Goal: Task Accomplishment & Management: Use online tool/utility

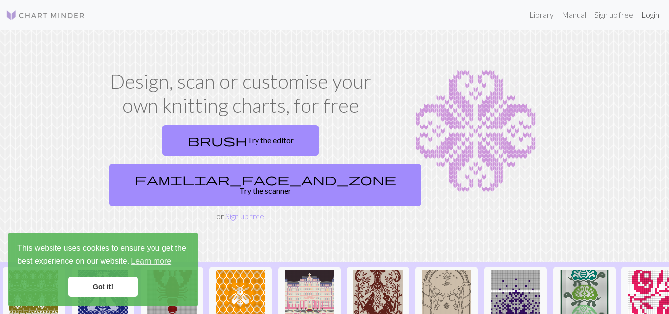
click at [649, 18] on link "Login" at bounding box center [651, 15] width 26 height 20
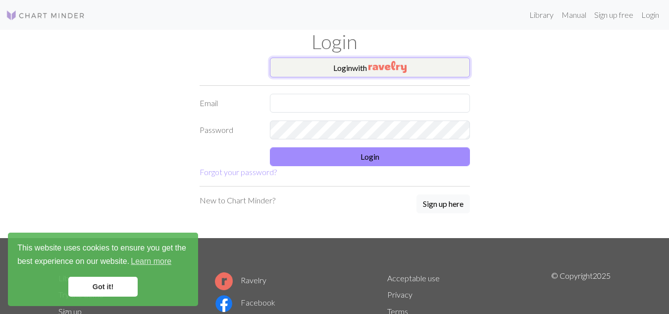
click at [408, 69] on button "Login with" at bounding box center [370, 67] width 200 height 20
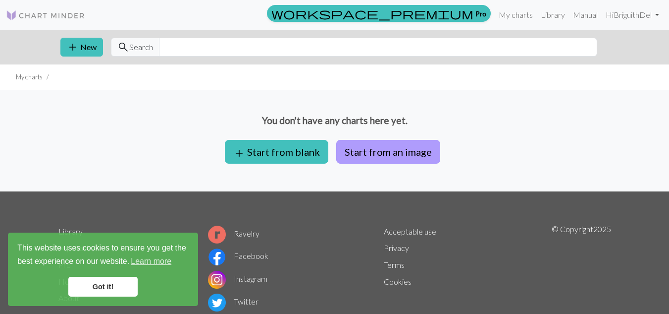
click at [384, 151] on button "Start from an image" at bounding box center [388, 152] width 104 height 24
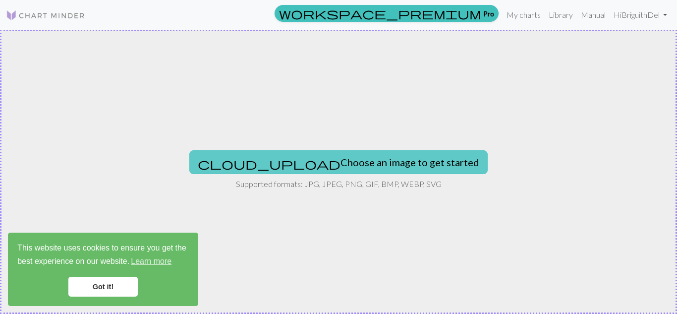
click at [381, 156] on button "cloud_upload Choose an image to get started" at bounding box center [338, 162] width 298 height 24
click at [333, 164] on button "cloud_upload Choose an image to get started" at bounding box center [338, 162] width 298 height 24
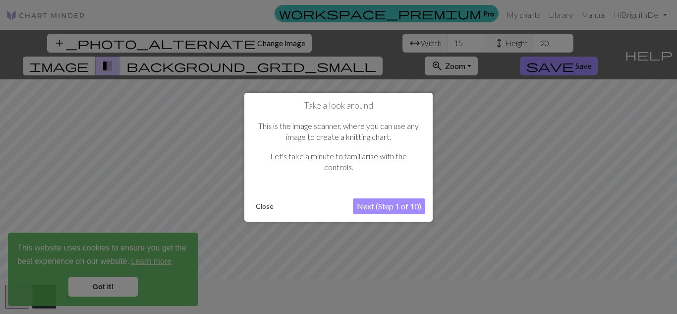
click at [374, 205] on button "Next (Step 1 of 10)" at bounding box center [389, 206] width 72 height 16
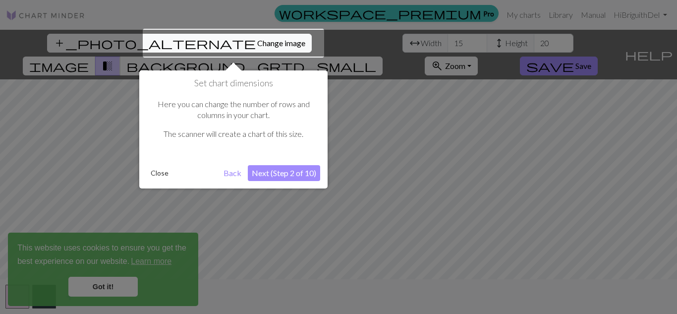
click at [488, 89] on div at bounding box center [338, 157] width 677 height 314
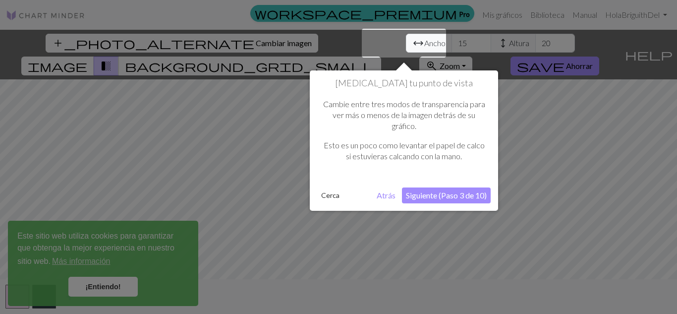
click at [386, 190] on font "Atrás" at bounding box center [386, 194] width 19 height 9
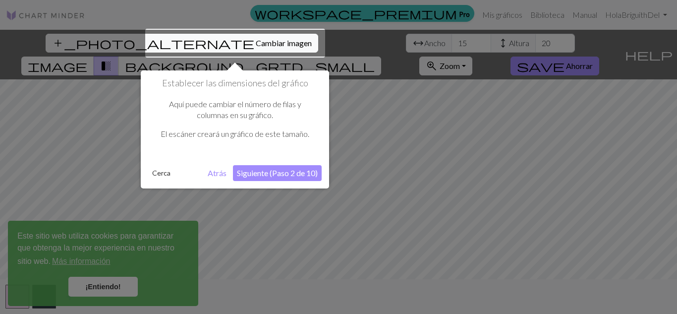
click at [210, 168] on font "Atrás" at bounding box center [217, 172] width 19 height 9
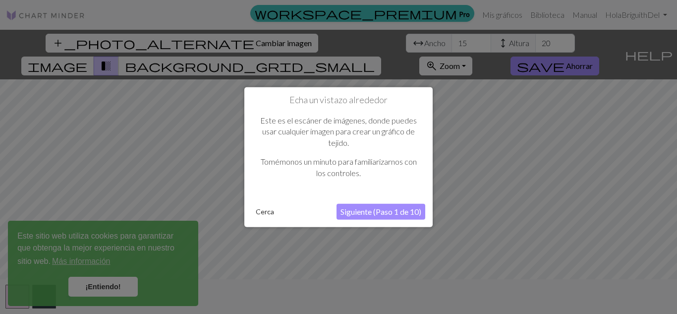
click at [390, 212] on font "Siguiente (Paso 1 de 10)" at bounding box center [380, 211] width 81 height 9
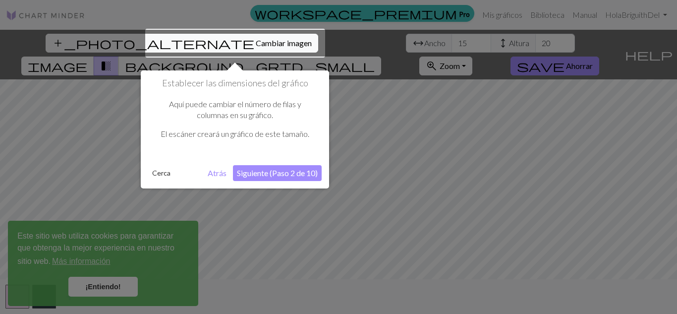
click at [292, 175] on font "Siguiente (Paso 2 de 10)" at bounding box center [277, 172] width 81 height 9
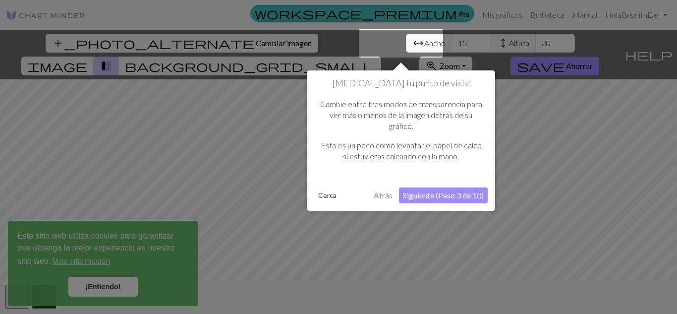
click at [455, 195] on font "Siguiente (Paso 3 de 10)" at bounding box center [443, 194] width 81 height 9
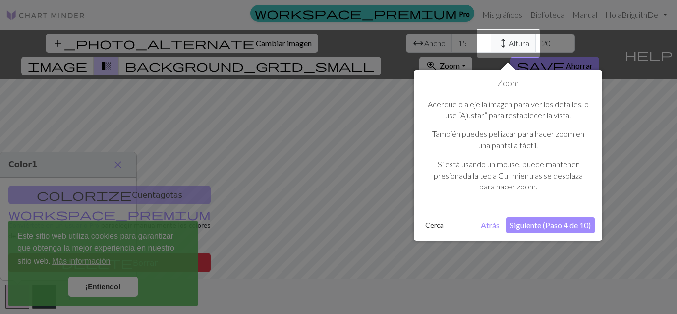
click at [531, 231] on button "Siguiente (Paso 4 de 10)" at bounding box center [550, 225] width 89 height 16
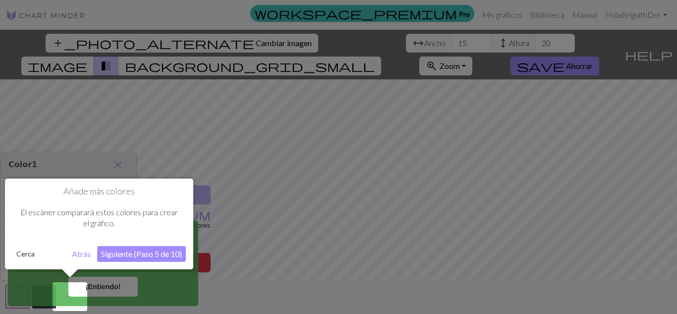
click at [172, 252] on font "Siguiente (Paso 5 de 10)" at bounding box center [141, 253] width 81 height 9
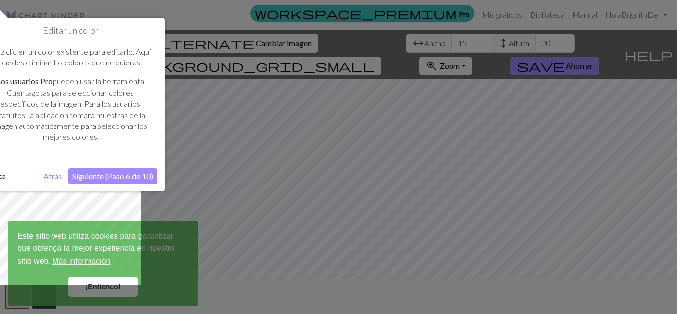
click at [134, 176] on font "Siguiente (Paso 6 de 10)" at bounding box center [112, 175] width 81 height 9
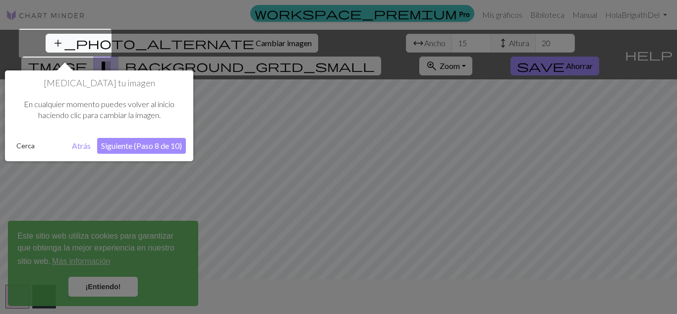
click at [165, 148] on font "Siguiente (Paso 8 de 10)" at bounding box center [141, 145] width 81 height 9
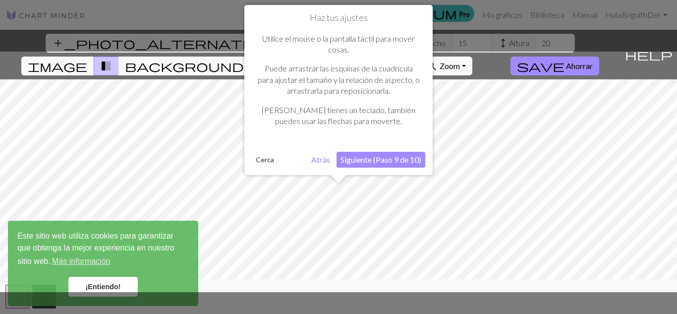
click at [384, 158] on font "Siguiente (Paso 9 de 10)" at bounding box center [380, 159] width 81 height 9
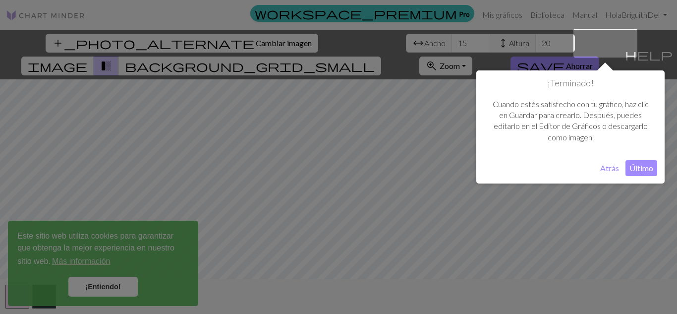
click at [638, 170] on font "Último" at bounding box center [641, 167] width 24 height 9
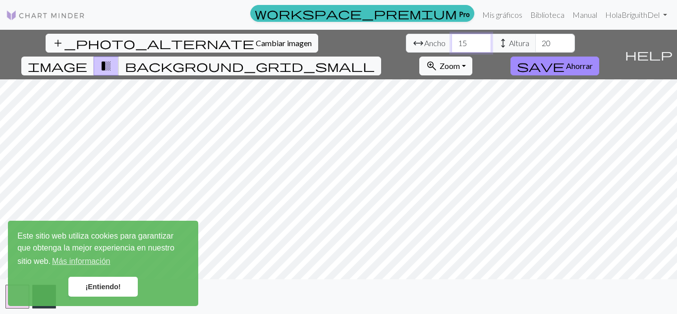
click at [451, 47] on input "15" at bounding box center [471, 43] width 40 height 19
type input "1"
type input "50"
click at [535, 45] on input "20" at bounding box center [555, 43] width 40 height 19
type input "2"
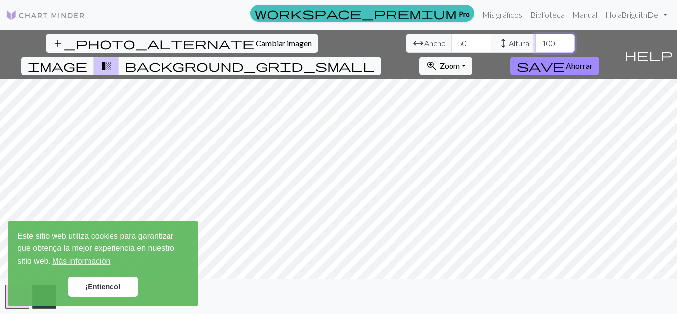
type input "100"
click at [375, 59] on span "background_grid_small" at bounding box center [250, 66] width 250 height 14
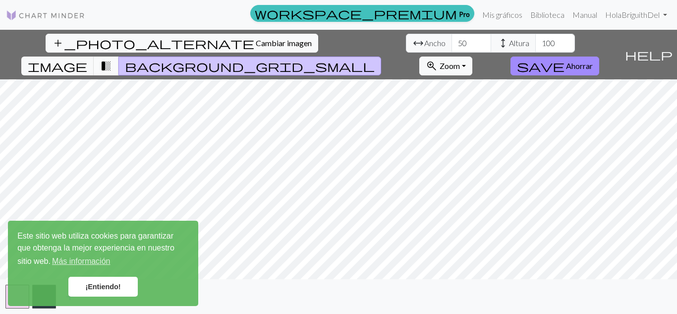
click at [112, 59] on span "transition_fade" at bounding box center [106, 66] width 12 height 14
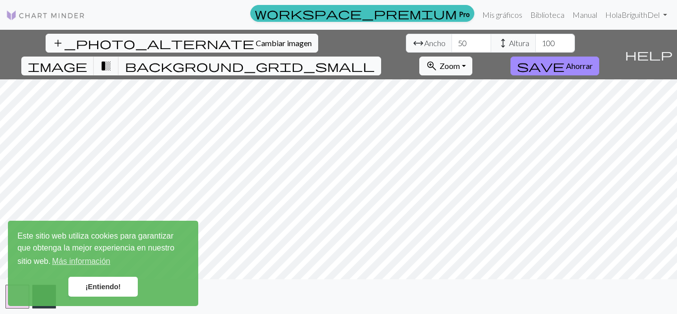
click at [375, 59] on span "background_grid_small" at bounding box center [250, 66] width 250 height 14
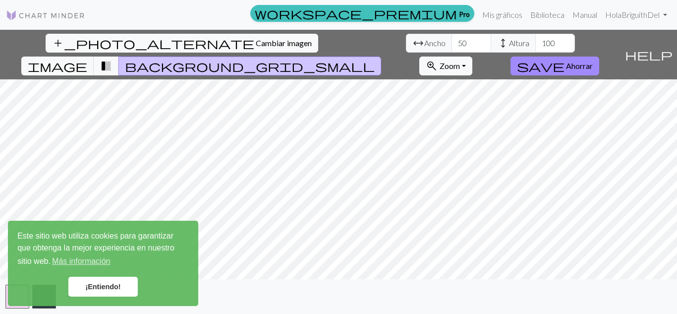
click at [111, 286] on font "¡Entiendo!" at bounding box center [102, 286] width 35 height 8
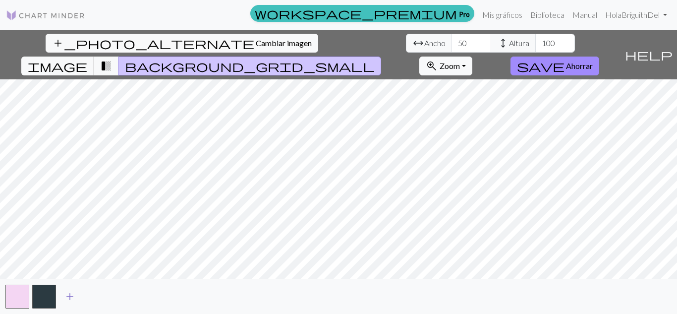
click at [64, 300] on span "add" at bounding box center [70, 296] width 12 height 14
click at [65, 310] on div "add" at bounding box center [338, 296] width 677 height 35
click at [70, 303] on button "button" at bounding box center [71, 296] width 24 height 24
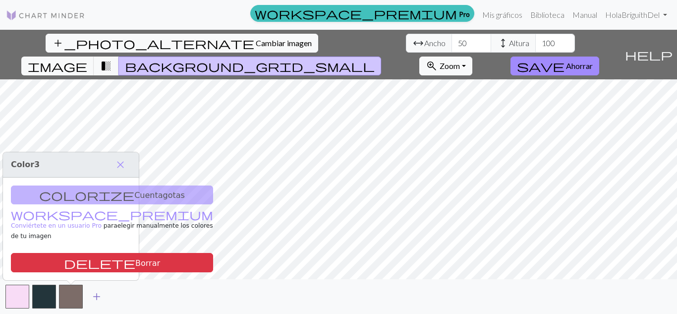
click at [94, 298] on span "add" at bounding box center [97, 296] width 12 height 14
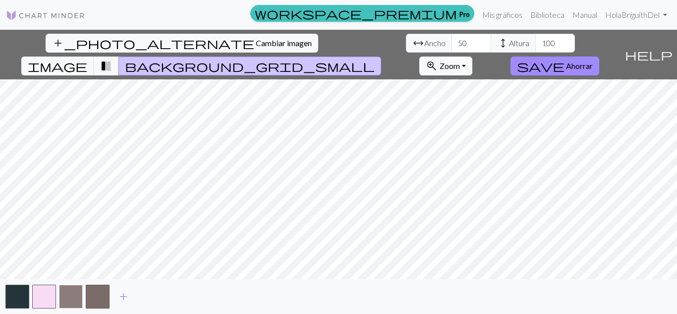
click at [70, 300] on button "button" at bounding box center [71, 296] width 24 height 24
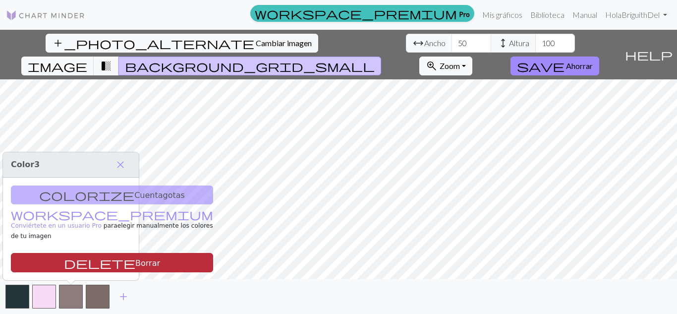
click at [99, 269] on button "delete Borrar" at bounding box center [112, 262] width 202 height 19
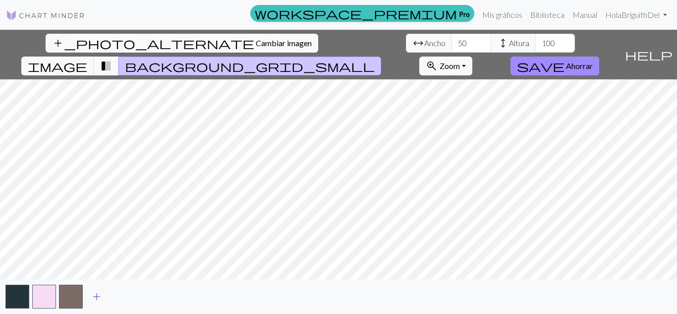
click at [89, 297] on button "add" at bounding box center [96, 296] width 25 height 19
click at [118, 300] on span "add" at bounding box center [123, 296] width 12 height 14
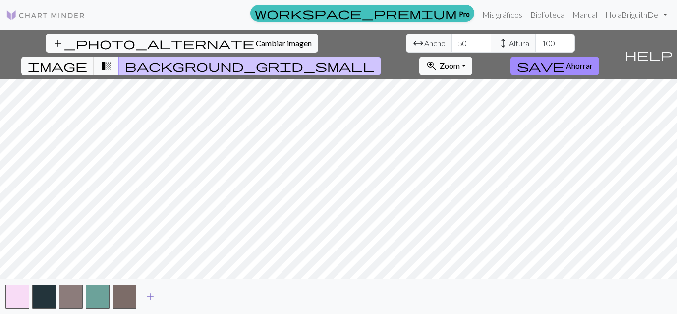
click at [157, 294] on button "add" at bounding box center [150, 296] width 25 height 19
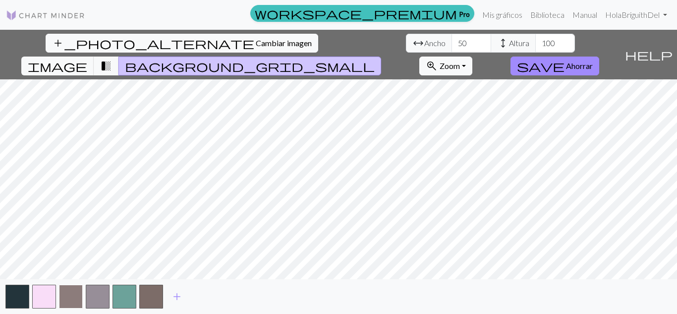
click at [70, 298] on button "button" at bounding box center [71, 296] width 24 height 24
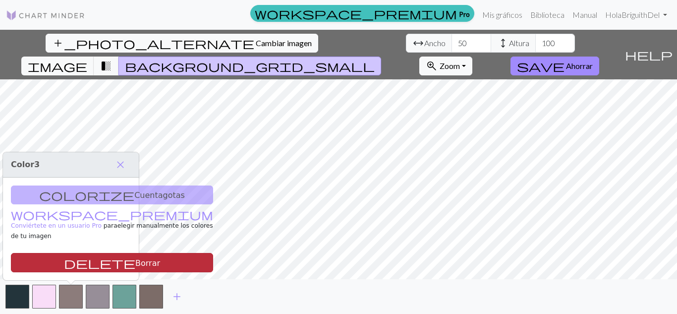
click at [89, 262] on button "delete Borrar" at bounding box center [112, 262] width 202 height 19
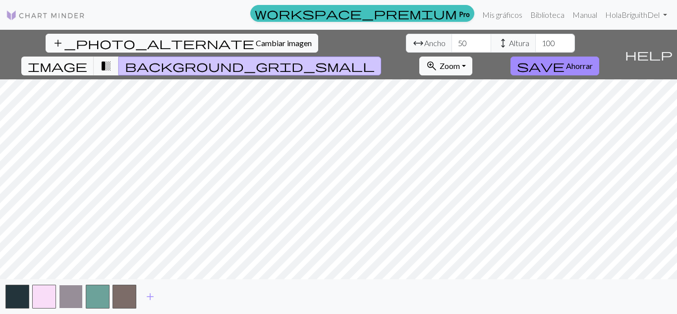
click at [69, 299] on button "button" at bounding box center [71, 296] width 24 height 24
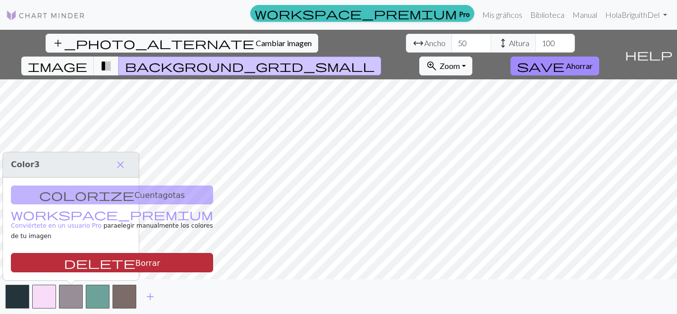
click at [94, 263] on button "delete Borrar" at bounding box center [112, 262] width 202 height 19
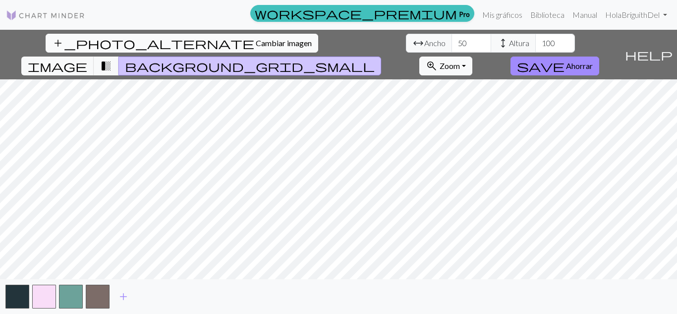
click at [90, 51] on button "add_photo_alternate Cambiar imagen" at bounding box center [182, 43] width 273 height 19
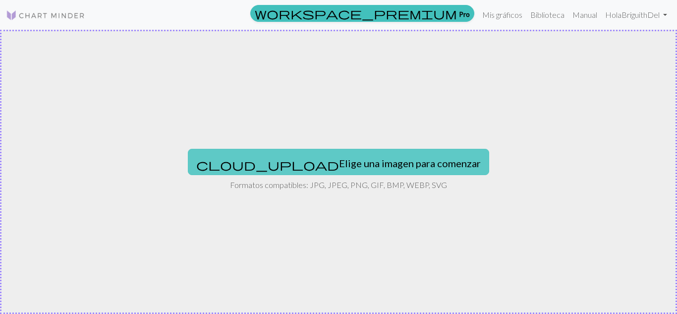
click at [339, 164] on font "Elige una imagen para comenzar" at bounding box center [410, 163] width 142 height 12
type input "C:\fakepath\2a0eeb29-2238-4fb5-b3f1-92d53e2bb9f0.png"
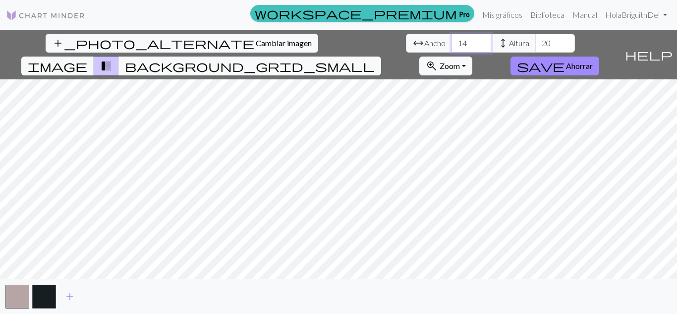
click at [451, 47] on input "14" at bounding box center [471, 43] width 40 height 19
type input "1"
type input "60"
click at [535, 39] on input "20" at bounding box center [555, 43] width 40 height 19
type input "2"
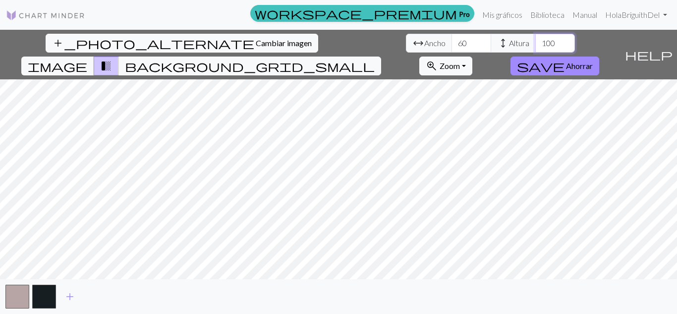
type input "100"
click at [67, 296] on span "add" at bounding box center [70, 296] width 12 height 14
click at [91, 295] on span "add" at bounding box center [97, 296] width 12 height 14
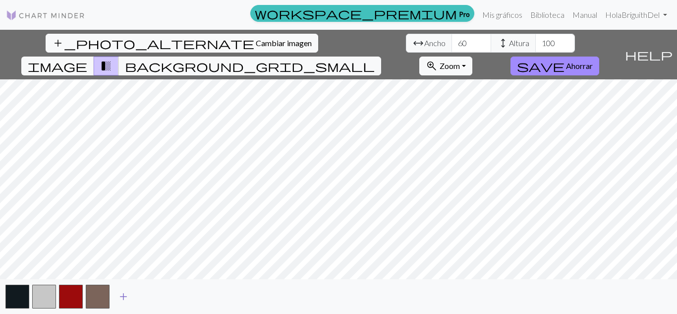
click at [119, 297] on span "add" at bounding box center [123, 296] width 12 height 14
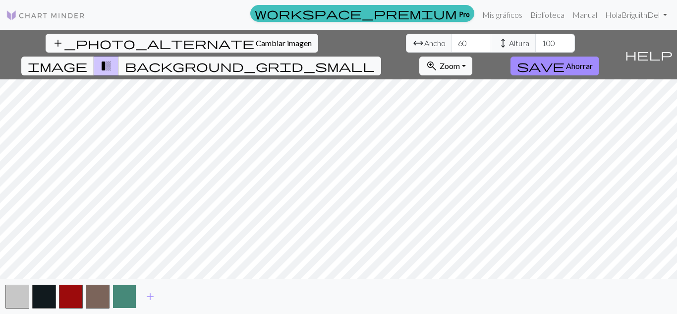
click at [121, 299] on button "button" at bounding box center [124, 296] width 24 height 24
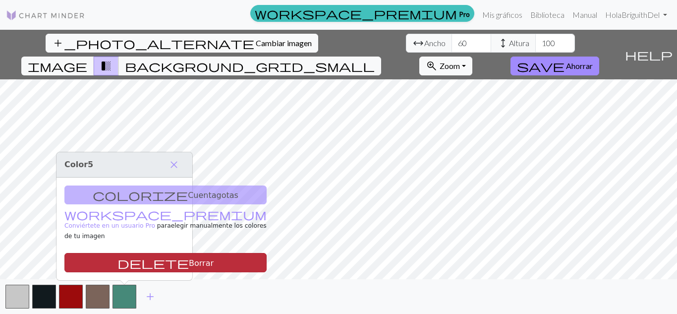
click at [142, 258] on button "delete Borrar" at bounding box center [165, 262] width 202 height 19
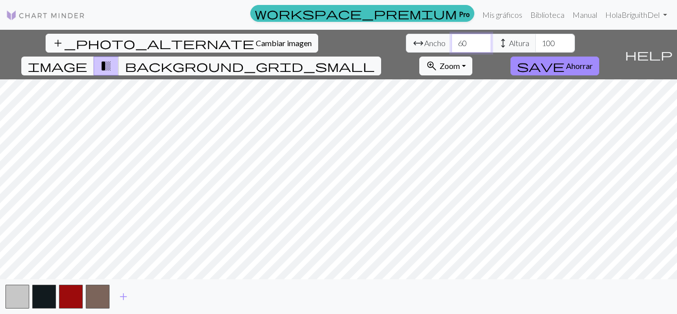
click at [451, 47] on input "60" at bounding box center [471, 43] width 40 height 19
type input "70"
click at [535, 42] on input "100" at bounding box center [555, 43] width 40 height 19
click at [451, 39] on input "70" at bounding box center [471, 43] width 40 height 19
click at [330, 280] on div "add_photo_alternate Cambiar imagen arrow_range Ancho 70 height Altura 110 image…" at bounding box center [338, 172] width 677 height 284
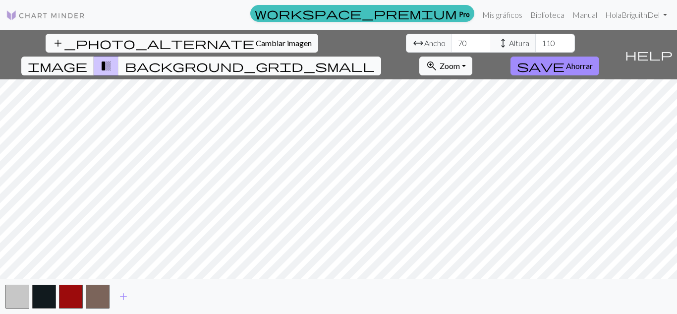
click at [375, 59] on span "background_grid_small" at bounding box center [250, 66] width 250 height 14
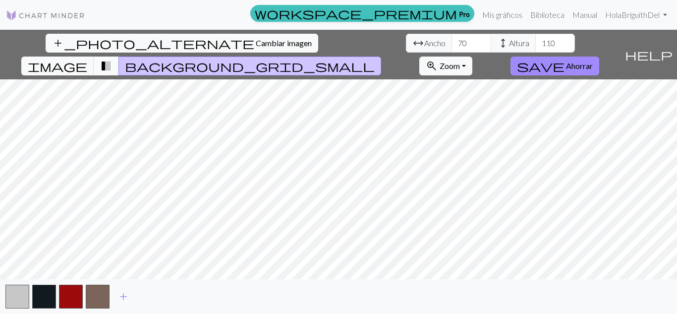
click at [112, 59] on span "transition_fade" at bounding box center [106, 66] width 12 height 14
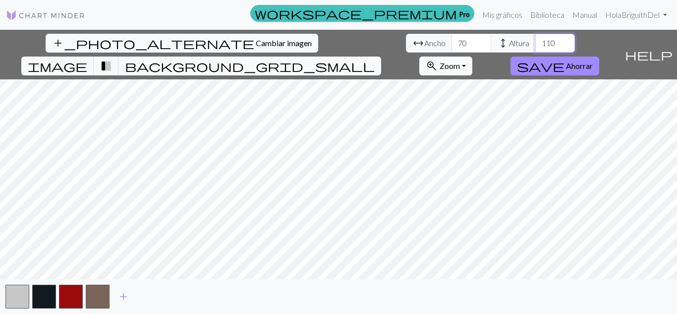
click at [535, 42] on input "110" at bounding box center [555, 43] width 40 height 19
type input "130"
click at [256, 43] on font "Cambiar imagen" at bounding box center [284, 42] width 56 height 9
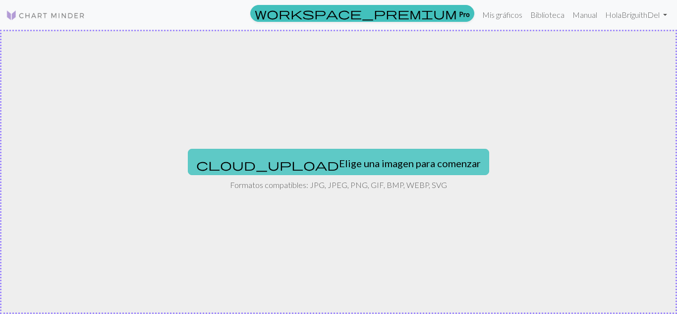
click at [339, 168] on font "Elige una imagen para comenzar" at bounding box center [410, 163] width 142 height 12
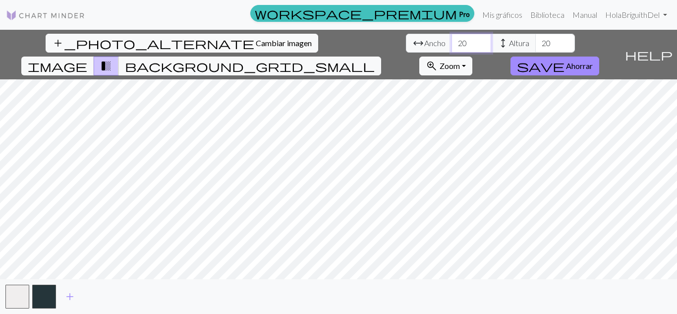
click at [451, 44] on input "20" at bounding box center [471, 43] width 40 height 19
type input "2"
type input "70"
click at [535, 49] on input "20" at bounding box center [555, 43] width 40 height 19
type input "2"
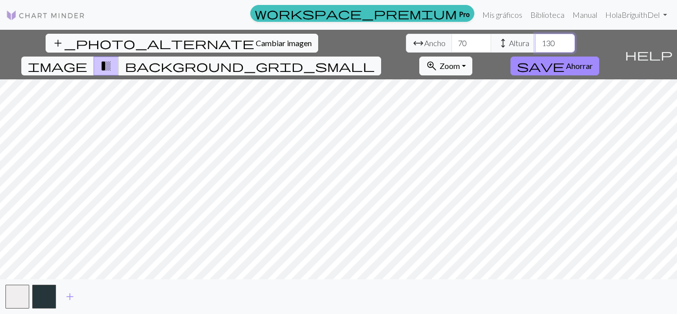
type input "130"
click at [67, 287] on button "add" at bounding box center [69, 296] width 25 height 19
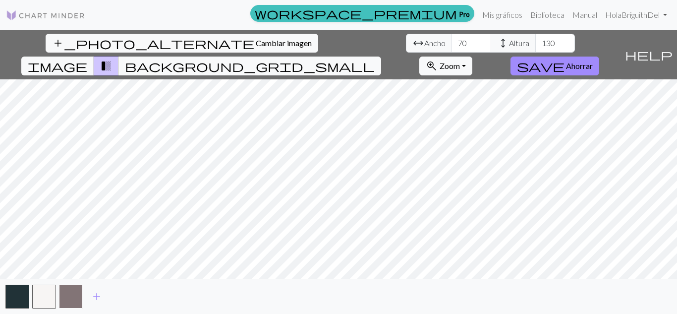
click at [67, 294] on button "button" at bounding box center [71, 296] width 24 height 24
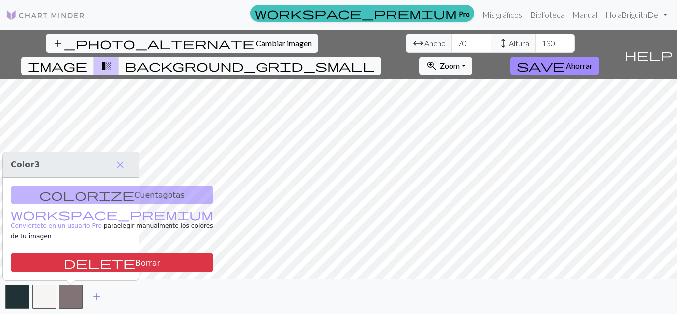
click at [98, 292] on span "add" at bounding box center [97, 296] width 12 height 14
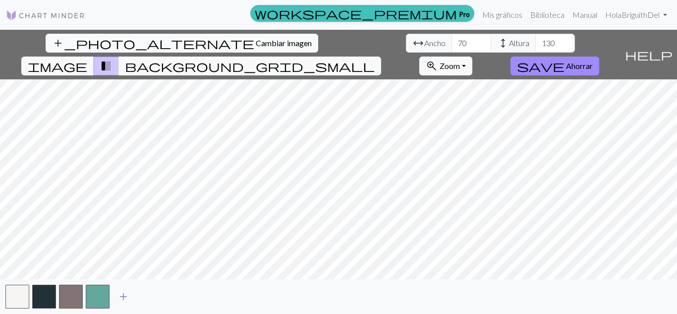
click at [98, 292] on button "button" at bounding box center [98, 296] width 24 height 24
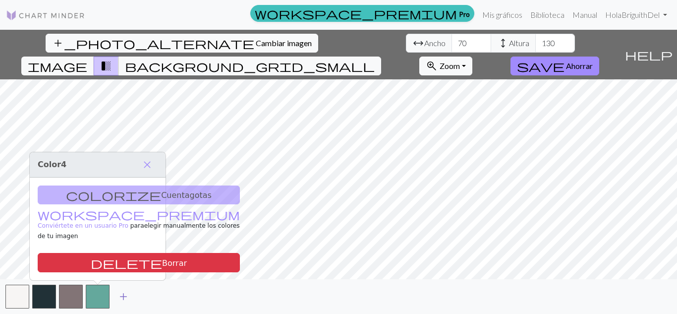
click at [129, 293] on span "add" at bounding box center [123, 296] width 12 height 14
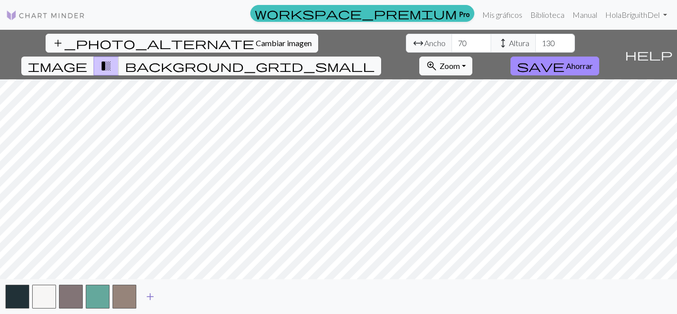
click at [150, 293] on span "add" at bounding box center [150, 296] width 12 height 14
click at [170, 296] on button "add" at bounding box center [177, 296] width 25 height 19
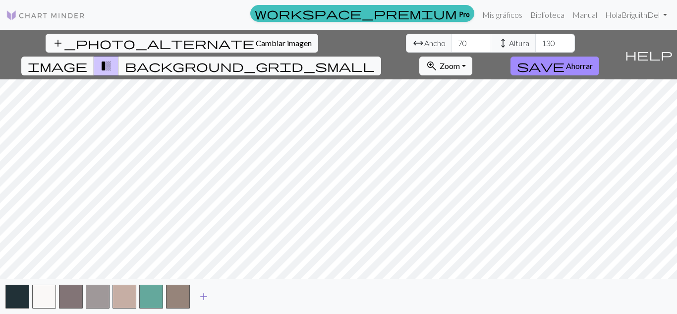
click at [207, 296] on span "add" at bounding box center [204, 296] width 12 height 14
click at [207, 299] on button "button" at bounding box center [205, 296] width 24 height 24
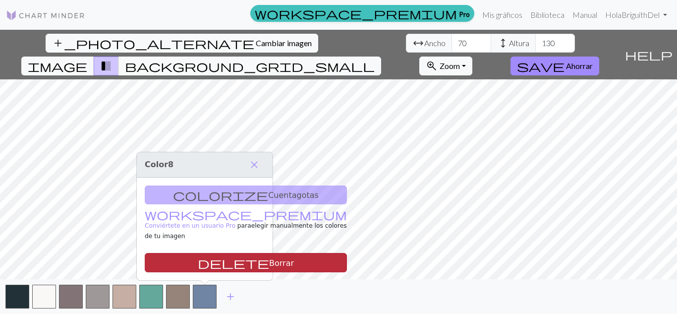
click at [219, 254] on button "delete Borrar" at bounding box center [246, 262] width 202 height 19
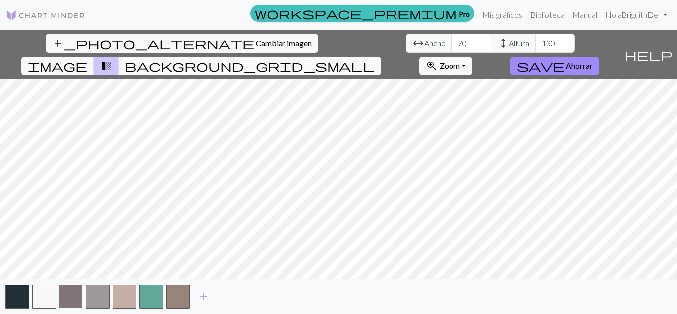
click at [74, 288] on button "button" at bounding box center [71, 296] width 24 height 24
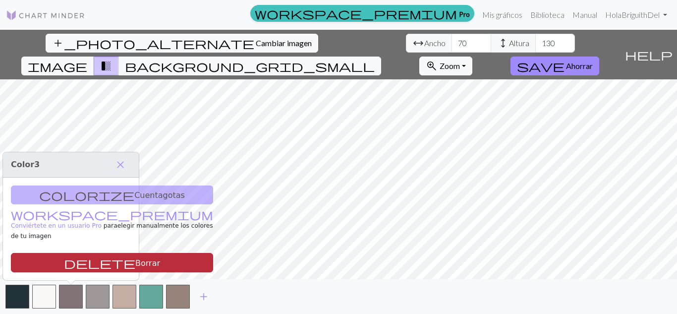
click at [104, 259] on button "delete Borrar" at bounding box center [112, 262] width 202 height 19
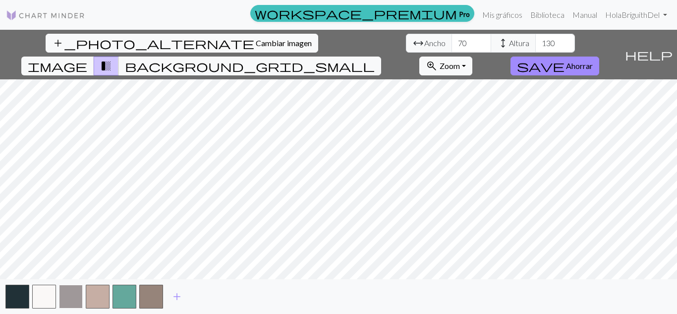
click at [77, 294] on button "button" at bounding box center [71, 296] width 24 height 24
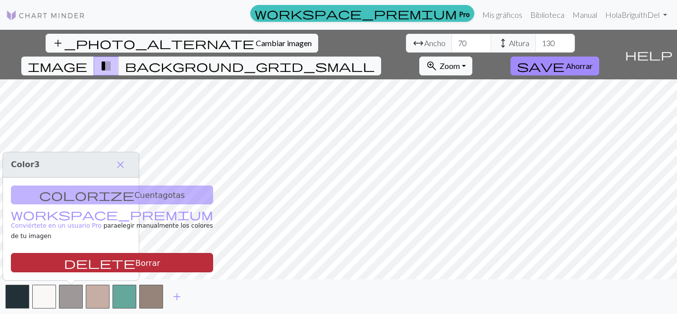
click at [108, 256] on button "delete Borrar" at bounding box center [112, 262] width 202 height 19
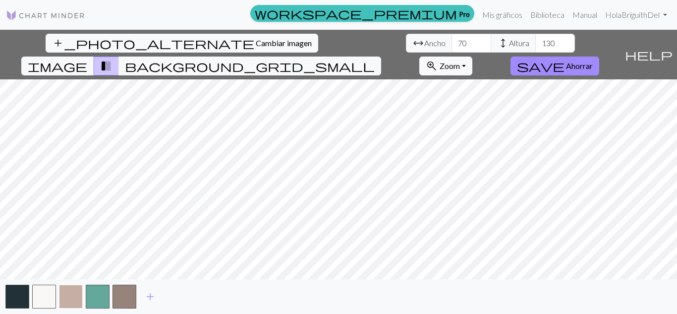
click at [73, 292] on button "button" at bounding box center [71, 296] width 24 height 24
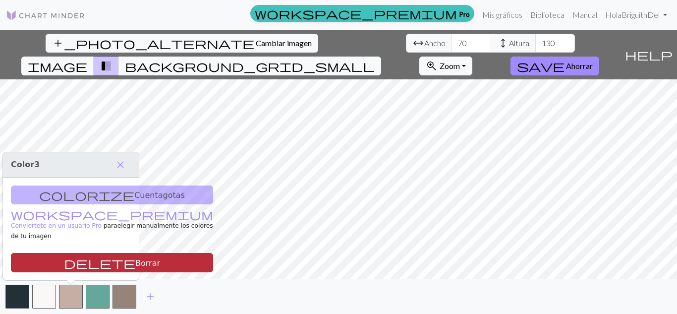
click at [107, 262] on button "delete Borrar" at bounding box center [112, 262] width 202 height 19
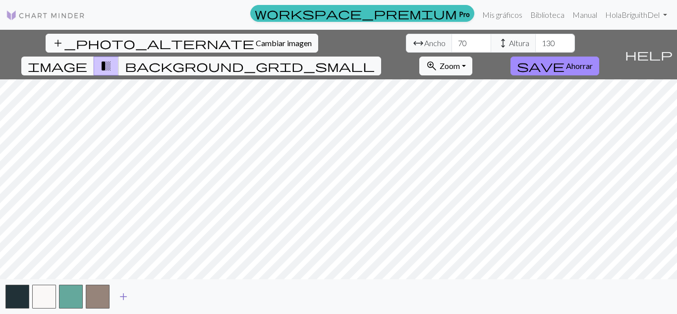
click at [127, 295] on span "add" at bounding box center [123, 296] width 12 height 14
click at [149, 294] on span "add" at bounding box center [150, 296] width 12 height 14
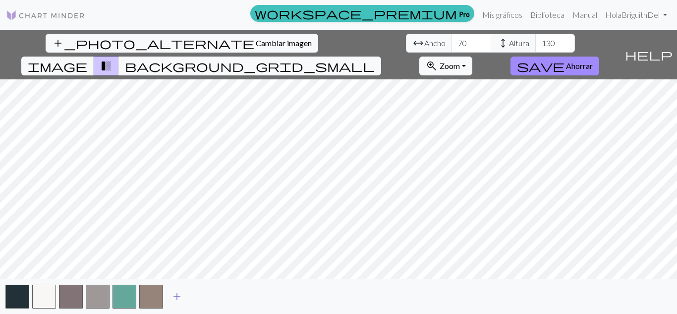
click at [176, 295] on span "add" at bounding box center [177, 296] width 12 height 14
click at [152, 289] on button "button" at bounding box center [151, 296] width 24 height 24
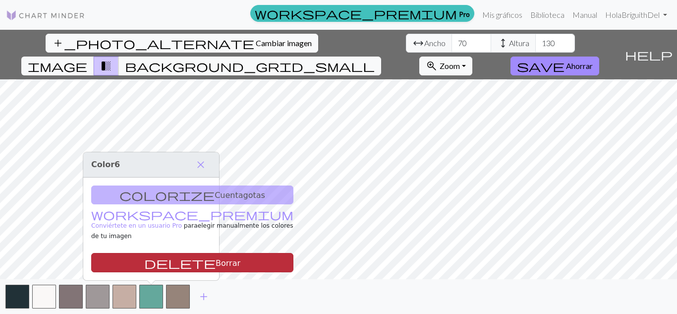
click at [176, 256] on button "delete Borrar" at bounding box center [192, 262] width 202 height 19
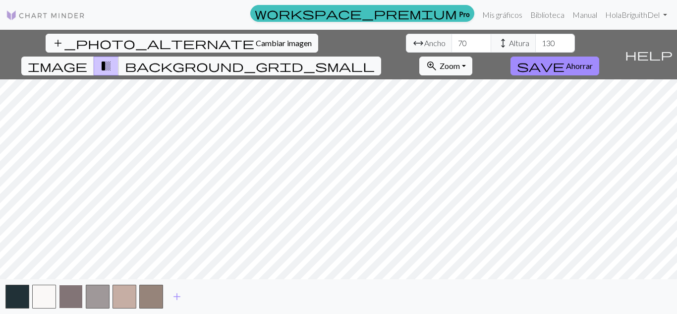
click at [74, 293] on button "button" at bounding box center [71, 296] width 24 height 24
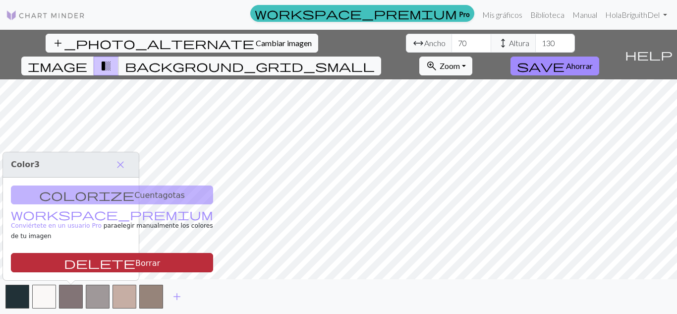
click at [108, 259] on button "delete Borrar" at bounding box center [112, 262] width 202 height 19
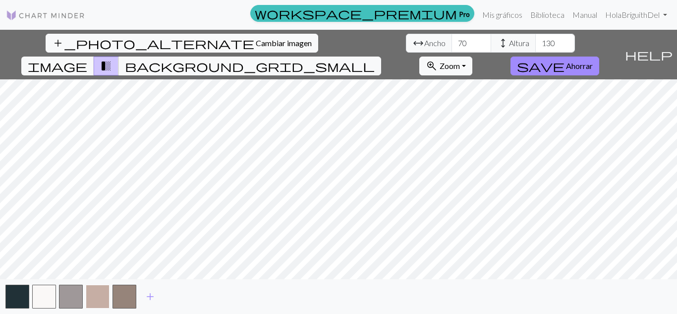
click at [102, 296] on button "button" at bounding box center [98, 296] width 24 height 24
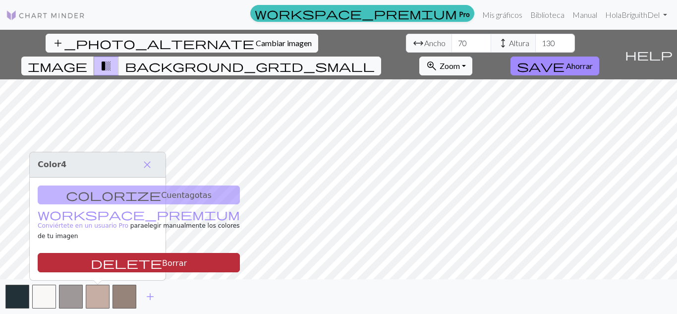
click at [131, 266] on button "delete Borrar" at bounding box center [139, 262] width 202 height 19
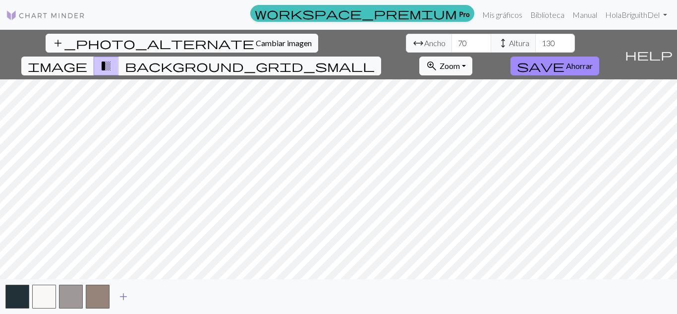
click at [116, 297] on button "add" at bounding box center [123, 296] width 25 height 19
click at [148, 288] on button "add" at bounding box center [150, 296] width 25 height 19
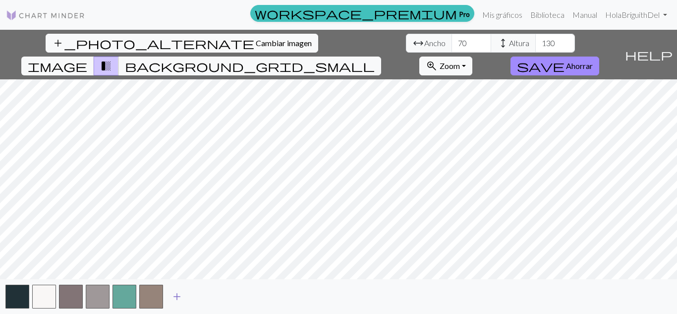
click at [177, 293] on span "add" at bounding box center [177, 296] width 12 height 14
click at [65, 292] on button "button" at bounding box center [71, 296] width 24 height 24
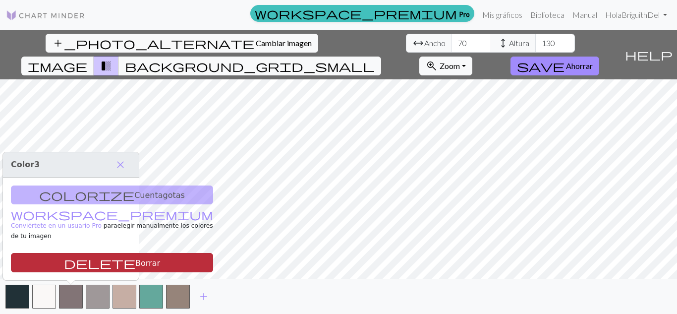
click at [107, 260] on button "delete Borrar" at bounding box center [112, 262] width 202 height 19
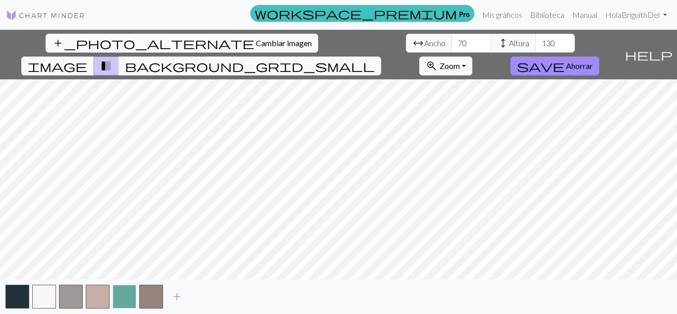
click at [119, 295] on button "button" at bounding box center [124, 296] width 24 height 24
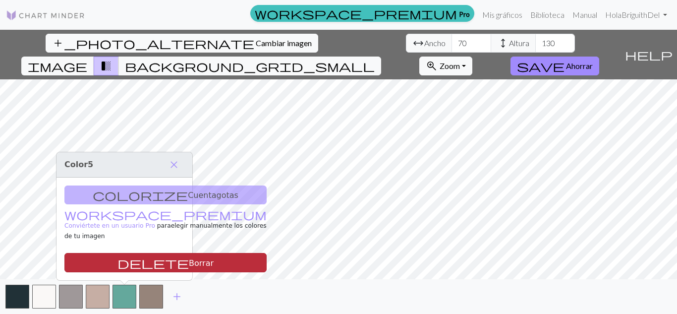
click at [150, 262] on button "delete Borrar" at bounding box center [165, 262] width 202 height 19
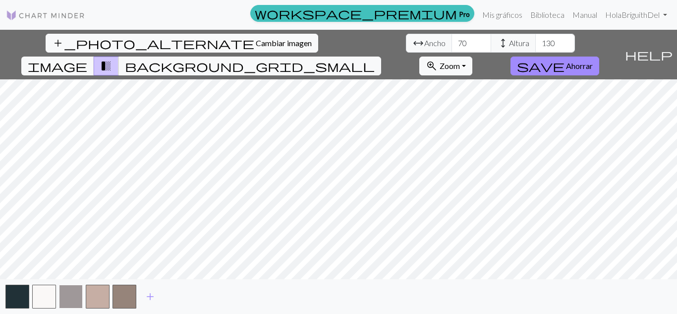
click at [78, 294] on button "button" at bounding box center [71, 296] width 24 height 24
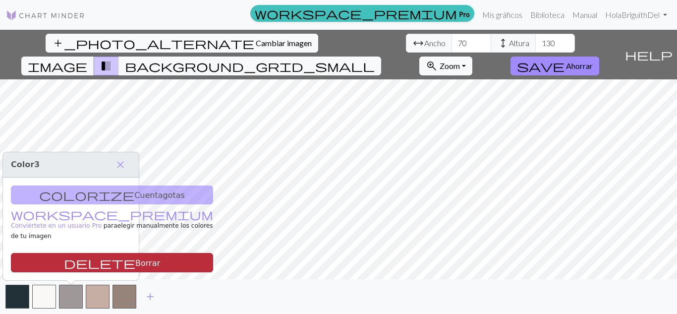
click at [121, 260] on button "delete Borrar" at bounding box center [112, 262] width 202 height 19
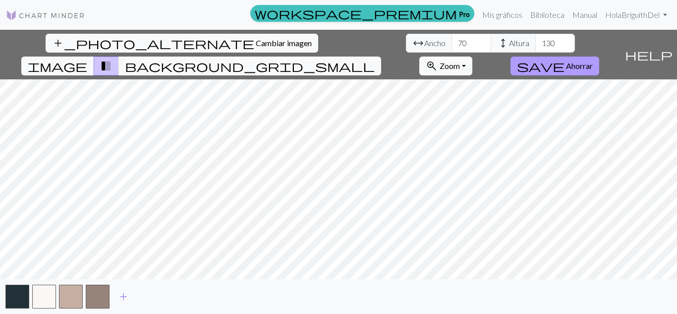
click at [593, 61] on font "Ahorrar" at bounding box center [579, 65] width 27 height 9
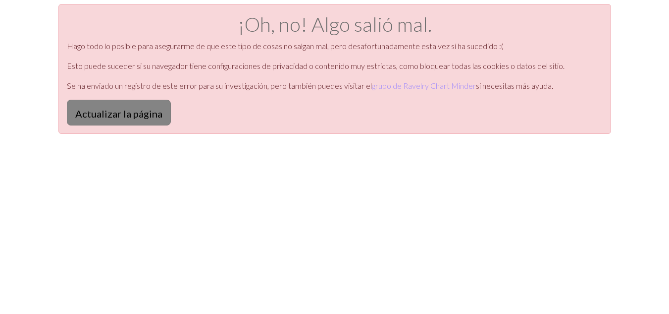
click at [127, 115] on font "Actualizar la página" at bounding box center [118, 114] width 87 height 12
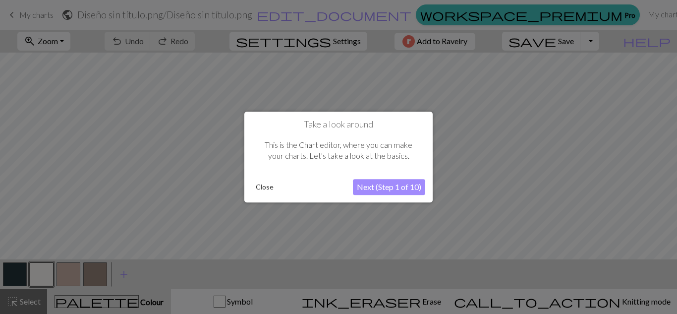
click at [400, 188] on button "Next (Step 1 of 10)" at bounding box center [389, 187] width 72 height 16
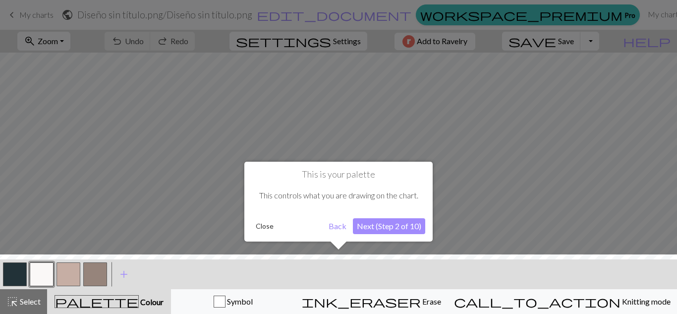
click at [262, 228] on button "Close" at bounding box center [265, 226] width 26 height 15
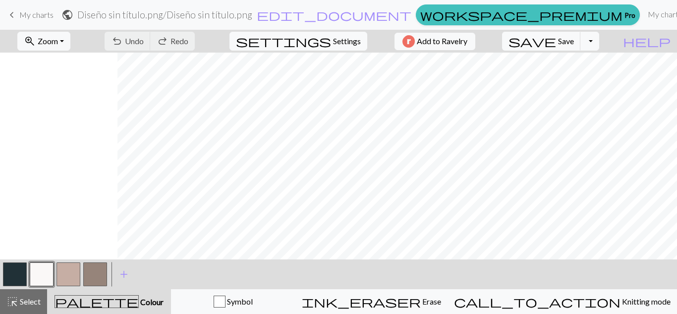
scroll to position [0, 139]
click at [599, 44] on button "Toggle Dropdown" at bounding box center [589, 41] width 19 height 19
click at [593, 77] on button "save_alt Download" at bounding box center [517, 79] width 164 height 16
click at [25, 11] on span "My charts" at bounding box center [36, 14] width 34 height 9
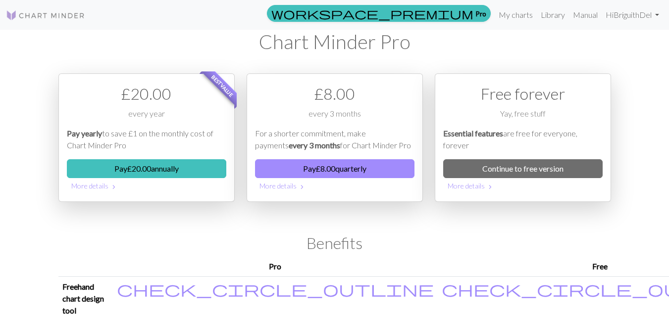
click at [67, 17] on img at bounding box center [45, 15] width 79 height 12
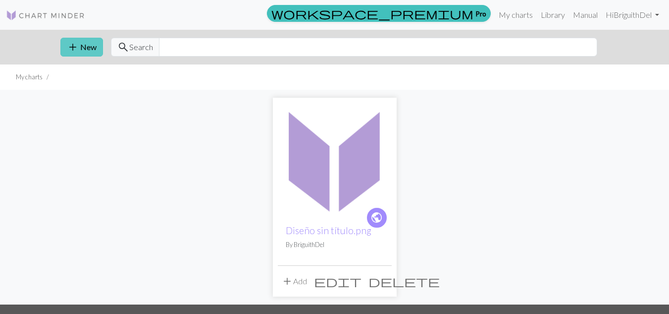
click at [76, 42] on span "add" at bounding box center [73, 47] width 12 height 14
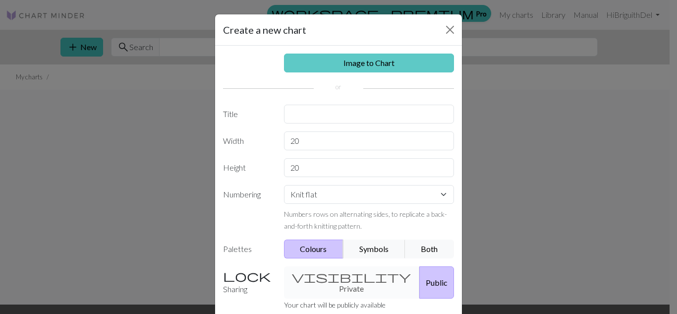
click at [362, 67] on link "Image to Chart" at bounding box center [369, 63] width 170 height 19
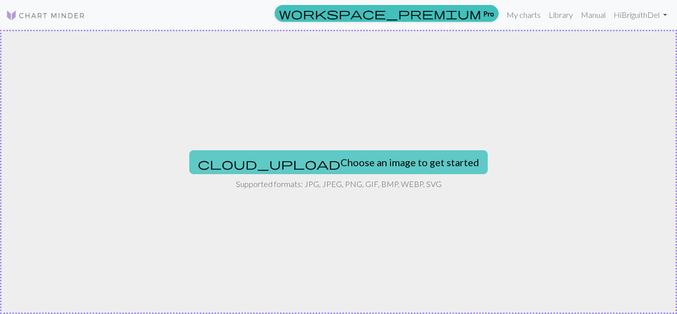
click at [363, 158] on button "cloud_upload Choose an image to get started" at bounding box center [338, 162] width 298 height 24
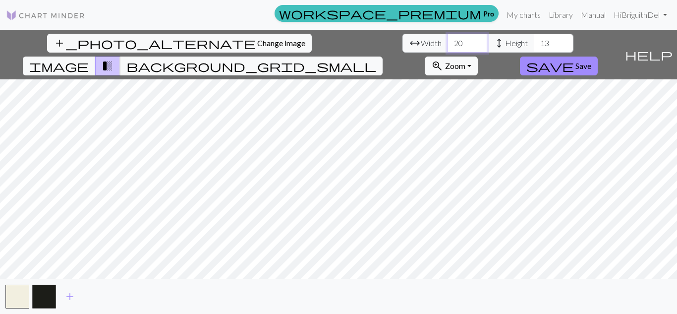
click at [447, 43] on input "20" at bounding box center [467, 43] width 40 height 19
type input "2"
type input "50"
click at [534, 43] on input "12" at bounding box center [554, 43] width 40 height 19
type input "100"
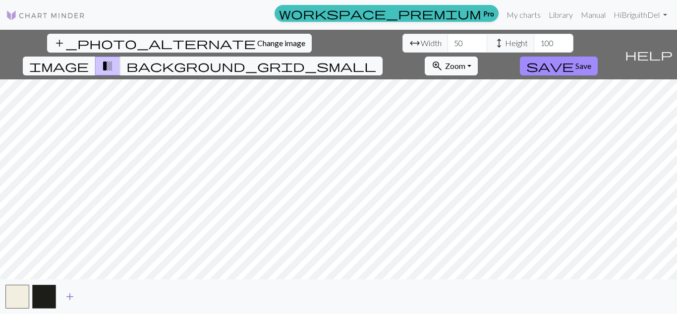
click at [62, 295] on button "add" at bounding box center [69, 296] width 25 height 19
click at [90, 300] on button "add" at bounding box center [96, 296] width 25 height 19
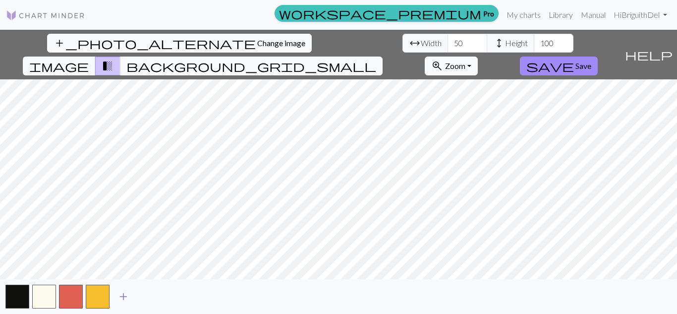
click at [120, 296] on span "add" at bounding box center [123, 296] width 12 height 14
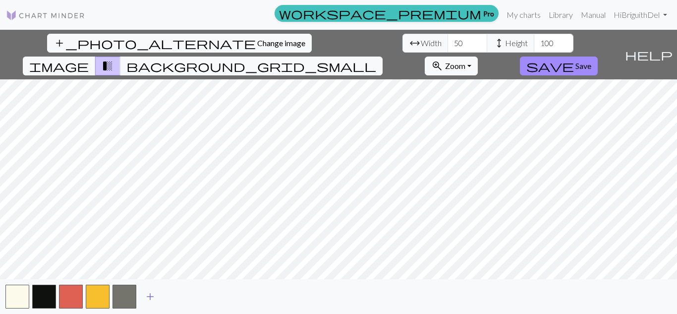
click at [153, 299] on span "add" at bounding box center [150, 296] width 12 height 14
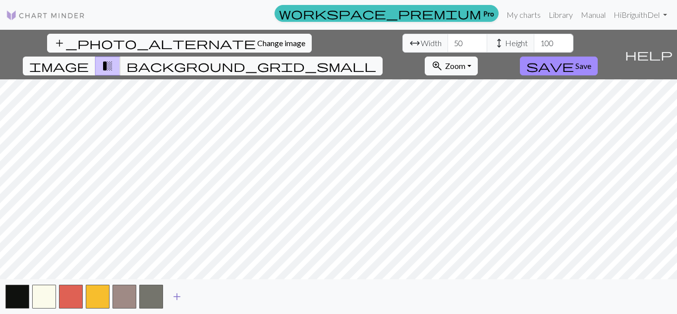
click at [175, 300] on span "add" at bounding box center [177, 296] width 12 height 14
click at [447, 41] on input "50" at bounding box center [467, 43] width 40 height 19
click at [447, 41] on input "71" at bounding box center [467, 43] width 40 height 19
click at [447, 41] on input "72" at bounding box center [467, 43] width 40 height 19
click at [447, 41] on input "73" at bounding box center [467, 43] width 40 height 19
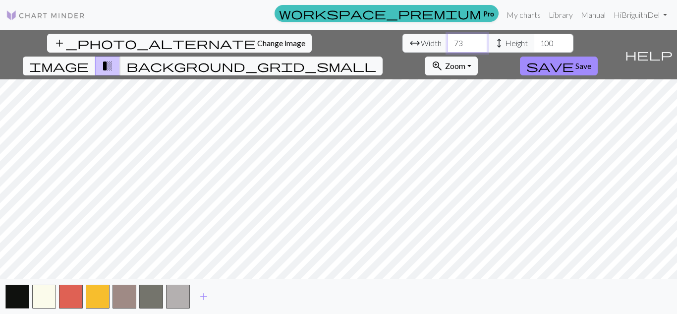
click at [447, 41] on input "74" at bounding box center [467, 43] width 40 height 19
click at [447, 41] on input "75" at bounding box center [467, 43] width 40 height 19
click at [447, 41] on input "76" at bounding box center [467, 43] width 40 height 19
click at [447, 41] on input "77" at bounding box center [467, 43] width 40 height 19
click at [447, 41] on input "78" at bounding box center [467, 43] width 40 height 19
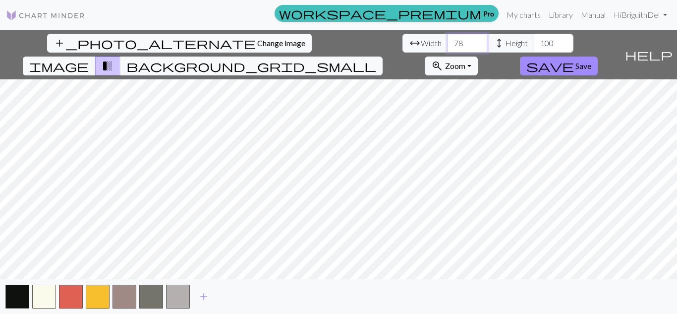
click at [447, 41] on input "79" at bounding box center [467, 43] width 40 height 19
click at [447, 41] on input "80" at bounding box center [467, 43] width 40 height 19
click at [447, 41] on input "81" at bounding box center [467, 43] width 40 height 19
click at [447, 41] on input "82" at bounding box center [467, 43] width 40 height 19
click at [447, 41] on input "83" at bounding box center [467, 43] width 40 height 19
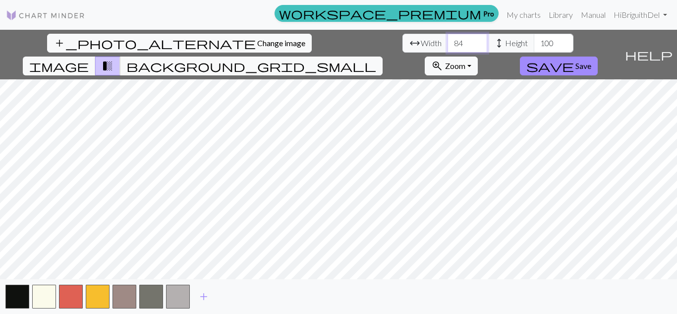
click at [447, 41] on input "84" at bounding box center [467, 43] width 40 height 19
click at [447, 41] on input "85" at bounding box center [467, 43] width 40 height 19
click at [447, 41] on input "86" at bounding box center [467, 43] width 40 height 19
click at [447, 41] on input "87" at bounding box center [467, 43] width 40 height 19
click at [447, 41] on input "88" at bounding box center [467, 43] width 40 height 19
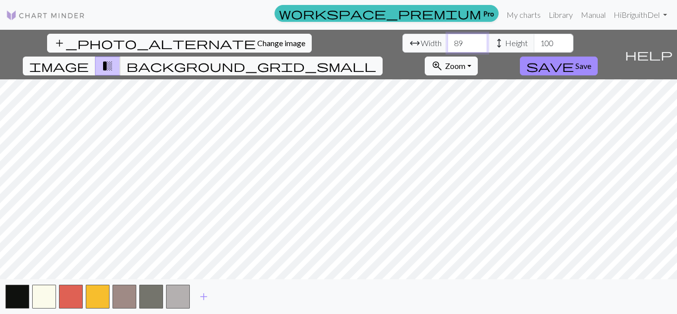
click at [447, 41] on input "89" at bounding box center [467, 43] width 40 height 19
click at [447, 41] on input "90" at bounding box center [467, 43] width 40 height 19
click at [447, 41] on input "91" at bounding box center [467, 43] width 40 height 19
click at [447, 41] on input "92" at bounding box center [467, 43] width 40 height 19
click at [447, 41] on input "93" at bounding box center [467, 43] width 40 height 19
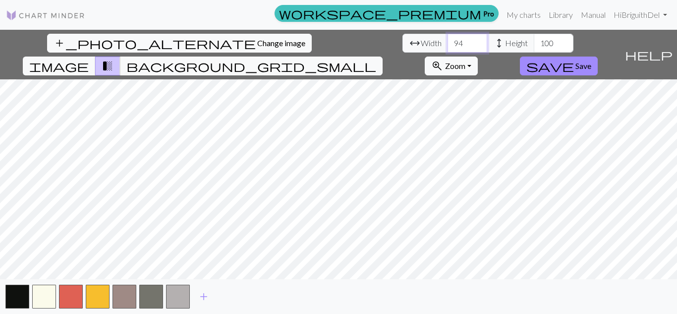
click at [447, 41] on input "94" at bounding box center [467, 43] width 40 height 19
click at [447, 41] on input "95" at bounding box center [467, 43] width 40 height 19
click at [447, 41] on input "96" at bounding box center [467, 43] width 40 height 19
click at [447, 41] on input "97" at bounding box center [467, 43] width 40 height 19
click at [447, 41] on input "98" at bounding box center [467, 43] width 40 height 19
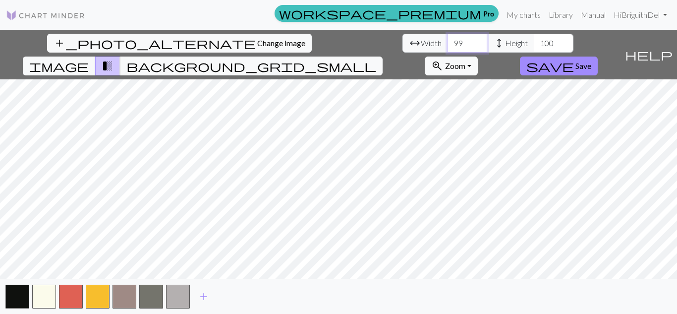
click at [447, 41] on input "99" at bounding box center [467, 43] width 40 height 19
click at [447, 41] on input "100" at bounding box center [467, 43] width 40 height 19
click at [343, 281] on div "add_photo_alternate Change image arrow_range Width 100 height Height 100 image …" at bounding box center [338, 172] width 677 height 284
click at [345, 284] on div "add_photo_alternate Change image arrow_range Width 100 height Height 100 image …" at bounding box center [338, 172] width 677 height 284
click at [447, 41] on input "100" at bounding box center [467, 43] width 40 height 19
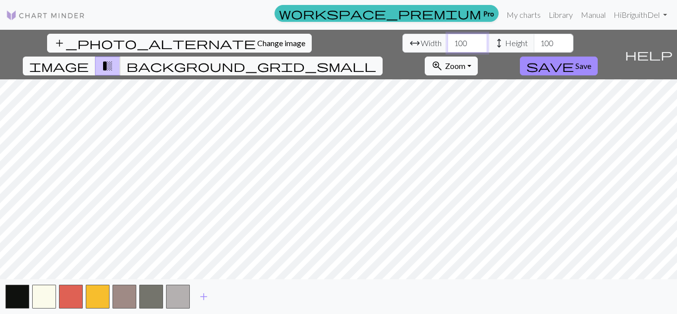
click at [447, 42] on input "100" at bounding box center [467, 43] width 40 height 19
click at [129, 288] on button "button" at bounding box center [124, 296] width 24 height 24
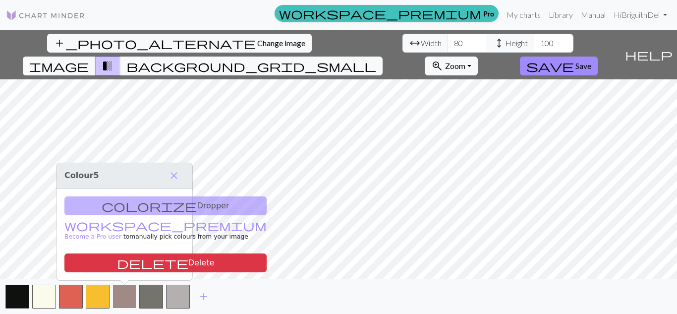
click at [128, 292] on button "button" at bounding box center [124, 296] width 24 height 24
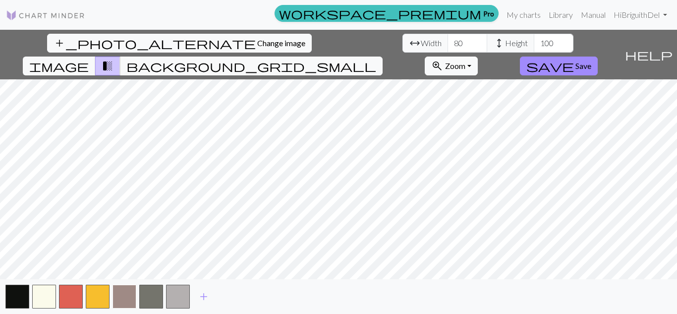
click at [129, 285] on button "button" at bounding box center [124, 296] width 24 height 24
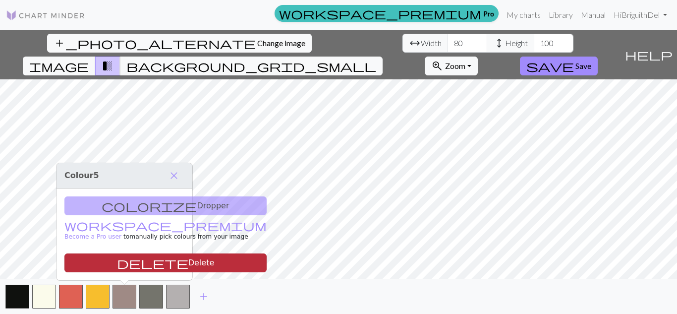
click at [152, 261] on button "delete Delete" at bounding box center [165, 262] width 202 height 19
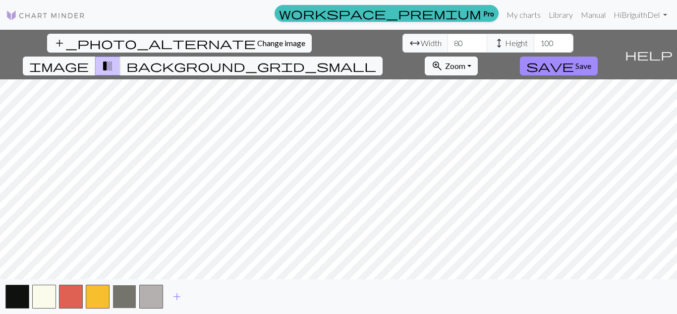
click at [128, 298] on button "button" at bounding box center [124, 296] width 24 height 24
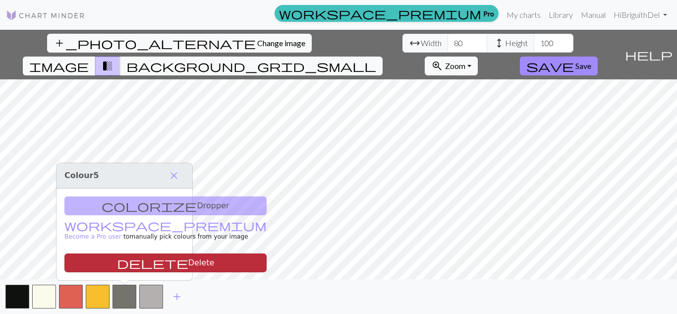
click at [145, 261] on button "delete Delete" at bounding box center [165, 262] width 202 height 19
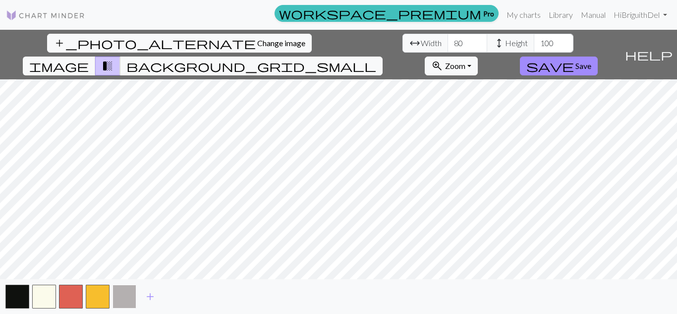
click at [125, 293] on button "button" at bounding box center [124, 296] width 24 height 24
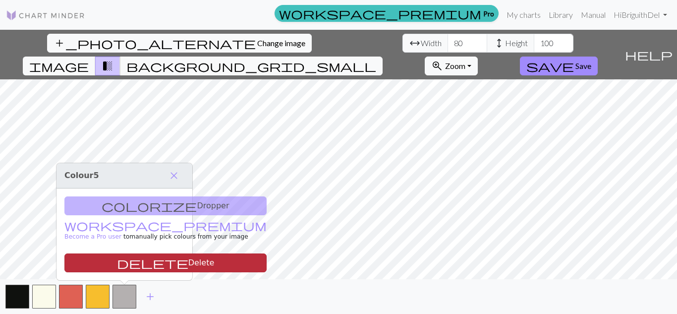
click at [132, 261] on button "delete Delete" at bounding box center [165, 262] width 202 height 19
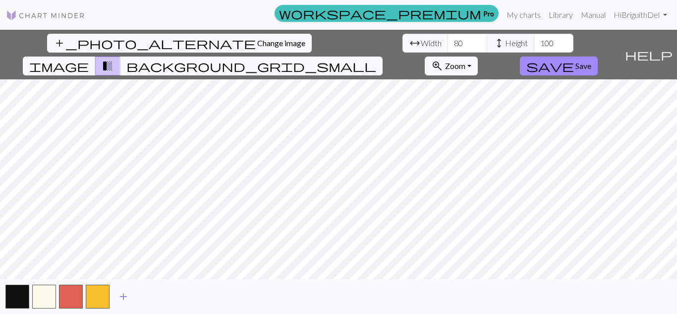
click at [119, 293] on span "add" at bounding box center [123, 296] width 12 height 14
click at [155, 297] on span "add" at bounding box center [150, 296] width 12 height 14
click at [177, 296] on span "add" at bounding box center [177, 296] width 12 height 14
click at [125, 292] on button "button" at bounding box center [124, 296] width 24 height 24
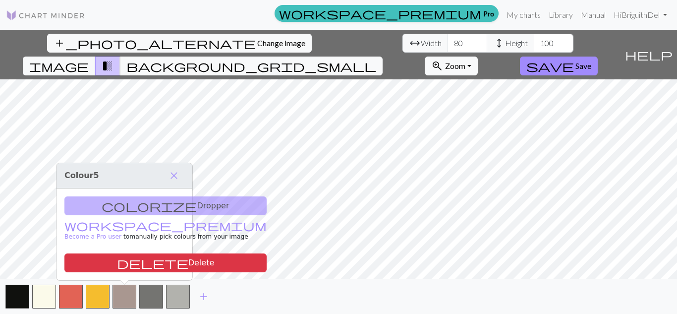
click at [162, 205] on div "colorize Dropper workspace_premium Become a Pro user to manually pick colours f…" at bounding box center [124, 234] width 136 height 92
click at [132, 205] on div "colorize Dropper workspace_premium Become a Pro user to manually pick colours f…" at bounding box center [124, 234] width 136 height 92
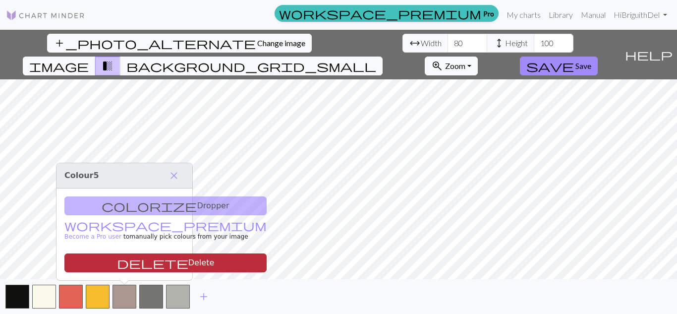
click at [153, 260] on button "delete Delete" at bounding box center [165, 262] width 202 height 19
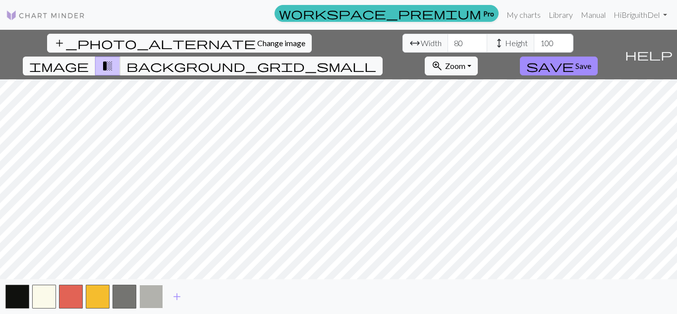
click at [152, 302] on button "button" at bounding box center [151, 296] width 24 height 24
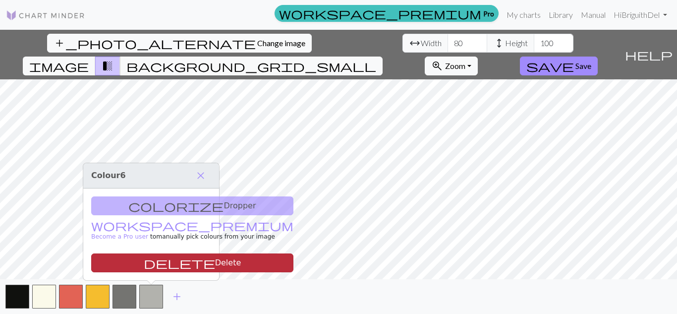
click at [154, 260] on button "delete Delete" at bounding box center [192, 262] width 202 height 19
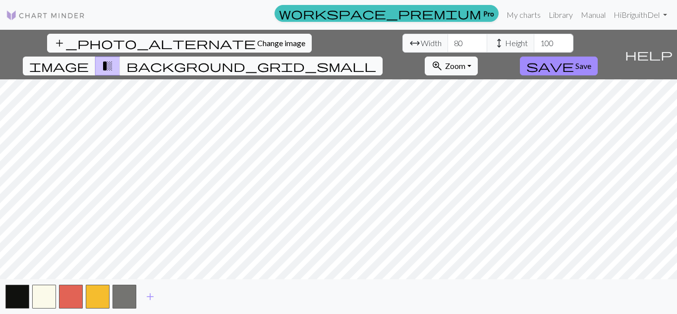
click at [376, 59] on span "background_grid_small" at bounding box center [251, 66] width 250 height 14
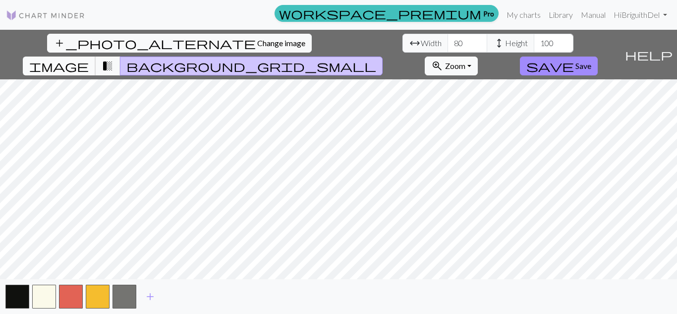
click at [89, 59] on span "image" at bounding box center [58, 66] width 59 height 14
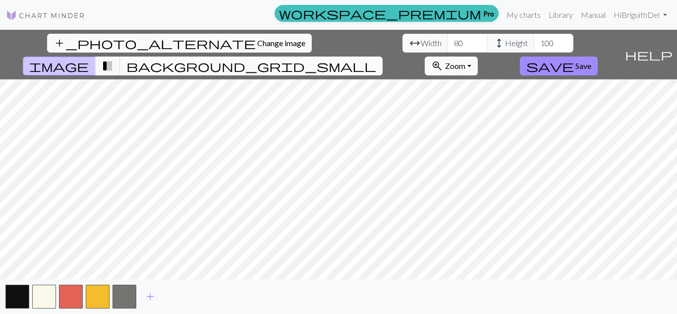
click at [376, 59] on span "background_grid_small" at bounding box center [251, 66] width 250 height 14
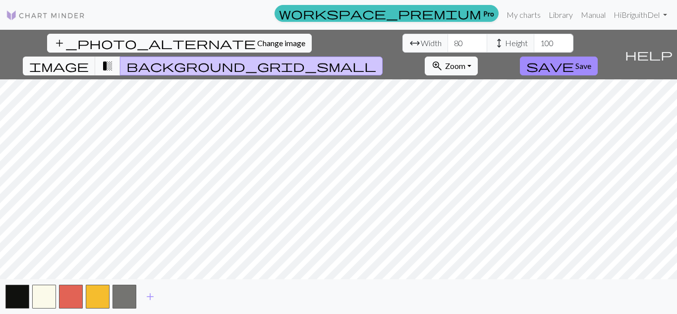
click at [120, 56] on button "transition_fade" at bounding box center [107, 65] width 25 height 19
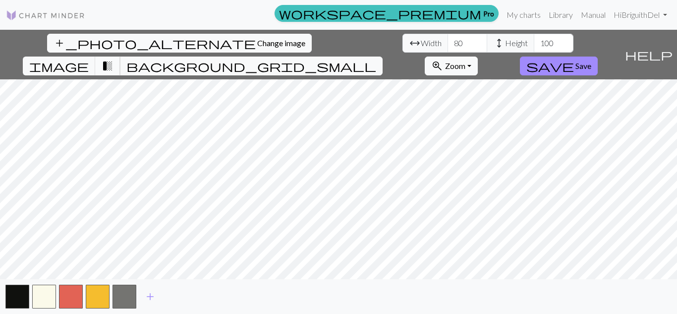
click at [113, 59] on span "transition_fade" at bounding box center [108, 66] width 12 height 14
click at [376, 59] on span "background_grid_small" at bounding box center [251, 66] width 250 height 14
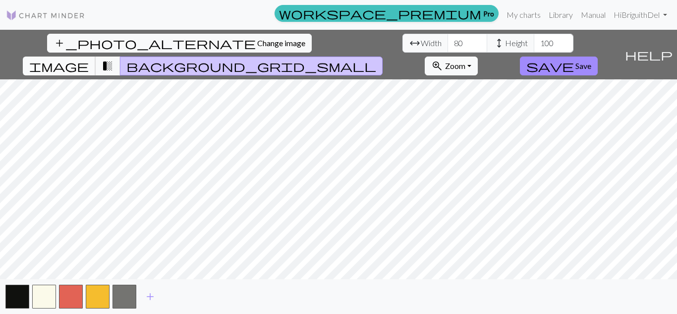
click at [89, 59] on span "image" at bounding box center [58, 66] width 59 height 14
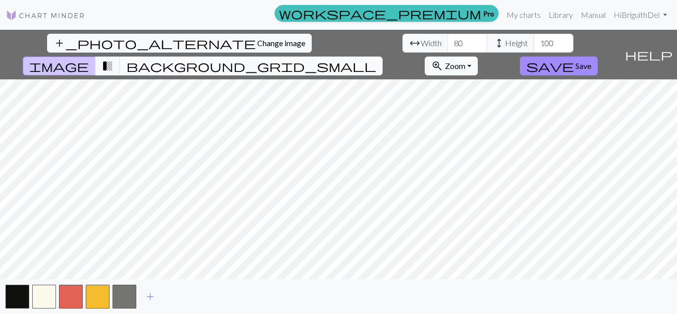
click at [376, 59] on span "background_grid_small" at bounding box center [251, 66] width 250 height 14
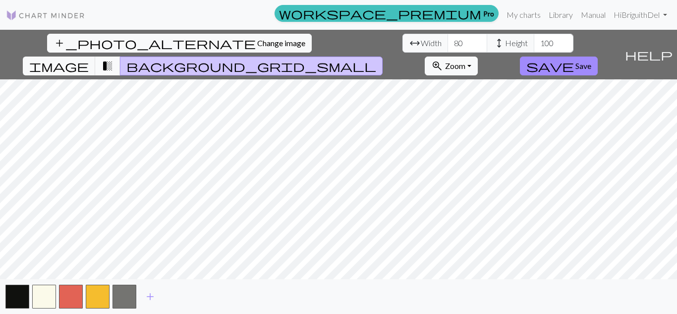
click at [113, 59] on span "transition_fade" at bounding box center [108, 66] width 12 height 14
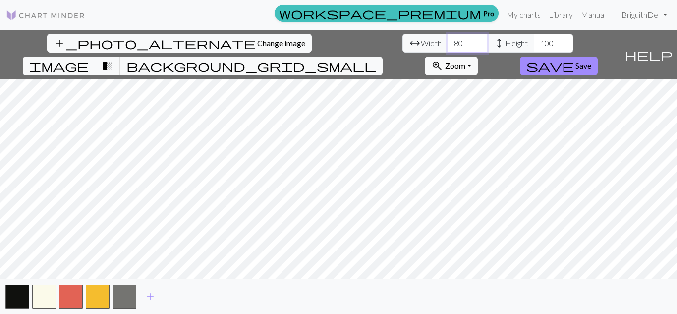
click at [447, 43] on input "80" at bounding box center [467, 43] width 40 height 19
click at [447, 43] on input "70" at bounding box center [467, 43] width 40 height 19
type input "0"
type input "8"
drag, startPoint x: 211, startPoint y: 47, endPoint x: 189, endPoint y: 45, distance: 21.9
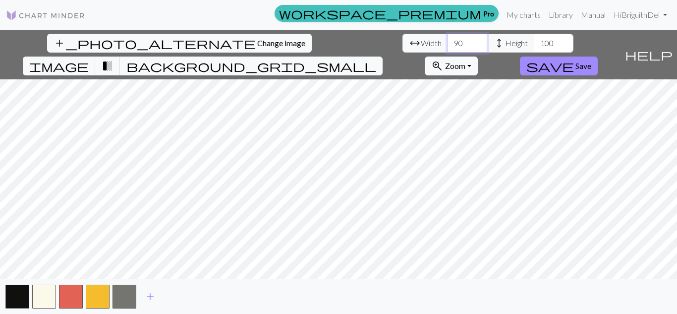
click at [402, 45] on div "arrow_range Width 90 height Height 100" at bounding box center [487, 43] width 171 height 19
click at [120, 299] on button "button" at bounding box center [124, 296] width 24 height 24
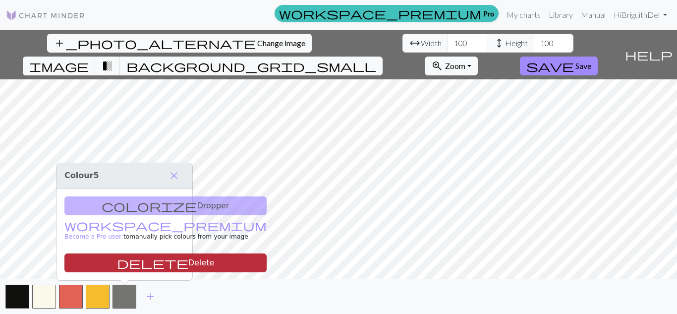
click at [161, 262] on button "delete Delete" at bounding box center [165, 262] width 202 height 19
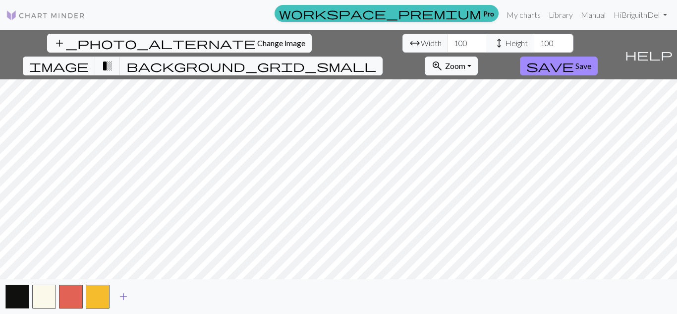
click at [123, 300] on span "add" at bounding box center [123, 296] width 12 height 14
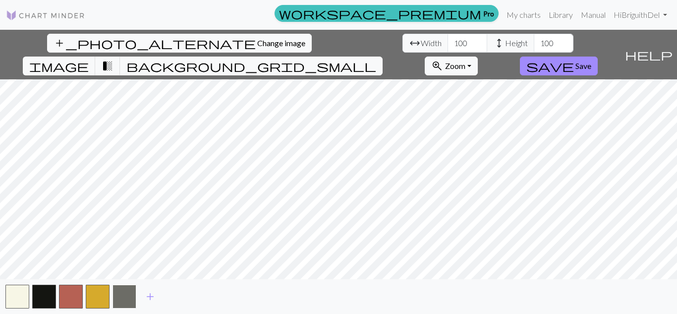
click at [129, 296] on button "button" at bounding box center [124, 296] width 24 height 24
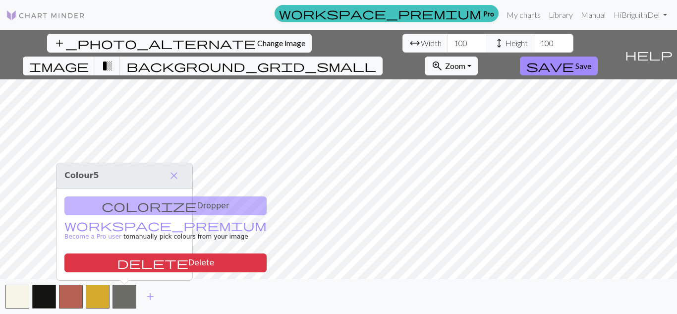
click at [155, 207] on div "colorize Dropper workspace_premium Become a Pro user to manually pick colours f…" at bounding box center [124, 234] width 136 height 92
click at [153, 292] on span "add" at bounding box center [150, 296] width 12 height 14
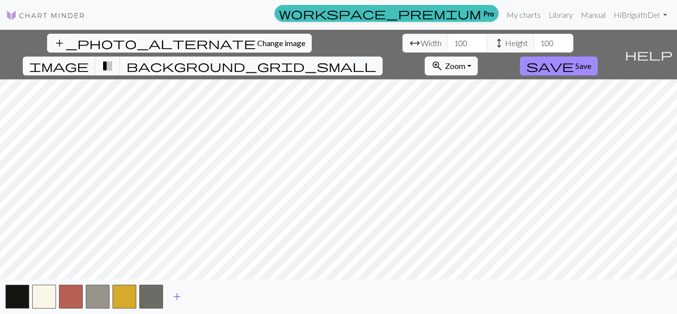
click at [180, 298] on span "add" at bounding box center [177, 296] width 12 height 14
click at [105, 296] on button "button" at bounding box center [98, 296] width 24 height 24
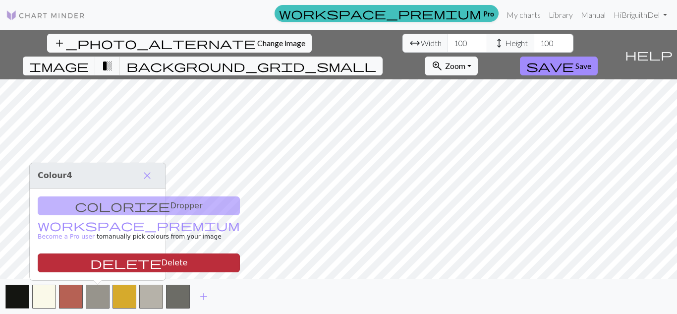
click at [130, 266] on button "delete Delete" at bounding box center [139, 262] width 202 height 19
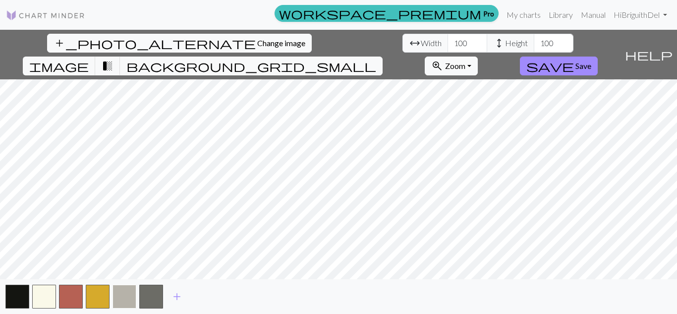
click at [119, 303] on button "button" at bounding box center [124, 296] width 24 height 24
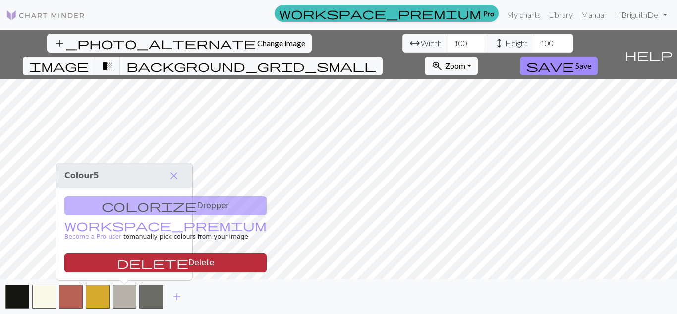
click at [146, 266] on button "delete Delete" at bounding box center [165, 262] width 202 height 19
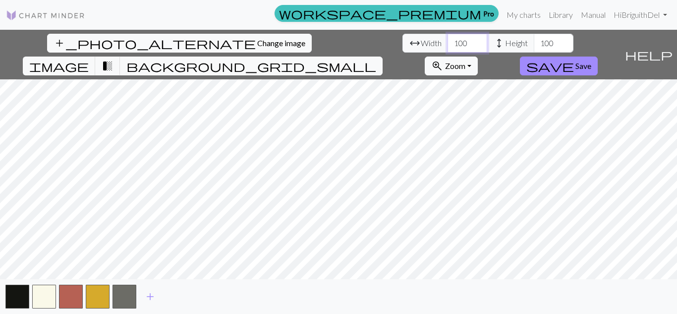
click at [447, 46] on input "100" at bounding box center [467, 43] width 40 height 19
type input "800"
click at [534, 44] on input "100" at bounding box center [554, 43] width 40 height 19
type input "80"
click at [447, 43] on input "800" at bounding box center [467, 43] width 40 height 19
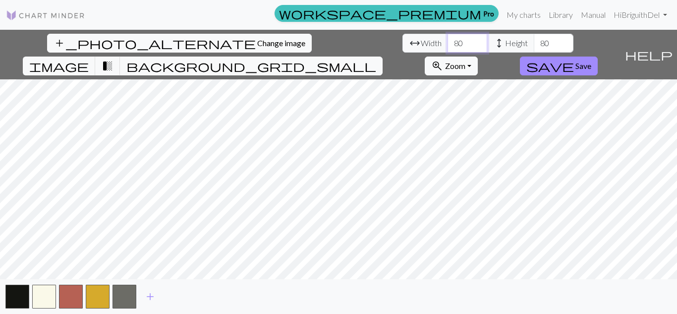
click at [447, 43] on input "80" at bounding box center [467, 43] width 40 height 19
type input "60"
click at [534, 41] on input "80" at bounding box center [554, 43] width 40 height 19
type input "100"
drag, startPoint x: 212, startPoint y: 42, endPoint x: 182, endPoint y: 42, distance: 29.7
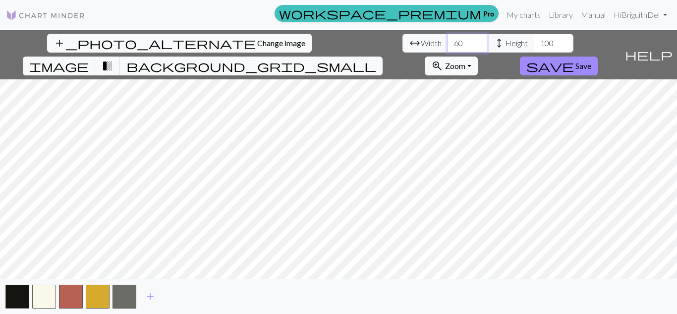
click at [402, 42] on div "arrow_range Width 60 height Height 100" at bounding box center [487, 43] width 171 height 19
type input "100"
click at [598, 56] on button "save Save" at bounding box center [559, 65] width 78 height 19
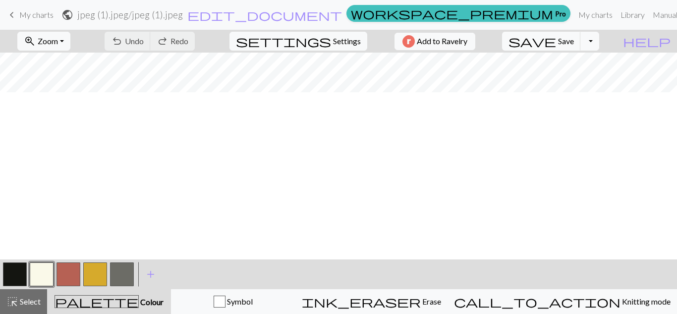
scroll to position [0, 299]
click at [599, 46] on button "Toggle Dropdown" at bounding box center [589, 41] width 19 height 19
click at [591, 77] on button "save_alt Download" at bounding box center [517, 79] width 164 height 16
click at [138, 307] on div "palette Colour Colour" at bounding box center [109, 301] width 112 height 13
click at [139, 299] on span "Colour" at bounding box center [151, 301] width 25 height 9
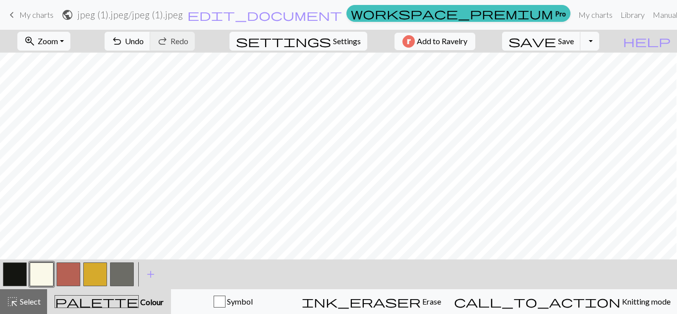
scroll to position [167, 158]
click at [123, 306] on div "palette Colour Colour" at bounding box center [109, 301] width 112 height 13
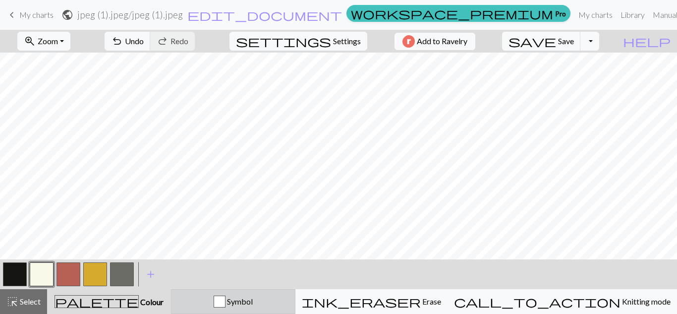
click at [295, 307] on button "Symbol" at bounding box center [233, 301] width 124 height 25
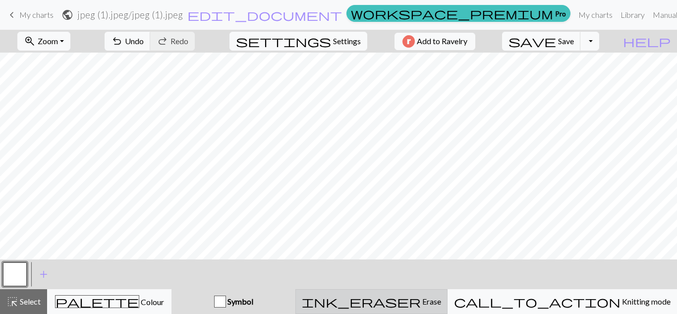
click at [421, 298] on span "ink_eraser" at bounding box center [361, 301] width 119 height 14
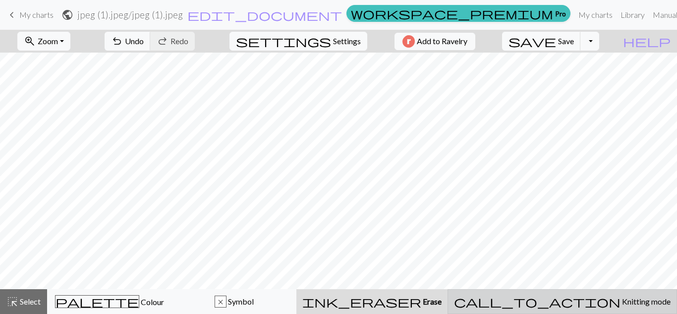
click at [620, 304] on span "Knitting mode" at bounding box center [645, 300] width 50 height 9
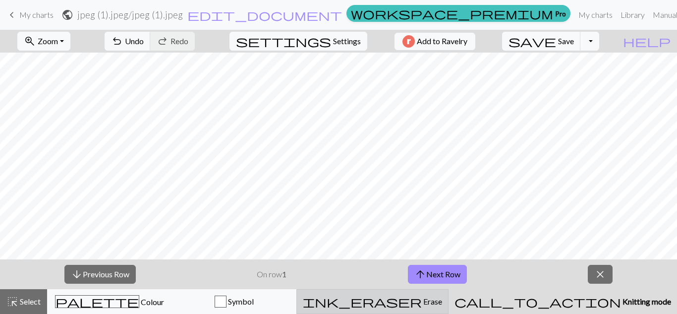
click at [448, 293] on button "ink_eraser Erase Erase" at bounding box center [372, 301] width 152 height 25
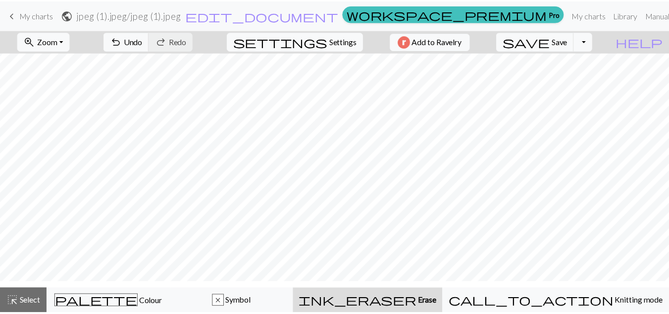
scroll to position [168, 316]
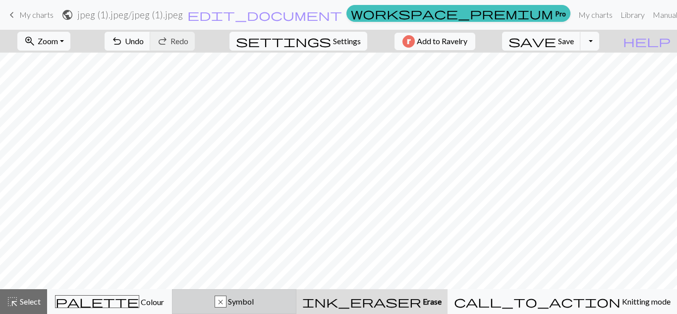
click at [226, 302] on div "x" at bounding box center [220, 302] width 11 height 12
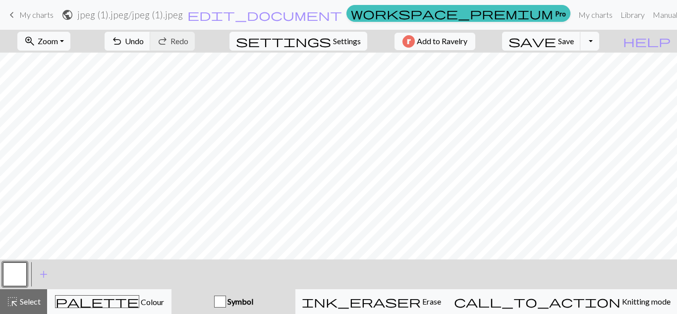
click at [226, 302] on div "button" at bounding box center [220, 301] width 12 height 12
click at [289, 299] on div "Symbol" at bounding box center [233, 301] width 112 height 12
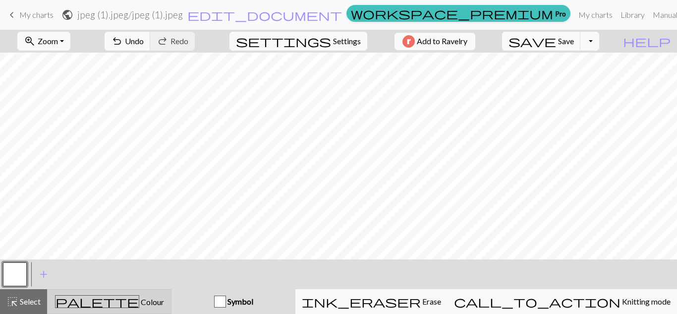
click at [165, 304] on div "palette Colour Colour" at bounding box center [109, 301] width 111 height 13
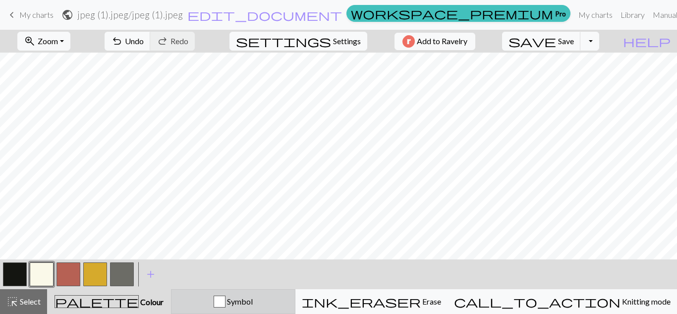
click at [225, 300] on div "button" at bounding box center [220, 301] width 12 height 12
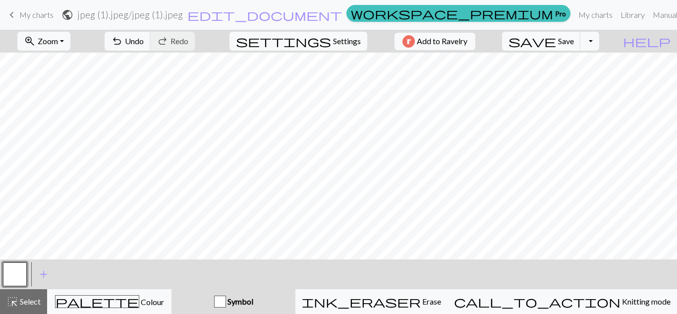
click at [226, 300] on div "button" at bounding box center [220, 301] width 12 height 12
click at [253, 302] on span "Symbol" at bounding box center [239, 300] width 27 height 9
click at [42, 271] on span "add" at bounding box center [44, 274] width 12 height 14
click at [31, 275] on button "button" at bounding box center [42, 274] width 24 height 24
click at [46, 272] on button "button" at bounding box center [42, 274] width 24 height 24
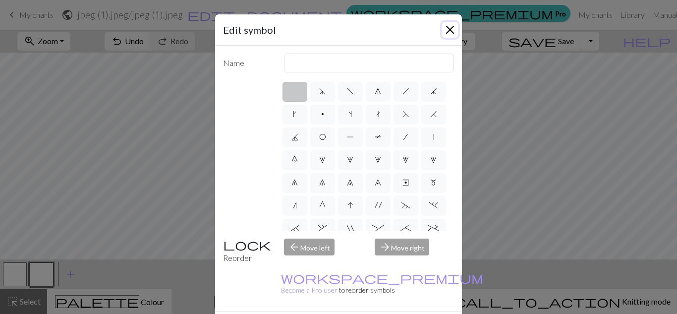
click at [444, 24] on button "Close" at bounding box center [450, 30] width 16 height 16
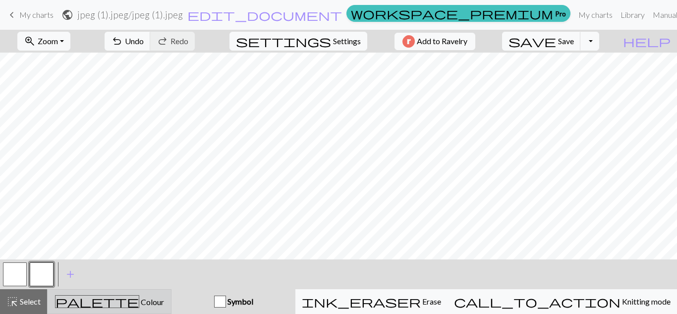
click at [158, 300] on div "palette Colour Colour" at bounding box center [109, 301] width 111 height 13
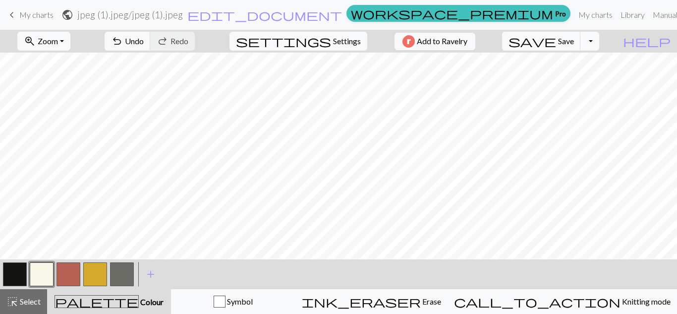
click at [599, 38] on button "Toggle Dropdown" at bounding box center [589, 41] width 19 height 19
click at [572, 78] on button "save_alt Download" at bounding box center [517, 79] width 164 height 16
click at [599, 37] on button "Toggle Dropdown" at bounding box center [589, 41] width 19 height 19
click at [587, 63] on button "file_copy Save a copy" at bounding box center [517, 63] width 164 height 16
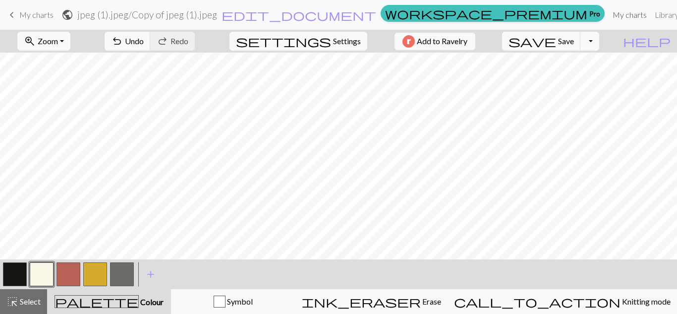
click at [608, 17] on link "My charts" at bounding box center [629, 15] width 42 height 20
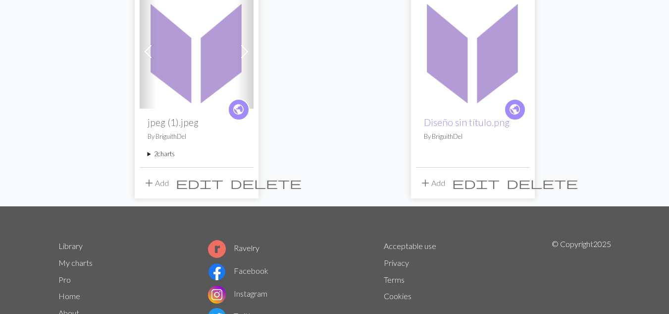
scroll to position [109, 0]
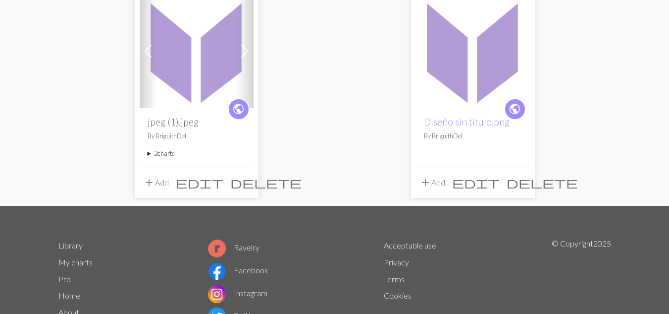
click at [165, 155] on summary "2 charts" at bounding box center [197, 153] width 98 height 9
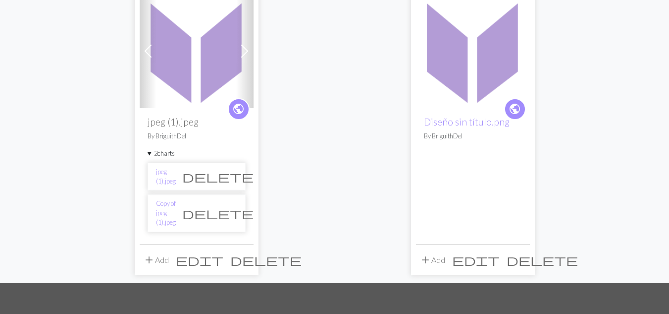
click at [226, 206] on span "delete" at bounding box center [217, 213] width 71 height 14
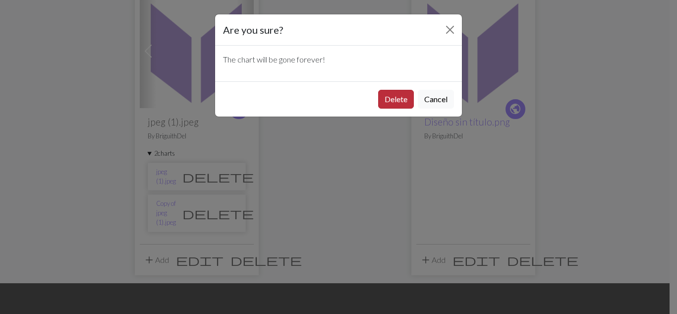
click at [401, 94] on button "Delete" at bounding box center [396, 99] width 36 height 19
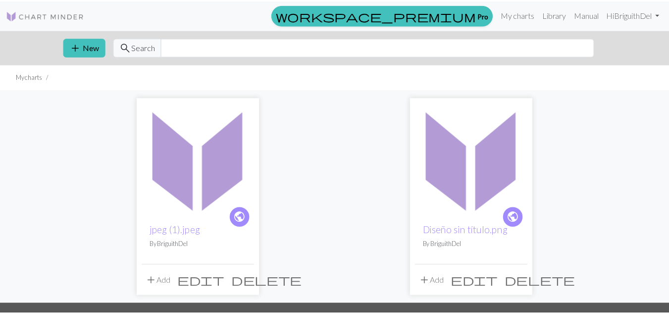
scroll to position [109, 0]
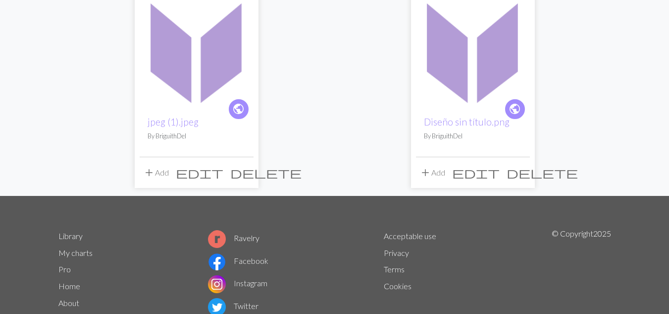
click at [193, 134] on p "By BriguithDel" at bounding box center [197, 135] width 98 height 9
click at [179, 126] on link "jpeg (1).jpeg" at bounding box center [173, 121] width 51 height 11
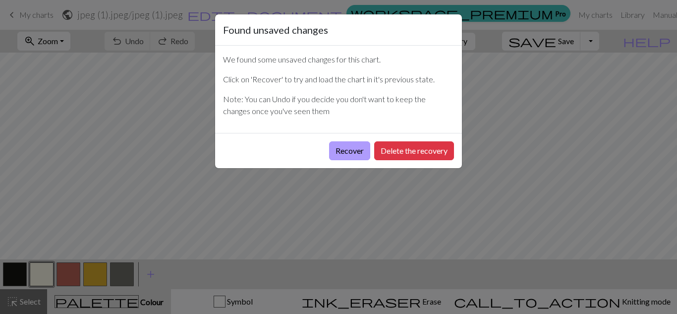
click at [348, 147] on button "Recover" at bounding box center [349, 150] width 41 height 19
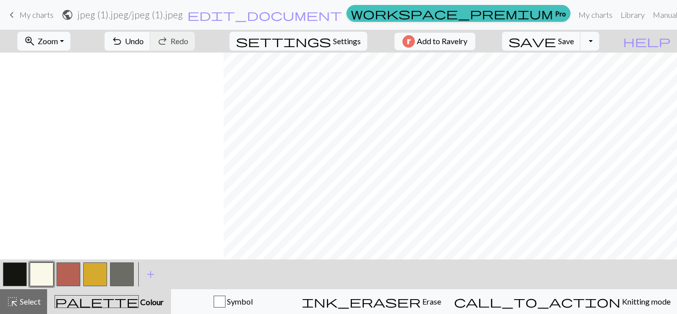
scroll to position [0, 366]
click at [342, 50] on button "settings Settings" at bounding box center [298, 41] width 138 height 19
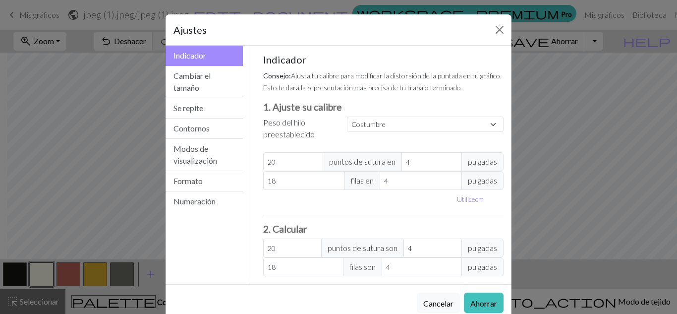
click at [476, 195] on font "cm" at bounding box center [479, 199] width 8 height 8
type input "10.16"
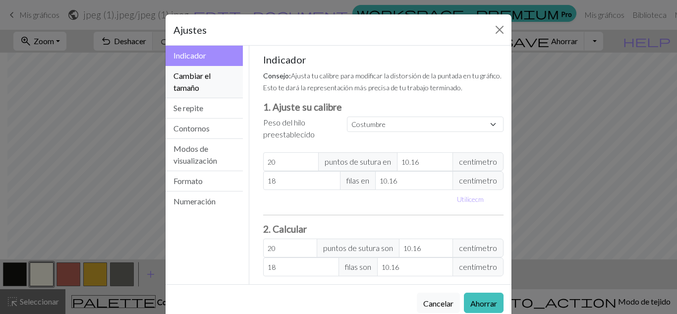
click at [183, 76] on font "Cambiar el tamaño" at bounding box center [191, 81] width 37 height 21
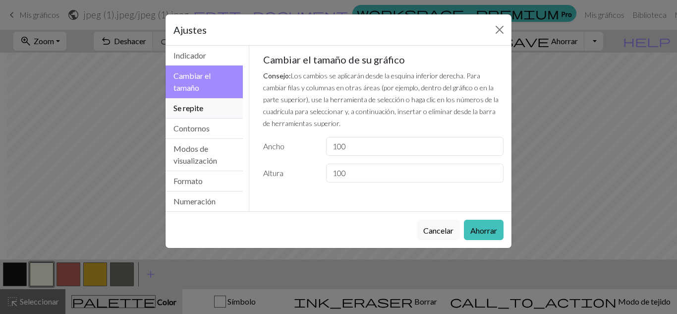
click at [200, 102] on button "Se repite" at bounding box center [203, 108] width 77 height 20
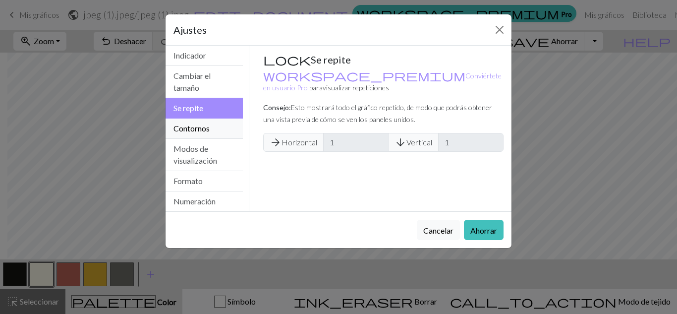
click at [217, 134] on button "Contornos" at bounding box center [203, 128] width 77 height 20
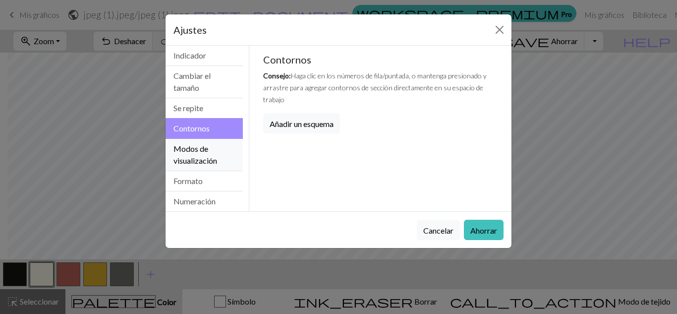
click at [215, 148] on button "Modos de visualización" at bounding box center [203, 155] width 77 height 32
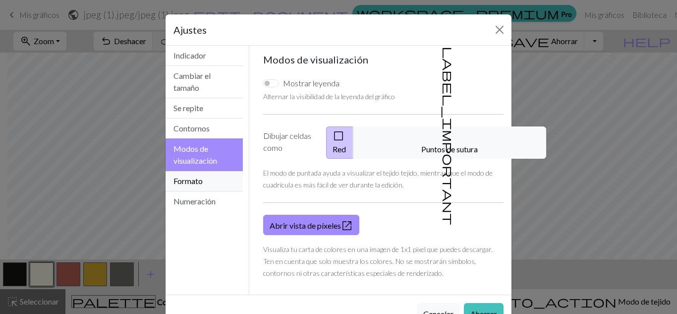
click at [192, 176] on font "Formato" at bounding box center [187, 180] width 29 height 9
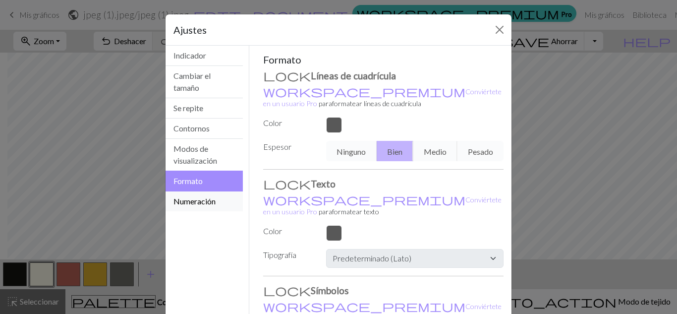
click at [201, 195] on button "Numeración" at bounding box center [203, 201] width 77 height 20
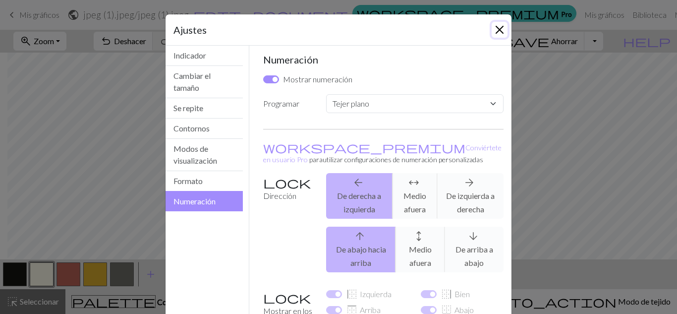
click at [492, 35] on button "Cerca" at bounding box center [500, 30] width 16 height 16
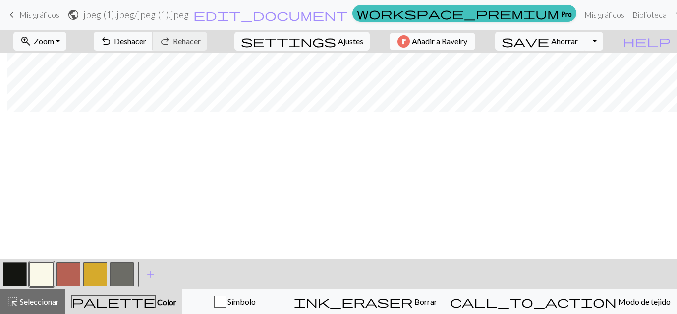
scroll to position [794, 366]
click at [54, 36] on font "Zoom" at bounding box center [44, 40] width 20 height 9
click at [75, 126] on button "50%" at bounding box center [53, 119] width 78 height 16
click at [603, 43] on button "Alternar menú desplegable" at bounding box center [593, 41] width 19 height 19
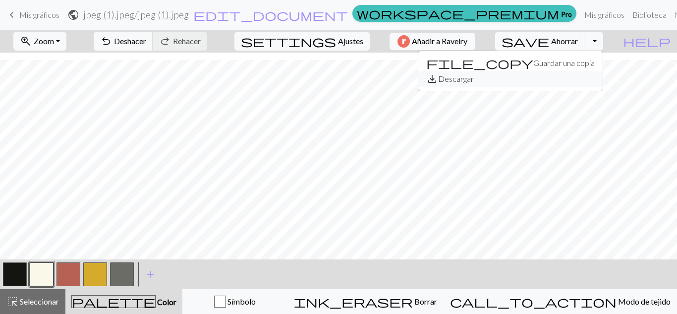
click at [474, 80] on font "Descargar" at bounding box center [456, 78] width 36 height 9
click at [349, 40] on font "Ajustes" at bounding box center [350, 40] width 25 height 9
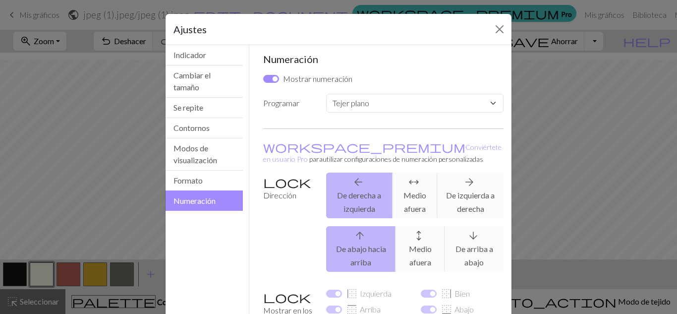
scroll to position [0, 0]
click at [494, 111] on select "Costumbre Tejer plano Tejer en redondo Tejido de encaje [GEOGRAPHIC_DATA][PERSO…" at bounding box center [414, 103] width 177 height 19
select select "round"
click at [326, 94] on select "Costumbre Tejer plano Tejer en redondo Tejido de encaje [GEOGRAPHIC_DATA][PERSO…" at bounding box center [414, 103] width 177 height 19
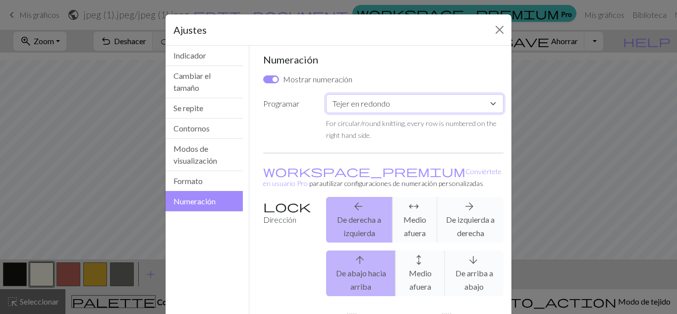
checkbox input "false"
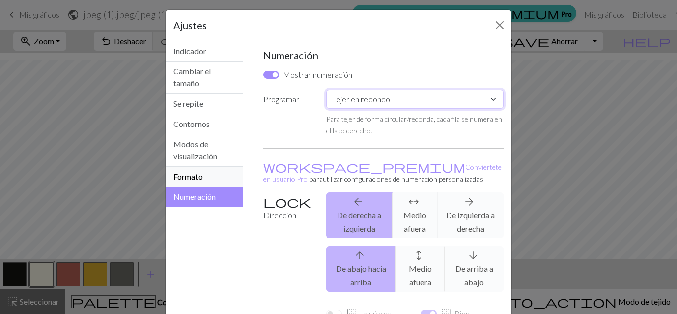
scroll to position [4, 0]
click at [201, 181] on button "Formato" at bounding box center [203, 177] width 77 height 20
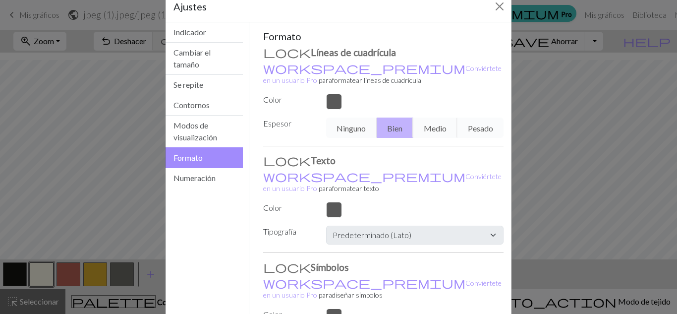
scroll to position [22, 0]
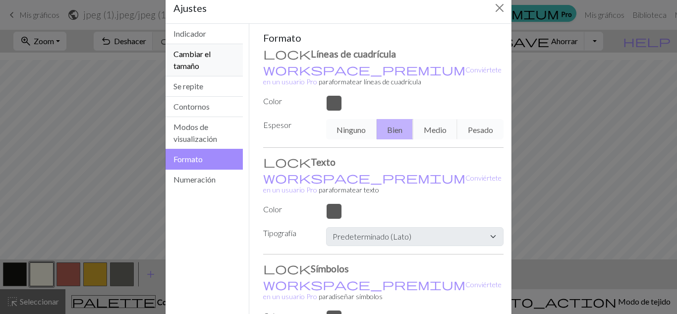
click at [217, 70] on button "Cambiar el tamaño" at bounding box center [203, 60] width 77 height 32
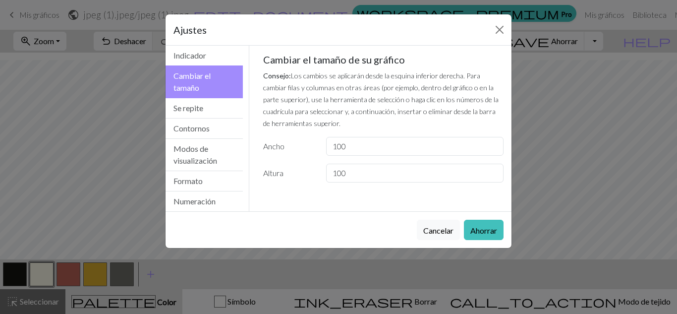
scroll to position [0, 0]
click at [344, 147] on input "100" at bounding box center [414, 146] width 177 height 19
type input "150"
click at [339, 174] on input "100" at bounding box center [414, 173] width 177 height 19
type input "150"
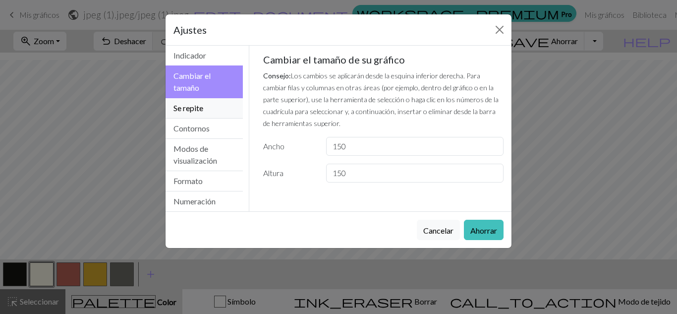
click at [208, 109] on button "Se repite" at bounding box center [203, 108] width 77 height 20
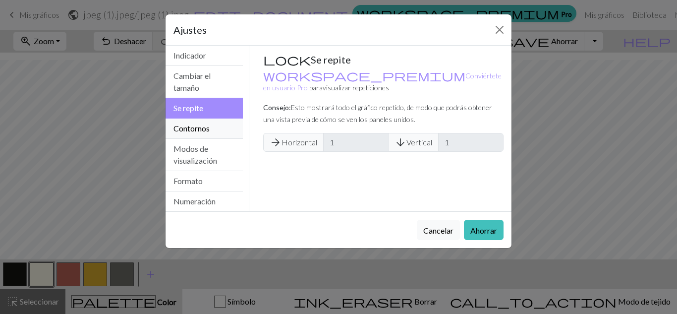
click at [209, 120] on button "Contornos" at bounding box center [203, 128] width 77 height 20
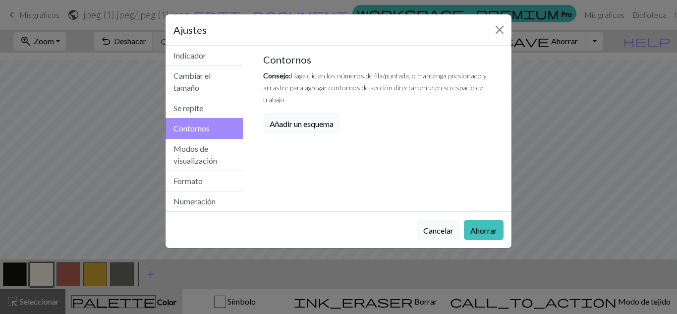
click at [318, 119] on font "Añadir un esquema" at bounding box center [302, 123] width 64 height 9
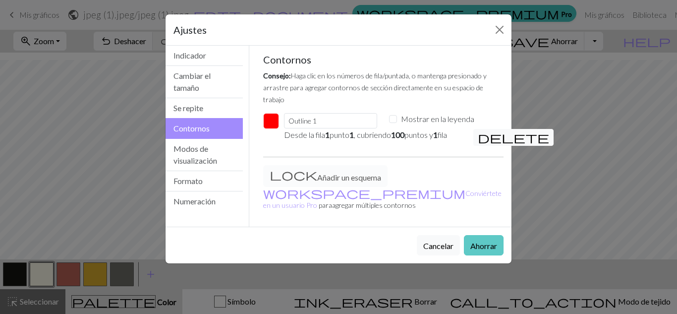
click at [482, 235] on button "Ahorrar" at bounding box center [484, 245] width 40 height 20
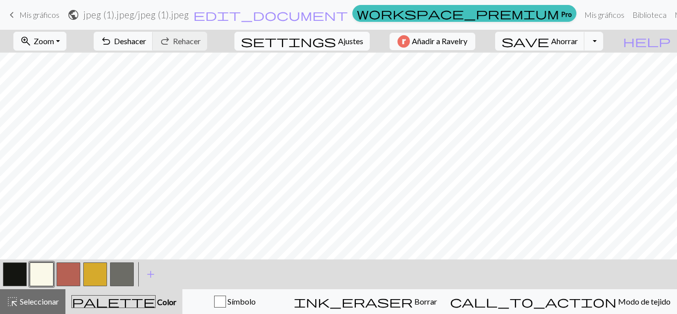
click at [330, 46] on button "settings Ajustes" at bounding box center [301, 41] width 135 height 19
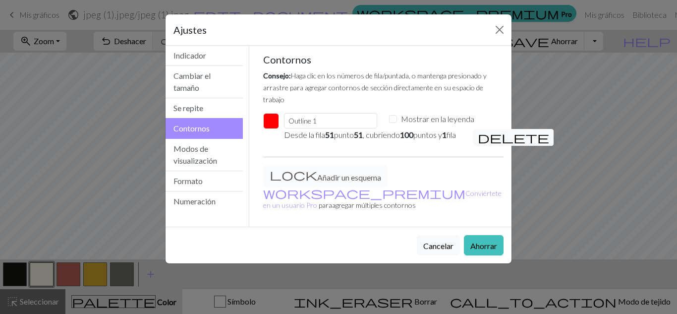
click at [269, 113] on button "button" at bounding box center [271, 121] width 16 height 16
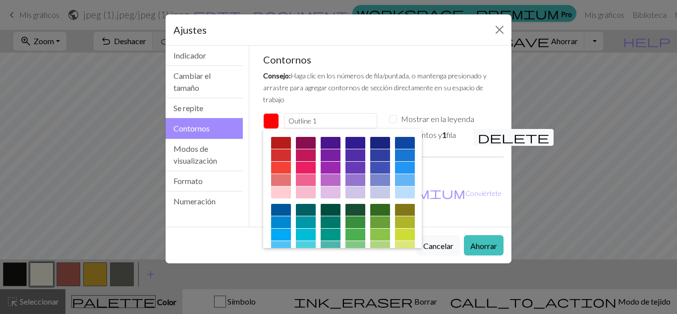
click at [269, 113] on button "button" at bounding box center [271, 121] width 16 height 16
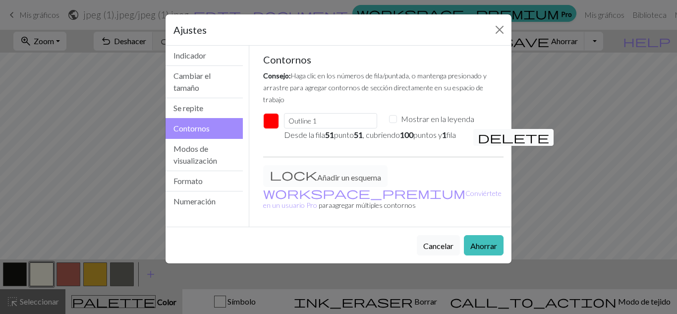
click at [478, 129] on button "delete" at bounding box center [513, 137] width 80 height 17
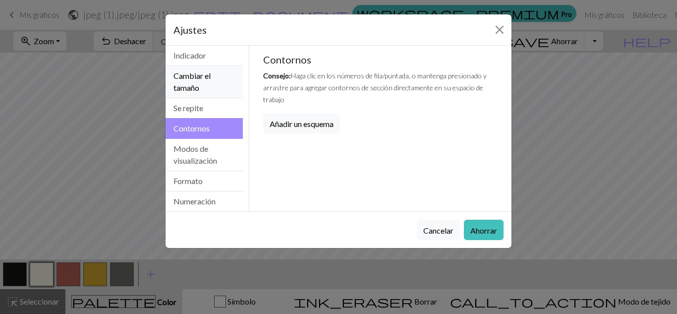
click at [230, 85] on button "Cambiar el tamaño" at bounding box center [203, 82] width 77 height 32
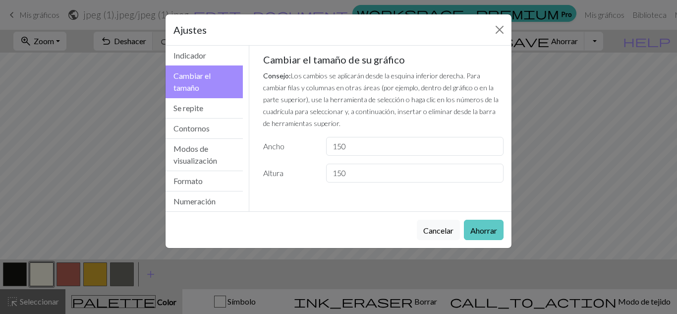
click at [479, 230] on font "Ahorrar" at bounding box center [483, 229] width 27 height 9
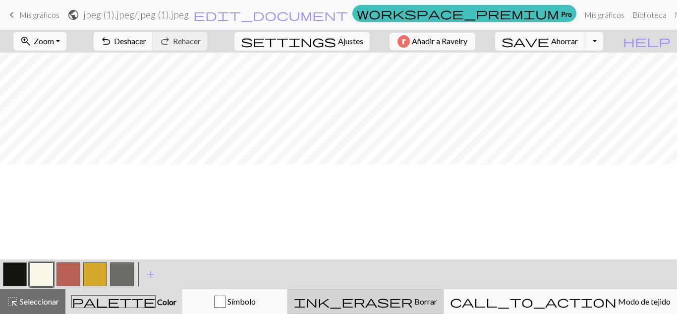
scroll to position [105, 0]
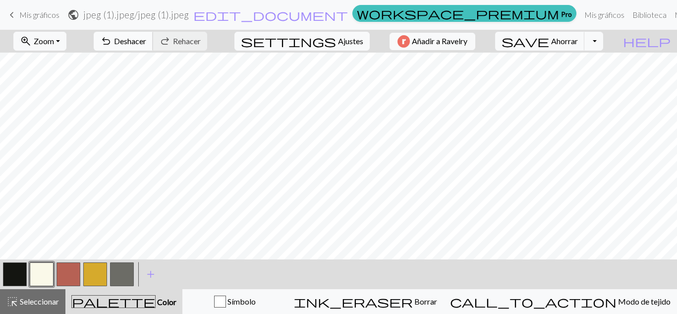
click at [146, 41] on font "Deshacer" at bounding box center [130, 40] width 32 height 9
click at [146, 42] on font "Deshacer" at bounding box center [130, 40] width 32 height 9
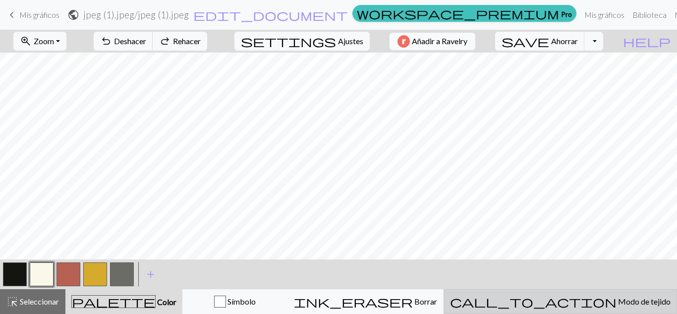
click at [610, 293] on button "call_to_action Modo de tejido Modo de tejido" at bounding box center [559, 301] width 233 height 25
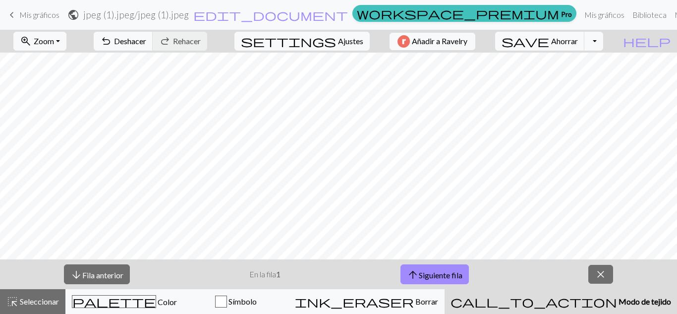
click at [618, 300] on font "Modo de tejido" at bounding box center [644, 300] width 53 height 9
click at [605, 273] on span "close" at bounding box center [601, 274] width 12 height 14
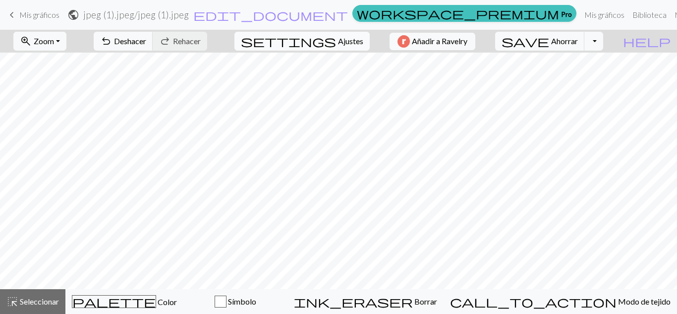
click at [339, 38] on font "Ajustes" at bounding box center [350, 40] width 25 height 9
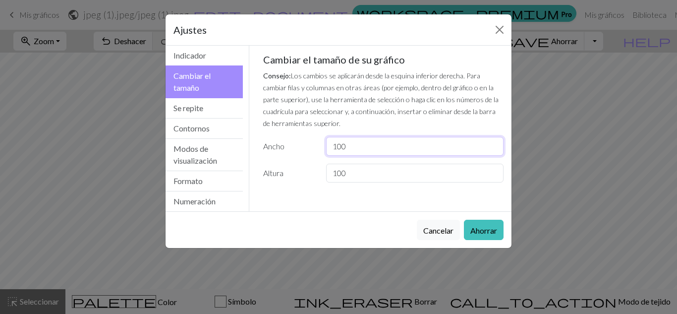
click at [337, 146] on input "100" at bounding box center [414, 146] width 177 height 19
type input "150"
click at [341, 181] on input "100" at bounding box center [414, 173] width 177 height 19
type input "150"
click at [212, 112] on button "Se repite" at bounding box center [203, 108] width 77 height 20
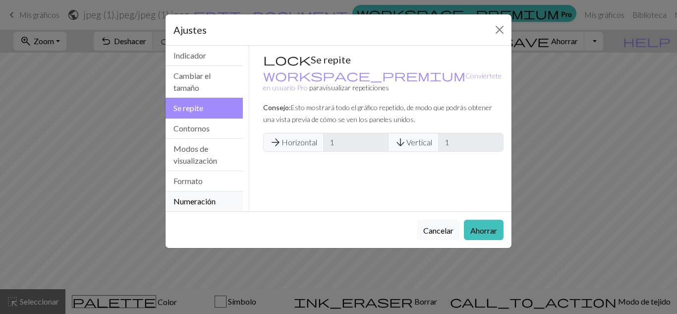
click at [217, 200] on button "Numeración" at bounding box center [203, 201] width 77 height 20
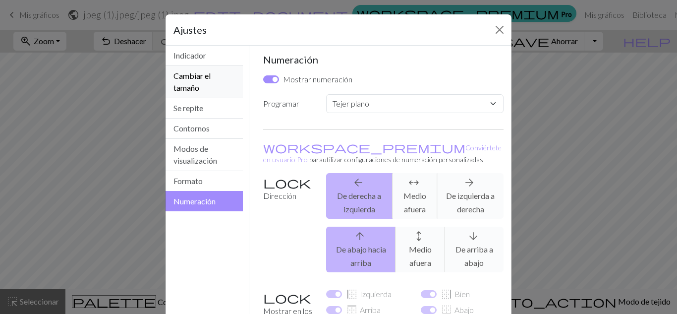
click at [222, 79] on button "Cambiar el tamaño" at bounding box center [203, 82] width 77 height 32
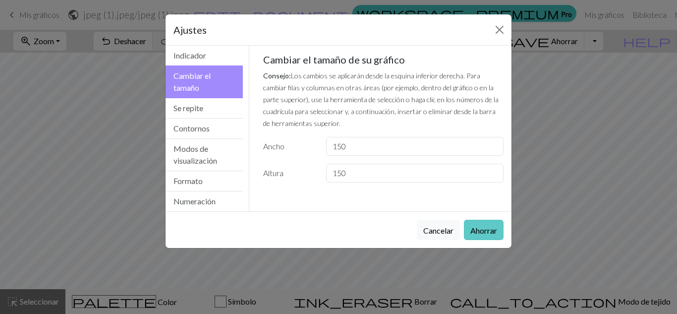
click at [476, 220] on button "Ahorrar" at bounding box center [484, 230] width 40 height 20
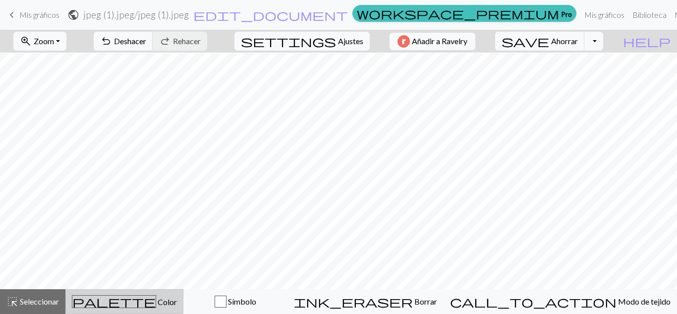
scroll to position [91, 0]
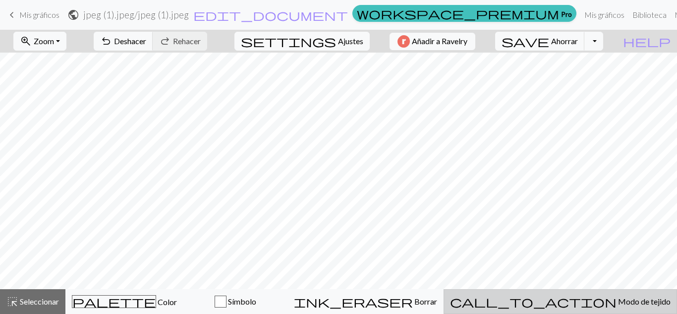
click at [618, 298] on font "Modo de tejido" at bounding box center [644, 300] width 53 height 9
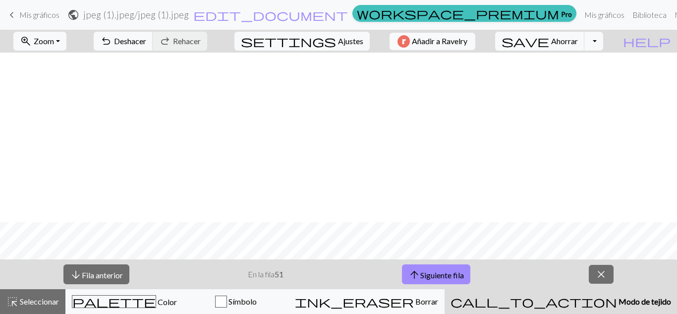
scroll to position [533, 0]
click at [603, 277] on span "close" at bounding box center [601, 274] width 12 height 14
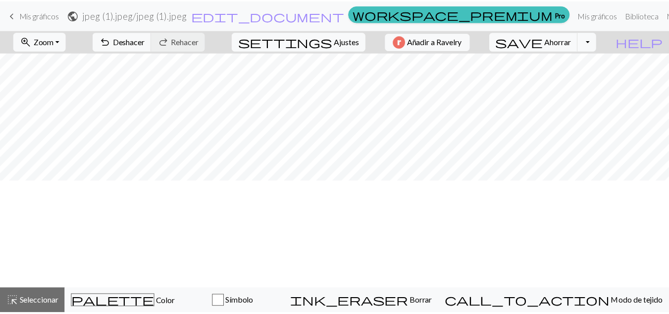
scroll to position [0, 0]
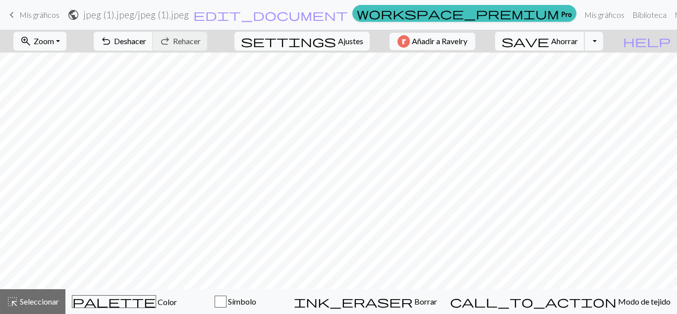
click at [574, 39] on font "Ahorrar" at bounding box center [564, 40] width 27 height 9
click at [603, 40] on button "Alternar menú desplegable" at bounding box center [593, 41] width 19 height 19
click at [474, 77] on font "Descargar" at bounding box center [456, 78] width 36 height 9
click at [314, 16] on span "edit_document" at bounding box center [270, 15] width 155 height 14
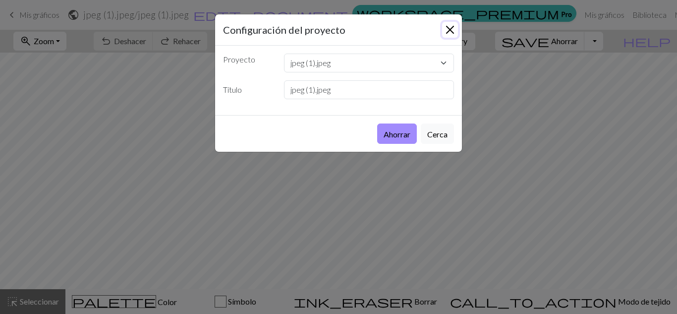
click at [447, 26] on button "Cerca" at bounding box center [450, 30] width 16 height 16
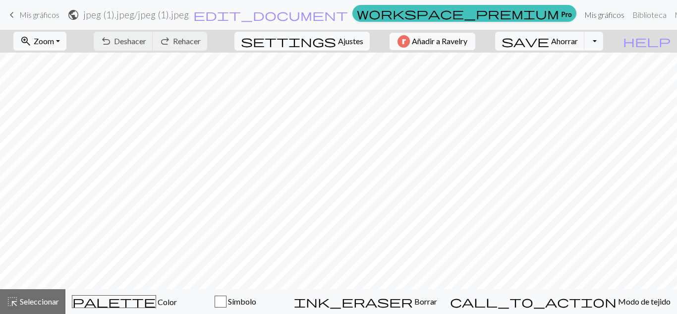
click at [580, 22] on link "Mis gráficos" at bounding box center [604, 15] width 48 height 20
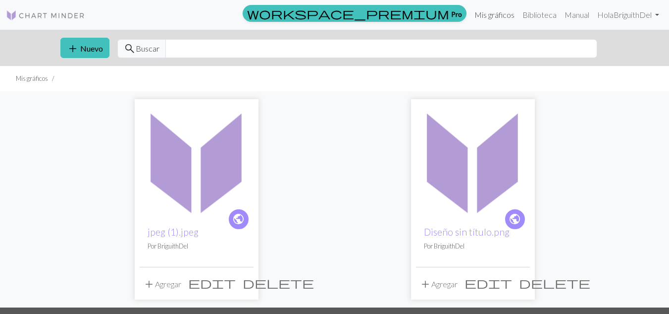
click at [506, 22] on link "Mis gráficos" at bounding box center [495, 15] width 48 height 20
click at [240, 217] on span "public" at bounding box center [238, 218] width 12 height 15
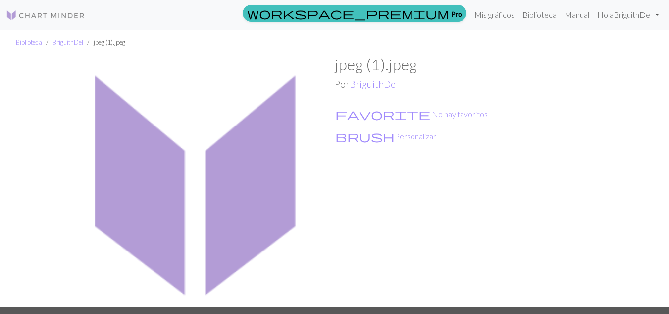
click at [386, 70] on font "jpeg (1).jpeg" at bounding box center [376, 64] width 82 height 19
click at [252, 156] on img at bounding box center [196, 180] width 276 height 251
click at [65, 41] on font "BriguithDel" at bounding box center [68, 42] width 31 height 8
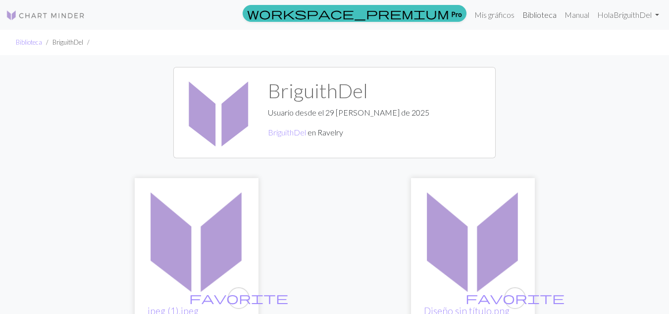
click at [535, 23] on link "Biblioteca" at bounding box center [540, 15] width 42 height 20
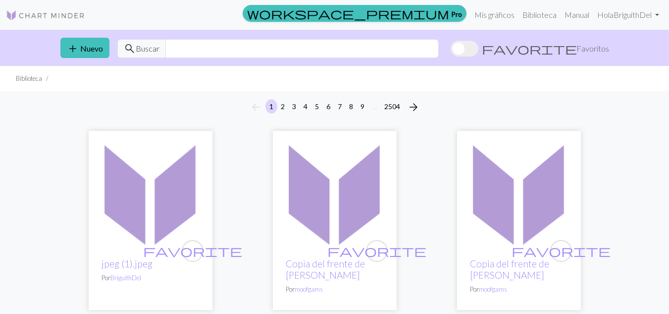
click at [151, 223] on img at bounding box center [151, 193] width 114 height 114
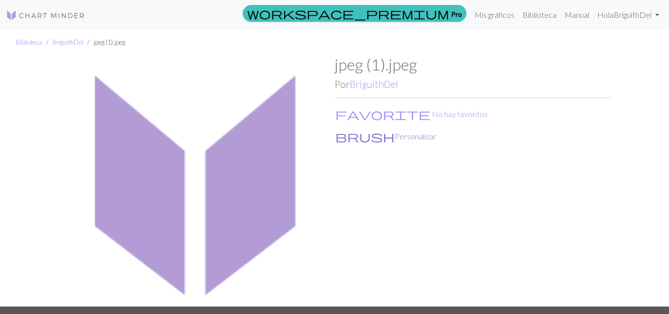
click at [395, 132] on font "Personalizar" at bounding box center [416, 135] width 42 height 9
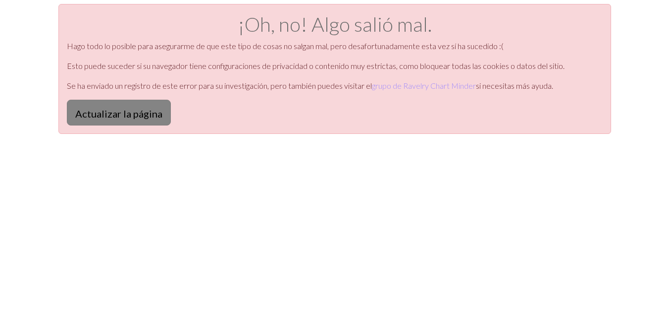
click at [123, 107] on font "Actualizar la página" at bounding box center [118, 112] width 87 height 12
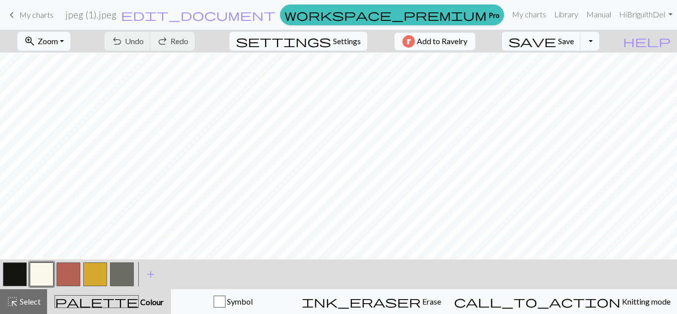
click at [461, 33] on button "Add to Ravelry" at bounding box center [434, 41] width 81 height 17
click at [462, 37] on span "Add to Ravelry" at bounding box center [442, 41] width 51 height 12
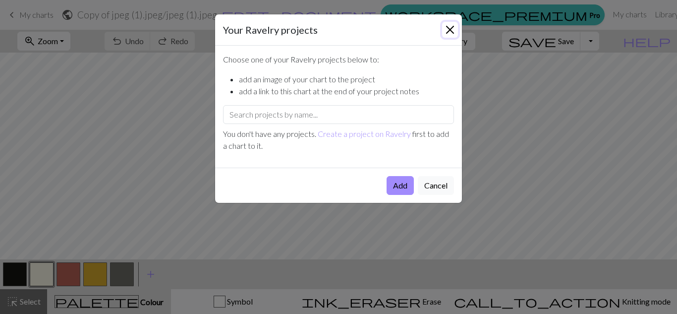
click at [449, 30] on button "Close" at bounding box center [450, 30] width 16 height 16
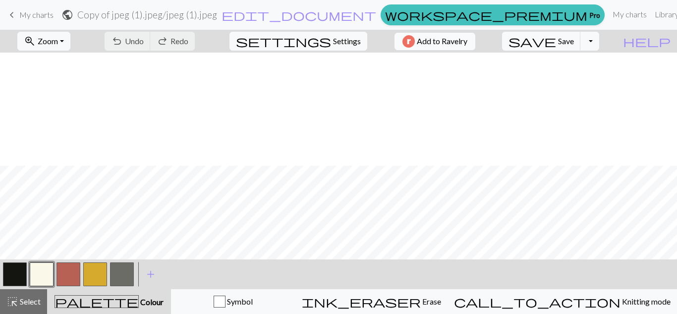
scroll to position [198, 371]
click at [123, 275] on button "button" at bounding box center [122, 274] width 24 height 24
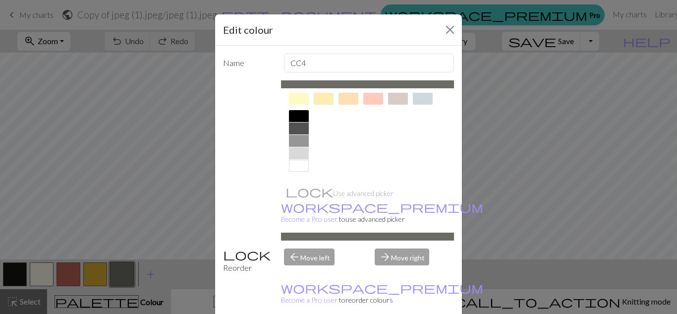
scroll to position [25, 0]
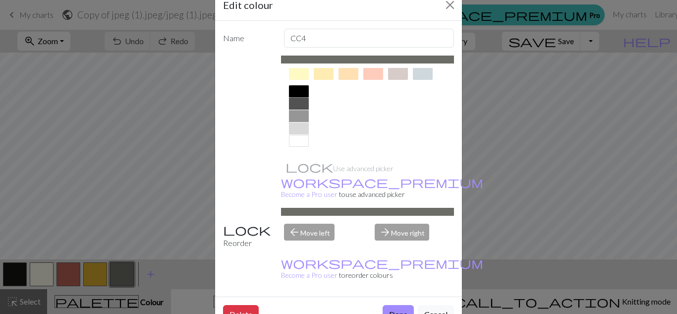
click at [290, 91] on div at bounding box center [299, 91] width 20 height 12
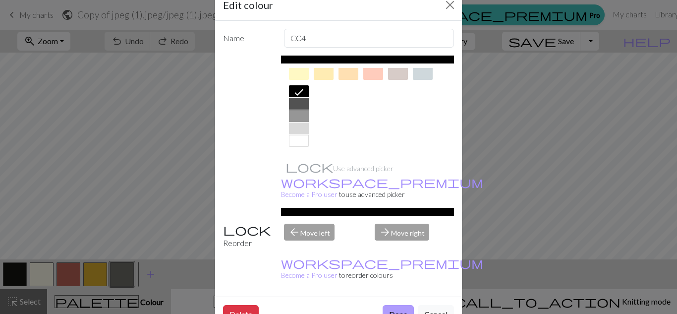
click at [395, 305] on button "Done" at bounding box center [398, 314] width 31 height 19
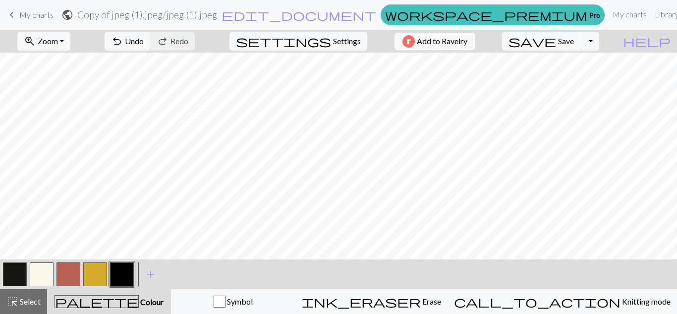
click at [11, 276] on button "button" at bounding box center [15, 274] width 24 height 24
click at [130, 295] on div "palette Colour Colour" at bounding box center [109, 301] width 112 height 13
click at [23, 275] on button "button" at bounding box center [15, 274] width 24 height 24
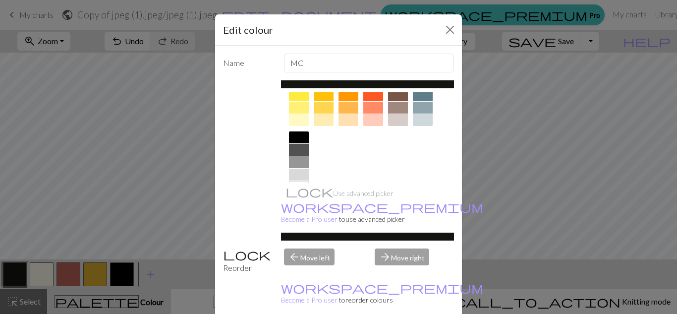
scroll to position [170, 0]
click at [303, 136] on div at bounding box center [299, 137] width 20 height 12
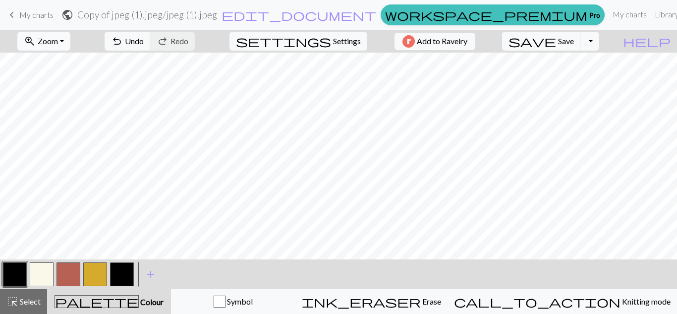
click at [70, 34] on button "zoom_in Zoom Zoom" at bounding box center [43, 41] width 53 height 19
click at [94, 113] on button "50%" at bounding box center [57, 119] width 78 height 16
click at [144, 40] on span "Undo" at bounding box center [134, 40] width 19 height 9
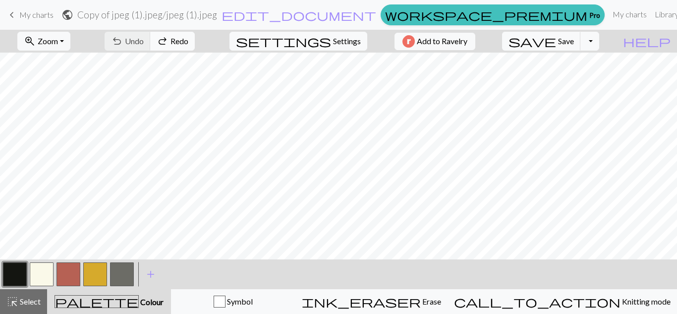
click at [195, 40] on button "redo Redo Redo" at bounding box center [172, 41] width 45 height 19
click at [122, 273] on button "button" at bounding box center [122, 274] width 24 height 24
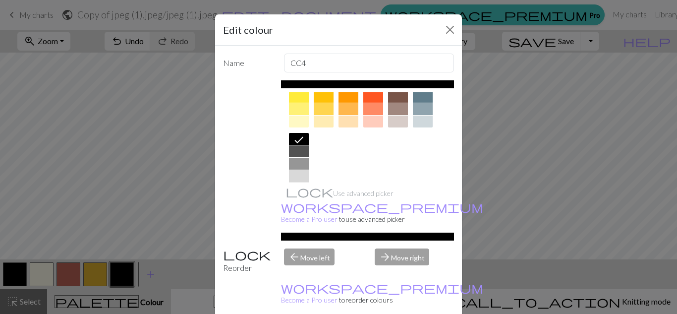
scroll to position [169, 0]
click at [293, 151] on div at bounding box center [299, 150] width 20 height 12
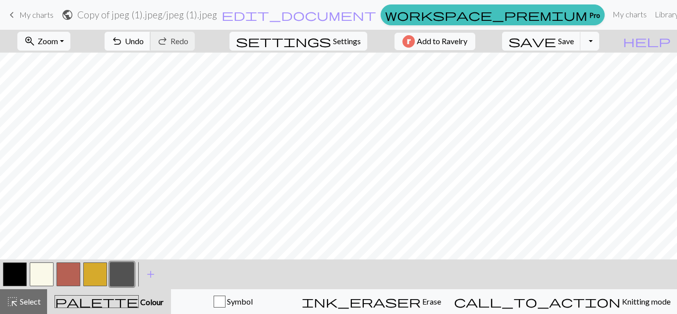
click at [144, 42] on span "Undo" at bounding box center [134, 40] width 19 height 9
click at [144, 41] on span "Undo" at bounding box center [134, 40] width 19 height 9
click at [15, 271] on button "button" at bounding box center [15, 274] width 24 height 24
click at [139, 305] on span "Colour" at bounding box center [151, 301] width 25 height 9
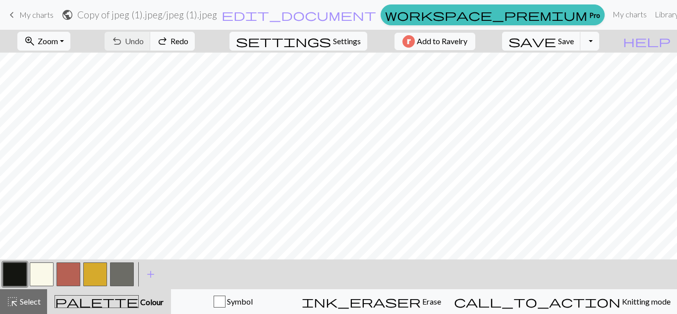
click at [13, 276] on button "button" at bounding box center [15, 274] width 24 height 24
click at [13, 276] on div "Edit colour Name MC Use advanced picker workspace_premium Become a Pro user to …" at bounding box center [338, 157] width 677 height 314
click at [13, 276] on button "button" at bounding box center [15, 274] width 24 height 24
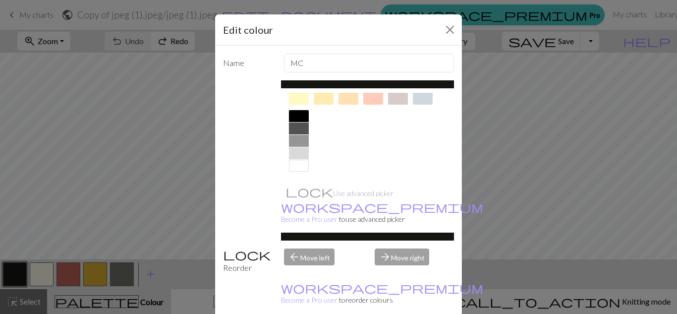
scroll to position [25, 0]
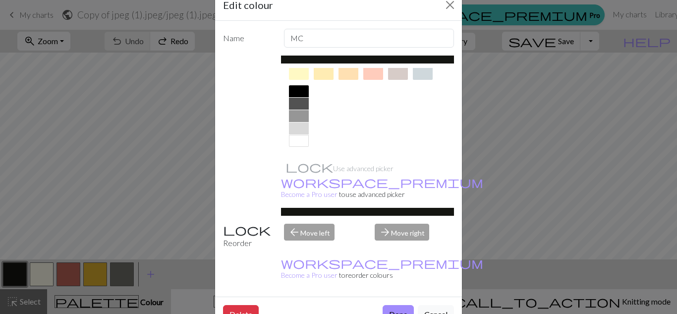
click at [334, 208] on div at bounding box center [367, 212] width 173 height 8
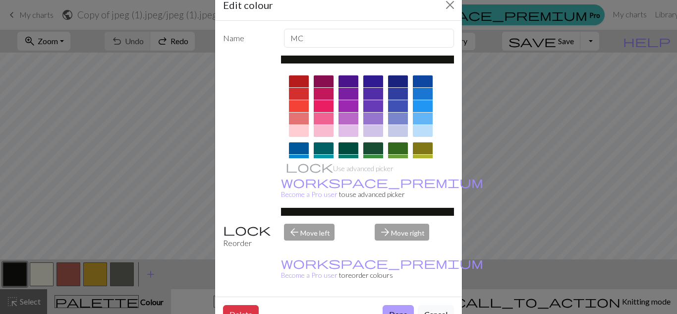
click at [398, 305] on button "Done" at bounding box center [398, 314] width 31 height 19
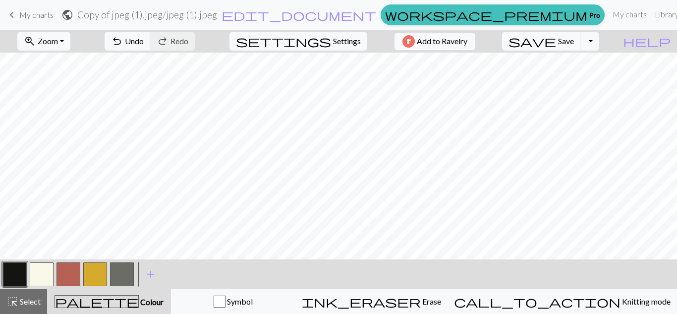
click at [120, 275] on button "button" at bounding box center [122, 274] width 24 height 24
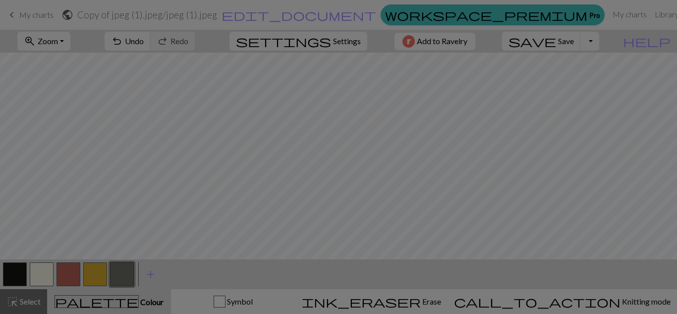
click at [120, 275] on div "Edit colour Name CC4 Use advanced picker workspace_premium Become a Pro user to…" at bounding box center [338, 157] width 677 height 314
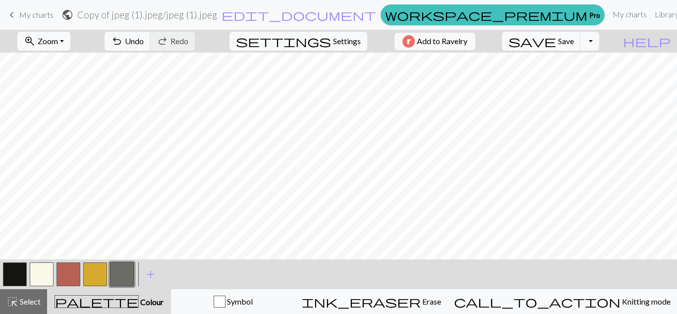
click at [120, 275] on button "button" at bounding box center [122, 274] width 24 height 24
click at [120, 275] on div "Edit colour Name CC4 Use advanced picker workspace_premium Become a Pro user to…" at bounding box center [338, 157] width 677 height 314
click at [85, 275] on button "button" at bounding box center [95, 274] width 24 height 24
click at [122, 267] on button "button" at bounding box center [122, 274] width 24 height 24
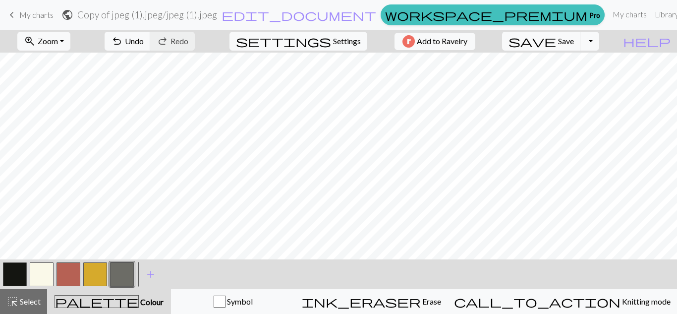
click at [122, 267] on button "button" at bounding box center [122, 274] width 24 height 24
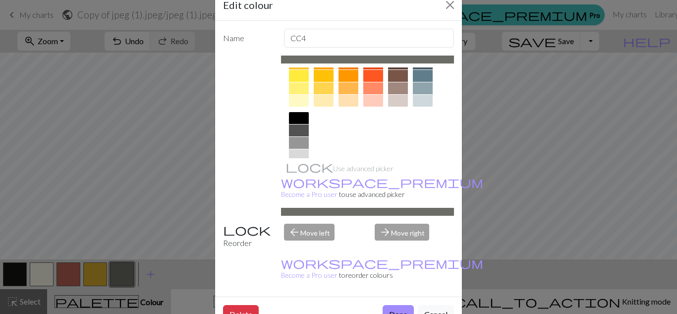
scroll to position [191, 0]
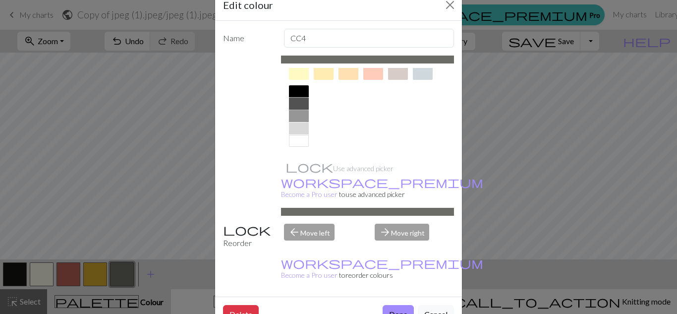
click at [289, 99] on div at bounding box center [299, 104] width 20 height 12
click at [393, 305] on button "Done" at bounding box center [398, 314] width 31 height 19
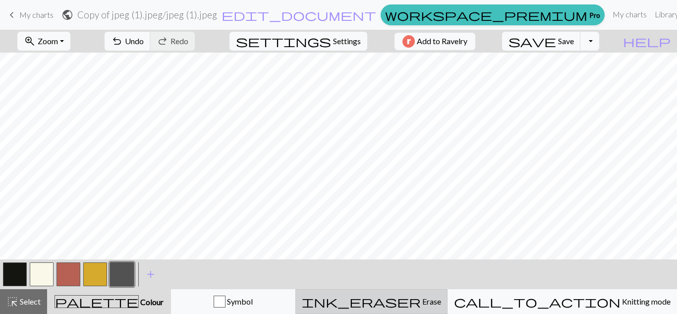
scroll to position [31, 0]
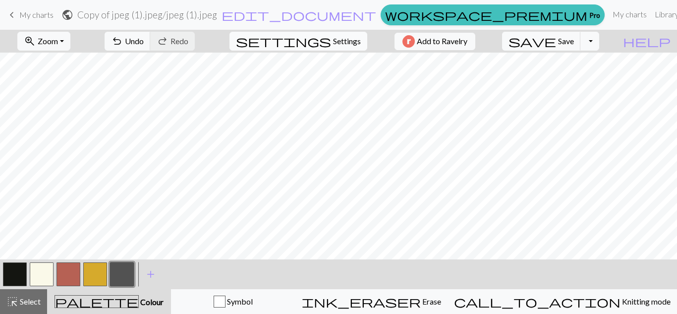
click at [333, 39] on span "Settings" at bounding box center [347, 41] width 28 height 12
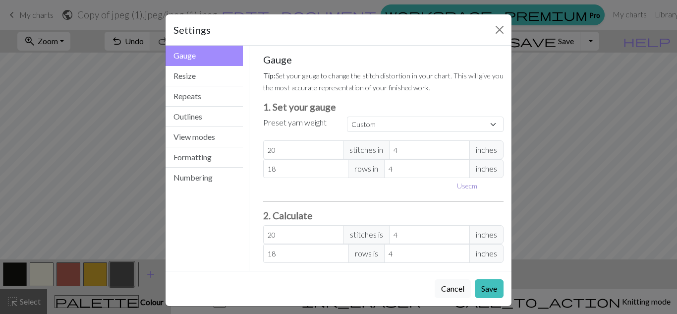
click at [465, 186] on button "Use cm" at bounding box center [466, 185] width 29 height 15
type input "10.16"
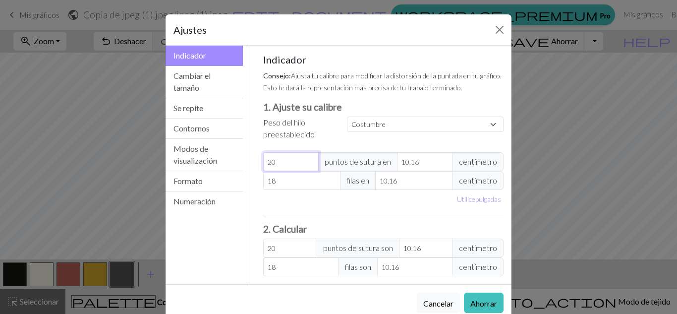
click at [290, 164] on input "20" at bounding box center [291, 161] width 56 height 19
type input "2"
type input "0"
type input "1"
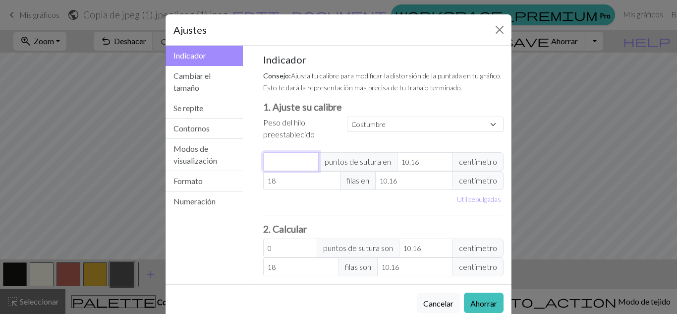
type input "1"
type input "10"
click at [416, 155] on input "10.16" at bounding box center [425, 161] width 56 height 19
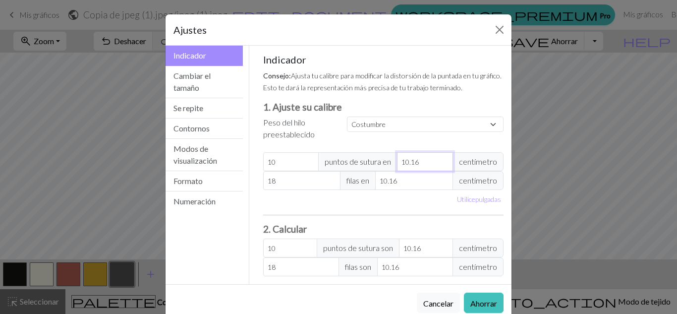
click at [416, 155] on input "10.16" at bounding box center [425, 161] width 56 height 19
type input "10.1"
type input "10.06"
type input "10"
type input "10.16"
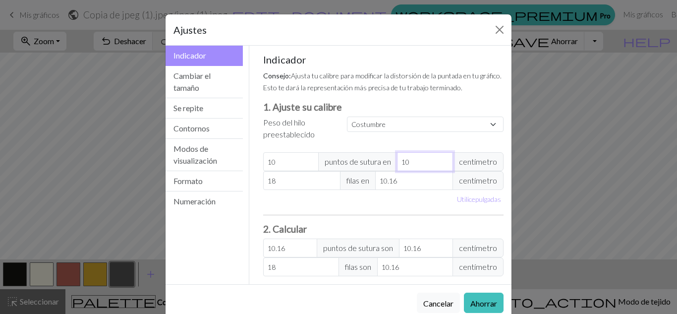
type input "1"
type input "101.6"
type input "3"
type input "33.87"
type input "3.5"
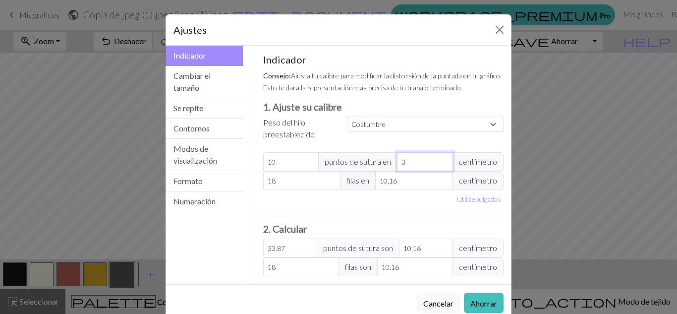
type input "29.03"
type input "3.5"
click at [324, 215] on hr at bounding box center [383, 215] width 241 height 0
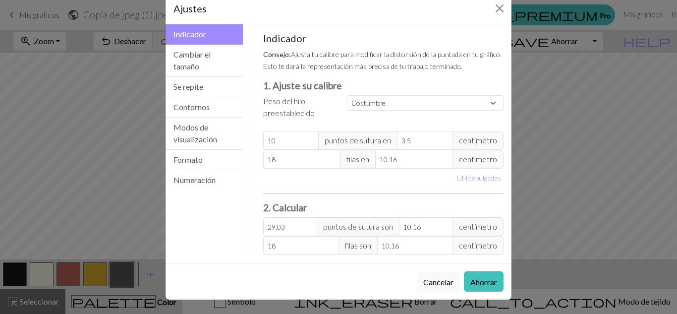
scroll to position [29, 0]
click at [431, 95] on select "Costumbre Cuadrado Cordón Digitación ligera Digitación Deporte Doble punto Esta…" at bounding box center [425, 102] width 157 height 15
click at [292, 191] on div "Indicador Consejo: Ajusta tu calibre para modificar la distorsión de la puntada…" at bounding box center [383, 143] width 241 height 222
type input "19"
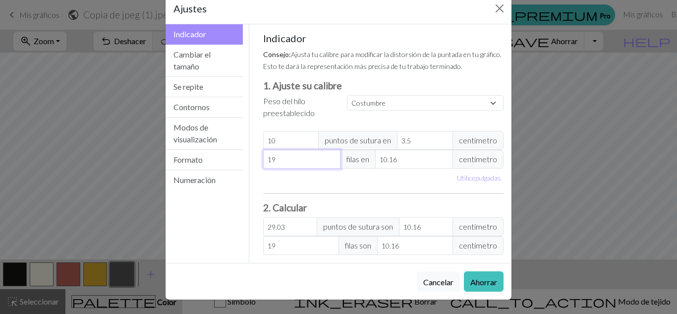
click at [329, 150] on input "19" at bounding box center [302, 159] width 78 height 19
type input "20"
click at [329, 150] on input "20" at bounding box center [302, 159] width 78 height 19
type input "21"
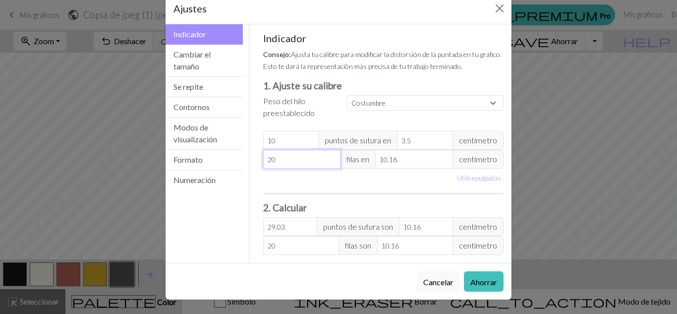
type input "21"
click at [329, 150] on input "21" at bounding box center [302, 159] width 78 height 19
type input "22"
click at [329, 150] on input "22" at bounding box center [302, 159] width 78 height 19
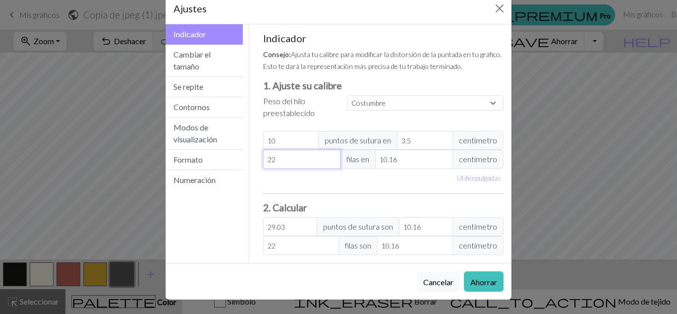
type input "23"
click at [329, 150] on input "23" at bounding box center [302, 159] width 78 height 19
type input "24"
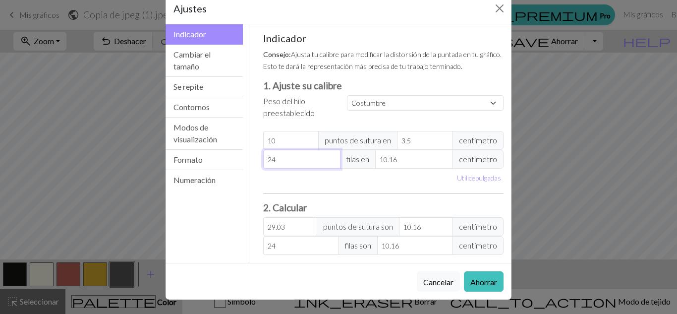
click at [329, 150] on input "24" at bounding box center [302, 159] width 78 height 19
type input "25"
click at [329, 150] on input "25" at bounding box center [302, 159] width 78 height 19
type input "26"
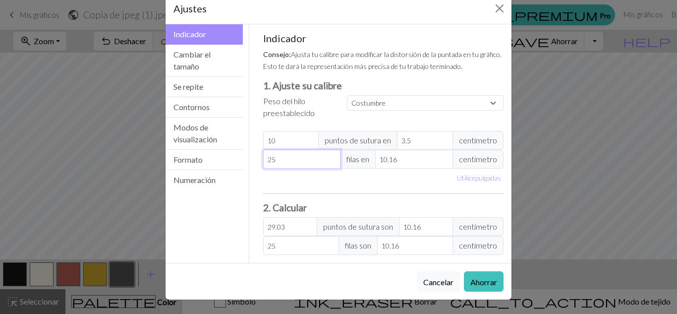
type input "26"
click at [329, 150] on input "26" at bounding box center [302, 159] width 78 height 19
drag, startPoint x: 301, startPoint y: 152, endPoint x: 240, endPoint y: 165, distance: 62.8
click at [240, 165] on div "Indicador Indicador Cambiar el tamaño Se repite Contornos Modos de visualizació…" at bounding box center [339, 143] width 358 height 238
type input "1"
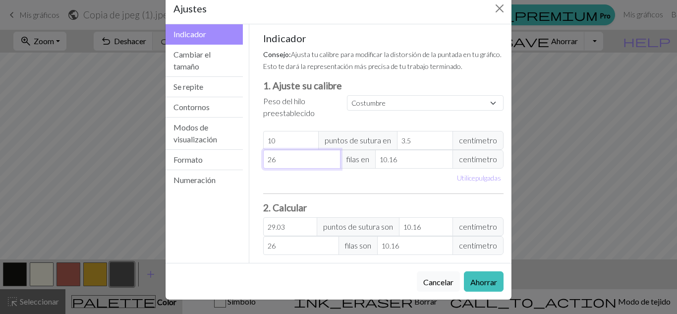
type input "1"
click at [415, 150] on input "10.16" at bounding box center [414, 159] width 78 height 19
drag, startPoint x: 415, startPoint y: 150, endPoint x: 334, endPoint y: 153, distance: 80.8
click at [334, 153] on div "1 filas en 10.16 centímetro" at bounding box center [383, 159] width 241 height 19
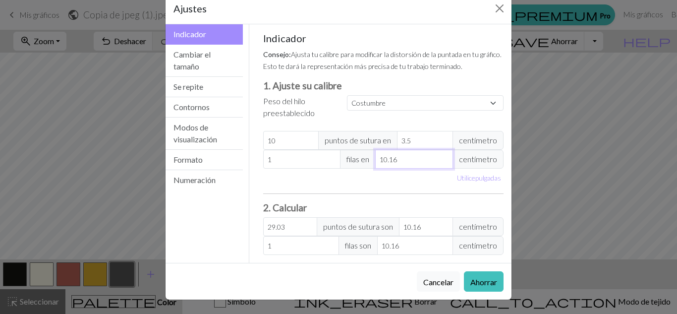
type input "0"
type input "0.5"
type input "20.32"
type input "0.5"
click at [362, 185] on div "Utilice pulgadas" at bounding box center [383, 176] width 253 height 17
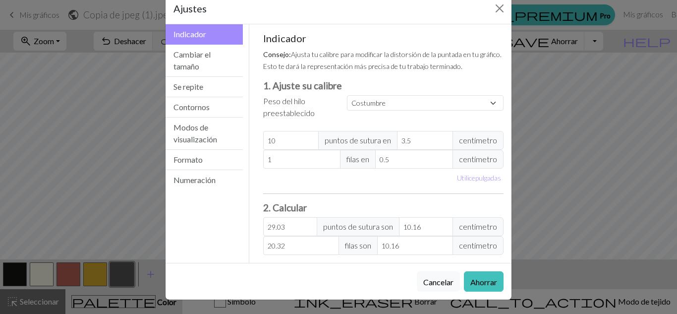
scroll to position [33, 0]
click at [480, 279] on font "Ahorrar" at bounding box center [483, 281] width 27 height 9
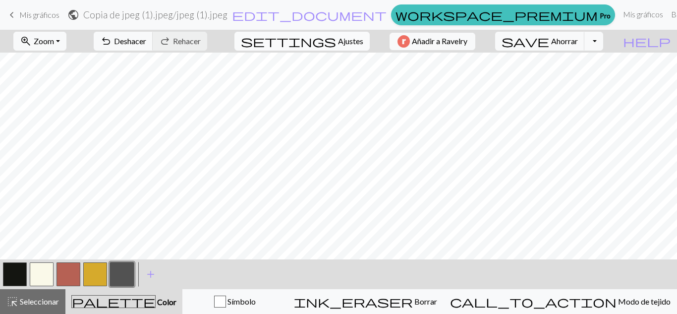
click at [338, 41] on font "Ajustes" at bounding box center [350, 40] width 25 height 9
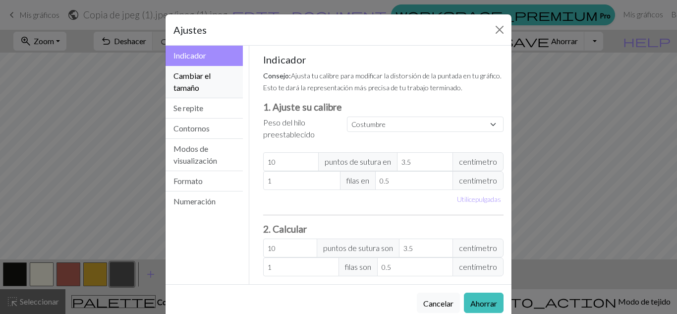
click at [204, 86] on button "Cambiar el tamaño" at bounding box center [203, 82] width 77 height 32
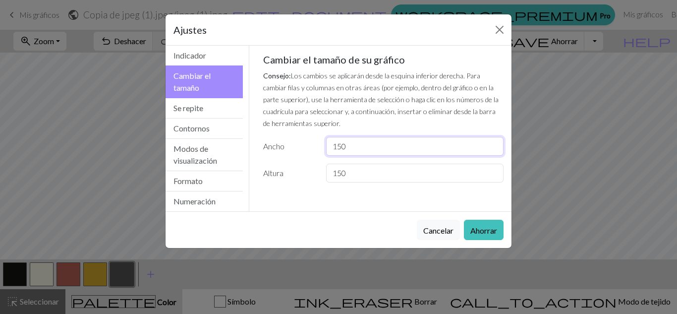
click at [341, 145] on input "150" at bounding box center [414, 146] width 177 height 19
type input "100"
click at [343, 173] on input "150" at bounding box center [414, 173] width 177 height 19
type input "150"
click at [342, 147] on input "100" at bounding box center [414, 146] width 177 height 19
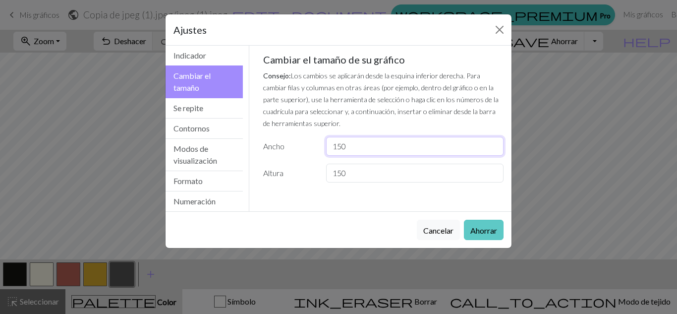
type input "150"
click at [493, 226] on font "Ahorrar" at bounding box center [483, 229] width 27 height 9
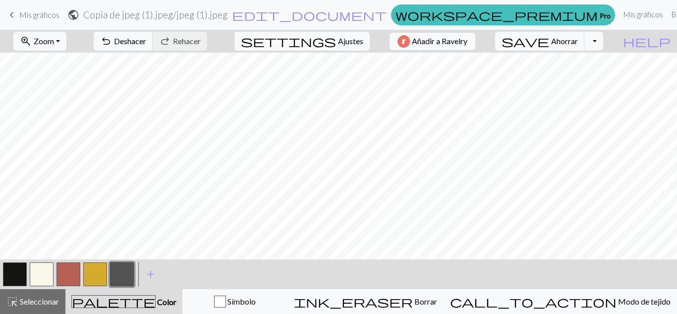
scroll to position [0, 0]
click at [335, 33] on button "settings Ajustes" at bounding box center [301, 41] width 135 height 19
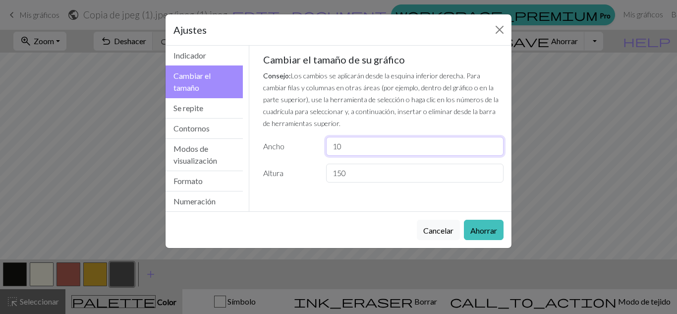
click at [348, 150] on input "10" at bounding box center [414, 146] width 177 height 19
type input "150"
click at [486, 236] on button "Ahorrar" at bounding box center [484, 230] width 40 height 20
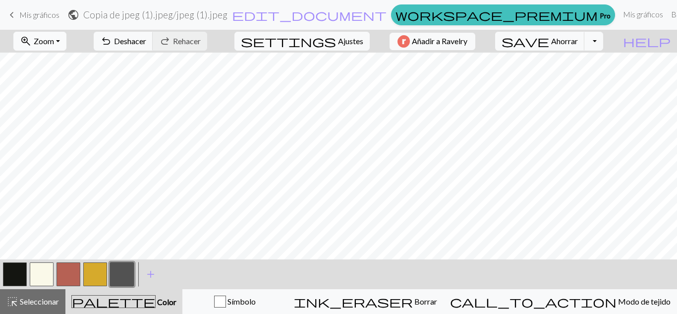
click at [66, 38] on button "zoom_in Zoom Zoom" at bounding box center [39, 41] width 53 height 19
click at [81, 116] on button "50%" at bounding box center [53, 119] width 78 height 16
click at [66, 42] on button "zoom_in Zoom Zoom" at bounding box center [39, 41] width 53 height 19
click at [80, 70] on button "Se adapta a todos" at bounding box center [53, 63] width 78 height 16
click at [54, 38] on font "Zoom" at bounding box center [44, 40] width 20 height 9
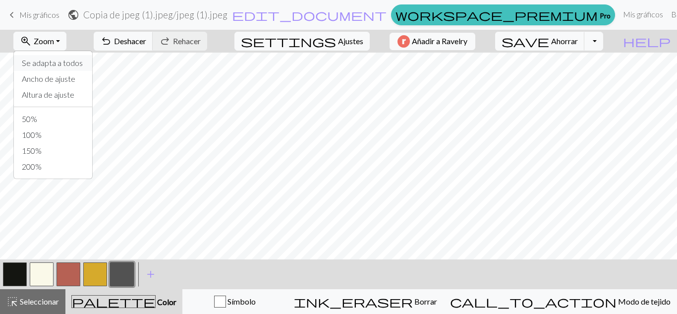
click at [83, 63] on font "Se adapta a todos" at bounding box center [52, 62] width 61 height 9
click at [66, 33] on button "zoom_in Zoom Zoom" at bounding box center [39, 41] width 53 height 19
click at [84, 115] on button "50%" at bounding box center [53, 119] width 78 height 16
click at [66, 47] on button "zoom_in Zoom Zoom" at bounding box center [39, 41] width 53 height 19
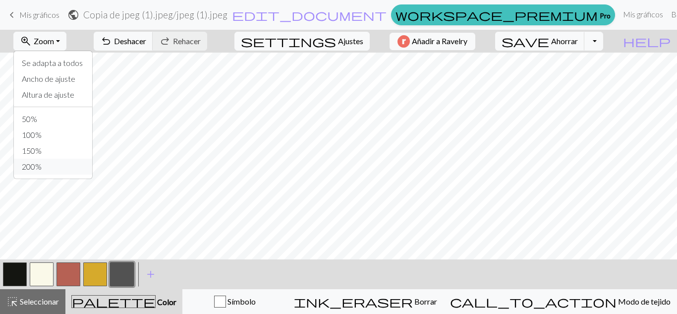
click at [78, 165] on button "200%" at bounding box center [53, 167] width 78 height 16
click at [54, 42] on font "Zoom" at bounding box center [44, 40] width 20 height 9
click at [42, 165] on font "200%" at bounding box center [32, 166] width 20 height 9
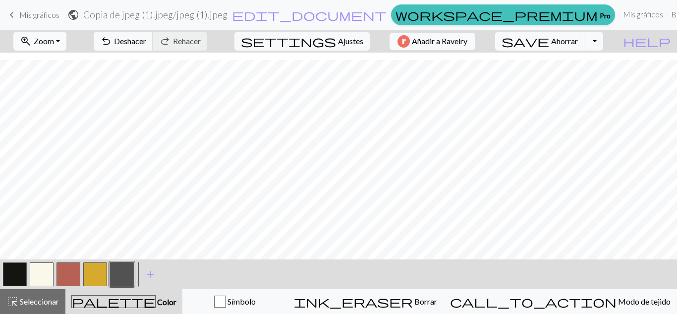
click at [66, 42] on button "zoom_in Zoom Zoom" at bounding box center [39, 41] width 53 height 19
click at [58, 125] on button "50%" at bounding box center [53, 119] width 78 height 16
click at [35, 306] on div "highlight_alt Seleccionar Seleccionar" at bounding box center [32, 301] width 53 height 12
click at [29, 301] on font "Seleccionar" at bounding box center [39, 300] width 39 height 9
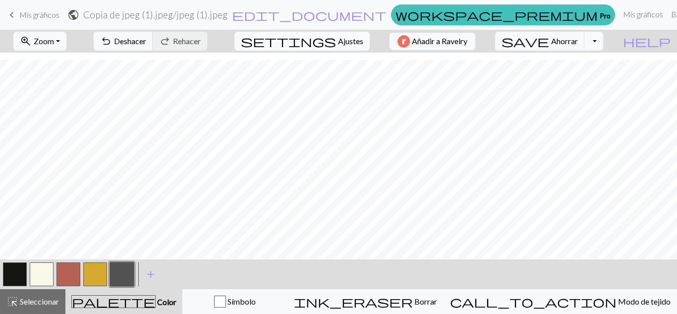
click at [329, 37] on span "settings" at bounding box center [288, 41] width 95 height 14
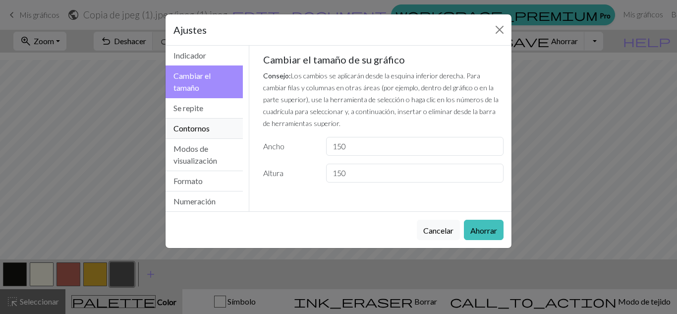
click at [206, 128] on font "Contornos" at bounding box center [191, 127] width 36 height 9
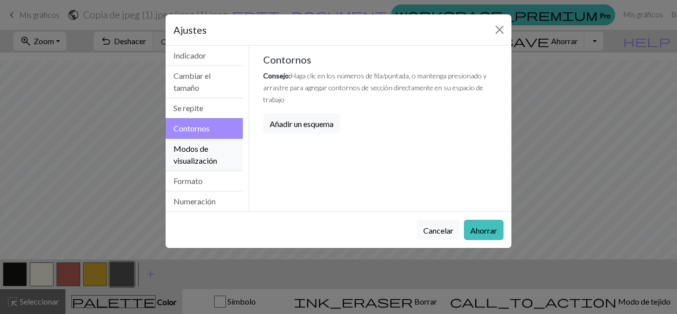
click at [208, 154] on button "Modos de visualización" at bounding box center [203, 155] width 77 height 32
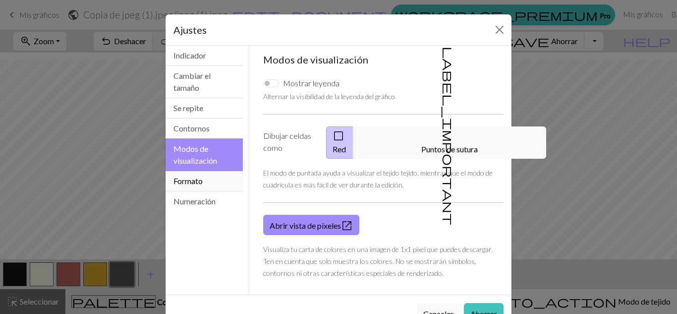
click at [213, 176] on button "Formato" at bounding box center [203, 181] width 77 height 20
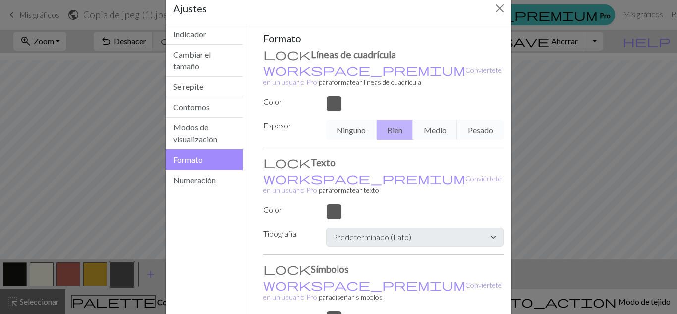
scroll to position [22, 0]
click at [221, 39] on button "Indicador" at bounding box center [203, 34] width 77 height 20
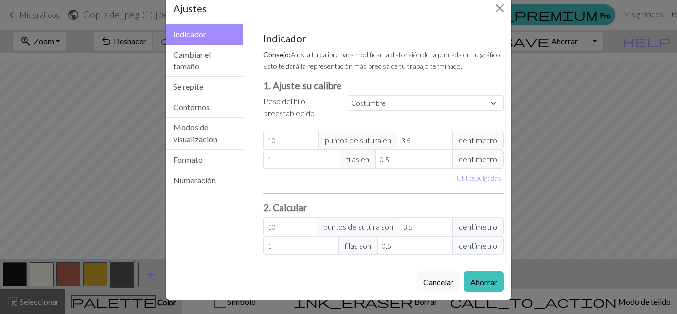
scroll to position [33, 0]
click at [206, 50] on font "Cambiar el tamaño" at bounding box center [191, 60] width 37 height 21
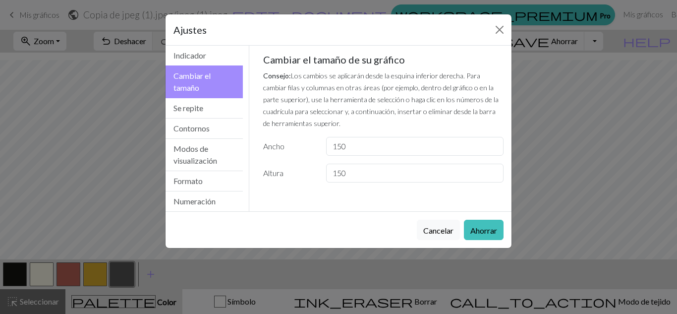
scroll to position [0, 0]
click at [208, 109] on button "Se repite" at bounding box center [203, 108] width 77 height 20
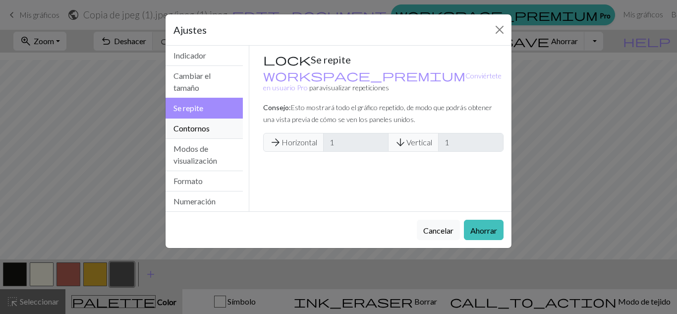
click at [208, 136] on button "Contornos" at bounding box center [203, 128] width 77 height 20
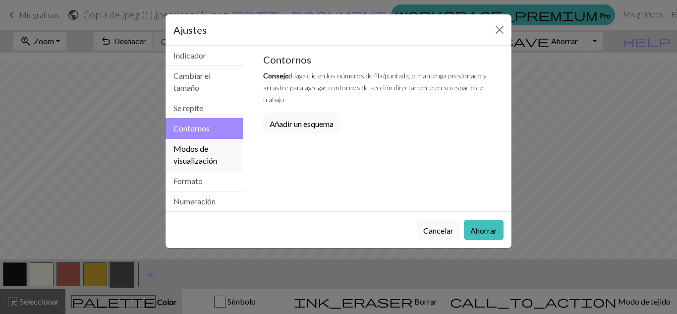
click at [212, 147] on button "Modos de visualización" at bounding box center [203, 155] width 77 height 32
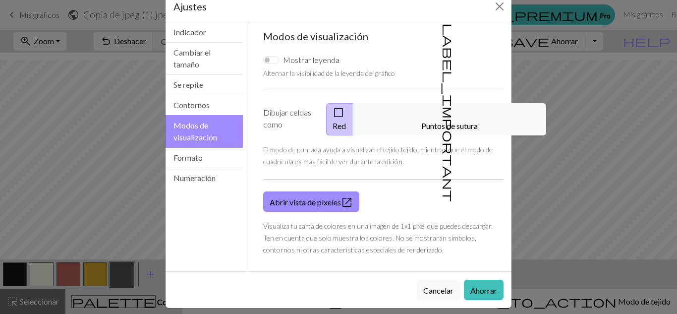
scroll to position [24, 0]
click at [225, 157] on button "Formato" at bounding box center [203, 157] width 77 height 20
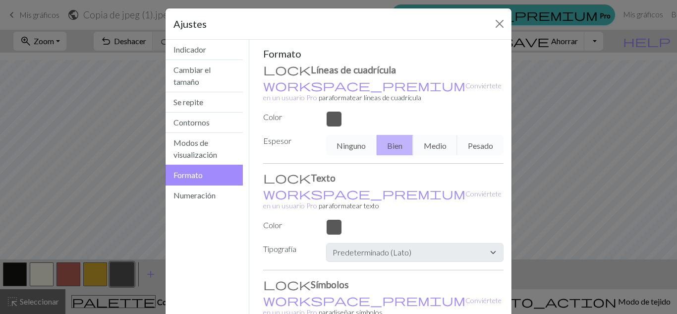
scroll to position [92, 0]
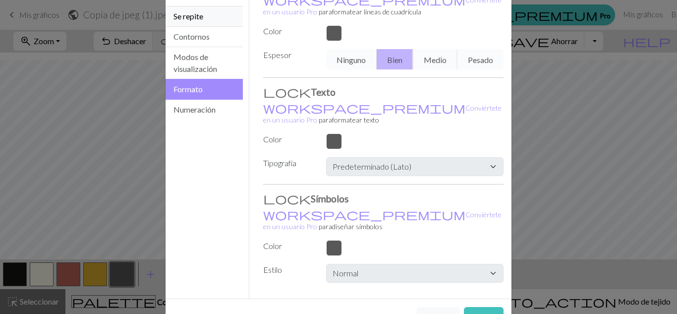
click at [232, 22] on button "Se repite" at bounding box center [203, 16] width 77 height 20
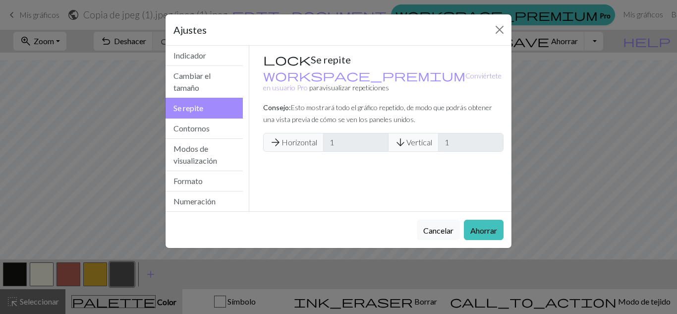
scroll to position [0, 0]
click at [482, 231] on font "Ahorrar" at bounding box center [483, 229] width 27 height 9
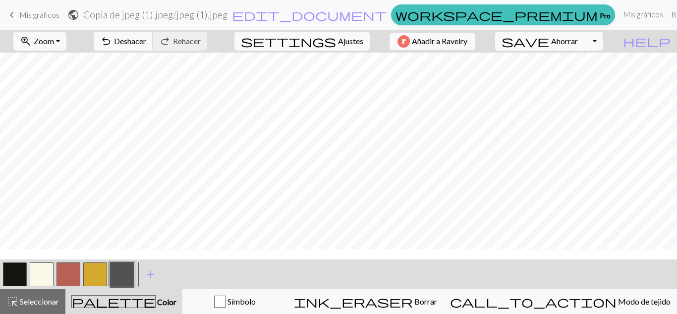
scroll to position [414, 0]
click at [153, 35] on button "undo Deshacer Deshacer" at bounding box center [123, 41] width 59 height 19
click at [342, 39] on font "Ajustes" at bounding box center [350, 40] width 25 height 9
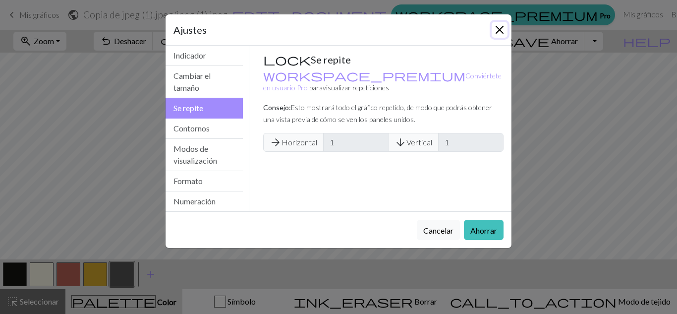
click at [493, 25] on button "Cerca" at bounding box center [500, 30] width 16 height 16
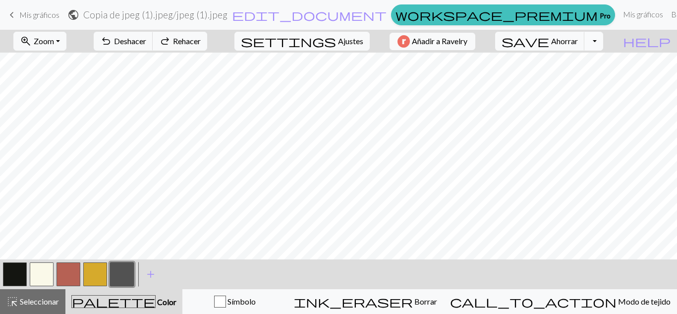
click at [603, 43] on button "Alternar menú desplegable" at bounding box center [593, 41] width 19 height 19
click at [474, 77] on font "Descargar" at bounding box center [456, 78] width 36 height 9
click at [356, 37] on font "Ajustes" at bounding box center [350, 40] width 25 height 9
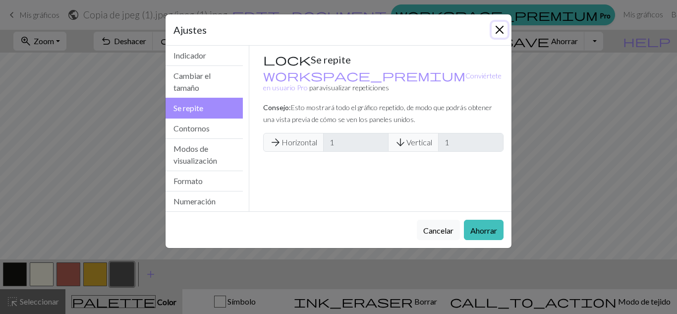
click at [496, 32] on button "Cerca" at bounding box center [500, 30] width 16 height 16
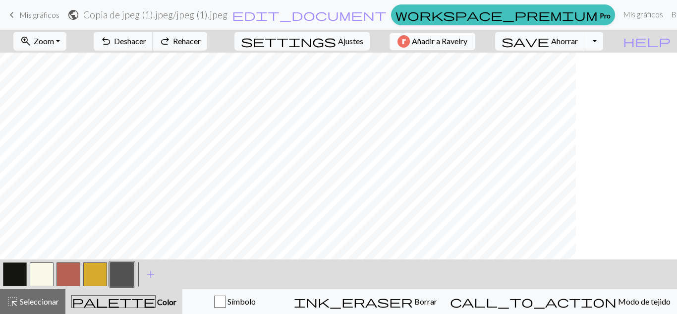
scroll to position [515, 0]
click at [321, 36] on span "settings" at bounding box center [288, 41] width 95 height 14
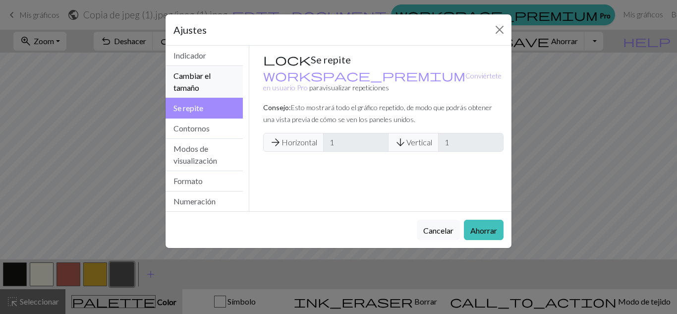
click at [200, 72] on font "Cambiar el tamaño" at bounding box center [191, 81] width 37 height 21
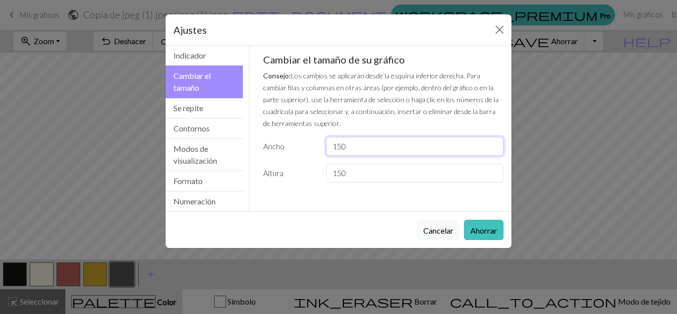
click at [338, 145] on input "150" at bounding box center [414, 146] width 177 height 19
type input "100"
click at [337, 178] on input "150" at bounding box center [414, 173] width 177 height 19
type input "100"
click at [492, 227] on font "Ahorrar" at bounding box center [483, 229] width 27 height 9
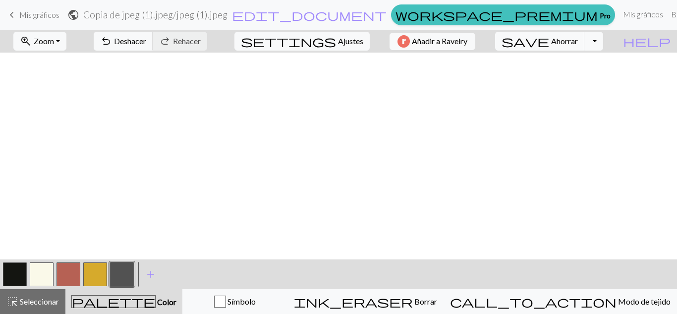
scroll to position [548, 0]
click at [330, 41] on button "settings Ajustes" at bounding box center [301, 41] width 135 height 19
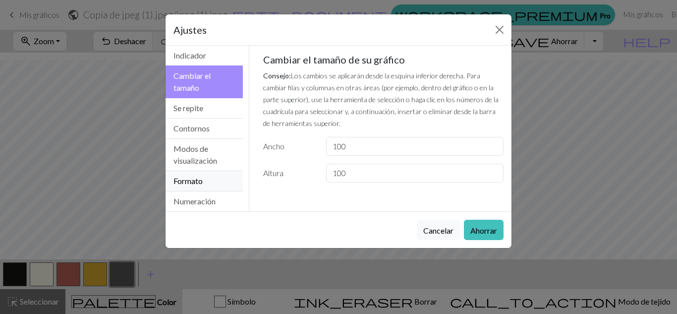
click at [223, 186] on button "Formato" at bounding box center [203, 181] width 77 height 20
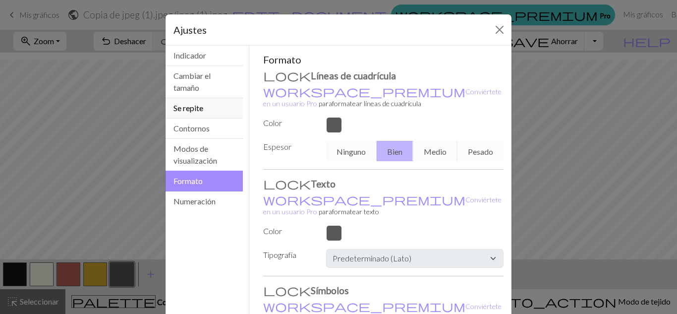
click at [225, 99] on button "Se repite" at bounding box center [203, 108] width 77 height 20
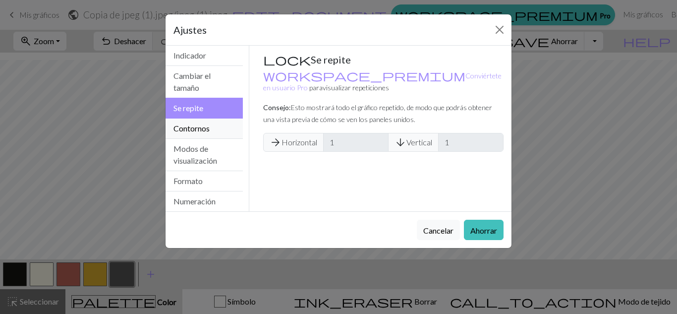
click at [221, 123] on button "Contornos" at bounding box center [203, 128] width 77 height 20
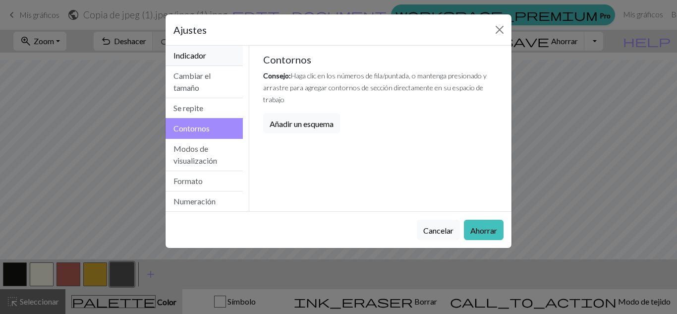
click at [225, 55] on button "Indicador" at bounding box center [203, 56] width 77 height 20
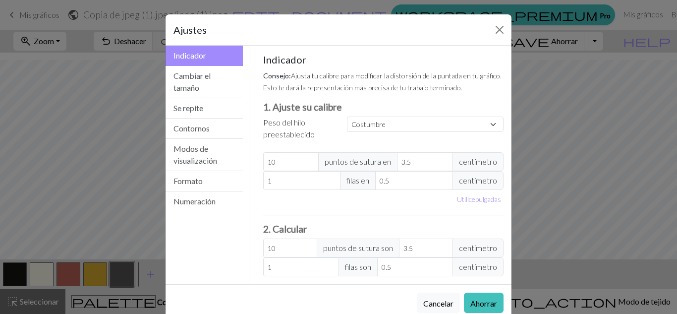
scroll to position [33, 0]
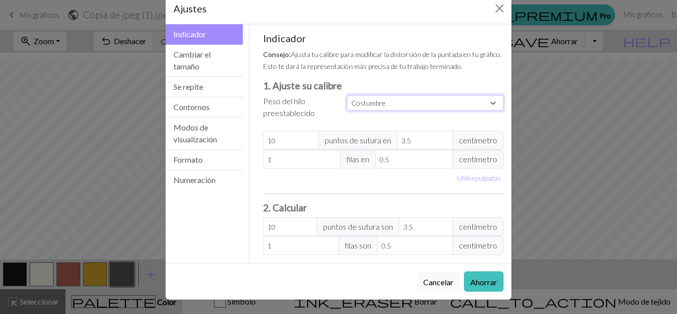
click at [413, 97] on select "Costumbre Cuadrado Cordón Digitación ligera Digitación Deporte Doble punto Esta…" at bounding box center [425, 102] width 157 height 15
click at [430, 56] on font "Ajusta tu calibre para modificar la distorsión de la puntada en tu gráfico. Est…" at bounding box center [382, 60] width 238 height 20
click at [470, 279] on font "Ahorrar" at bounding box center [483, 281] width 27 height 9
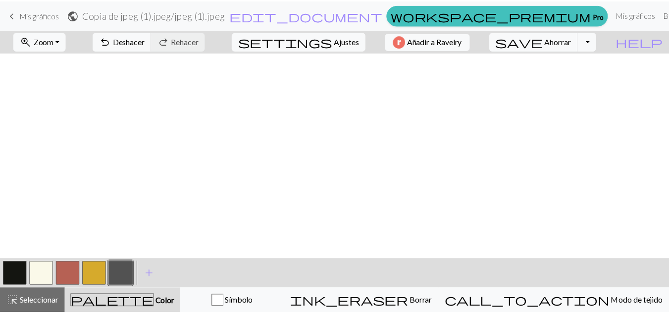
scroll to position [0, 0]
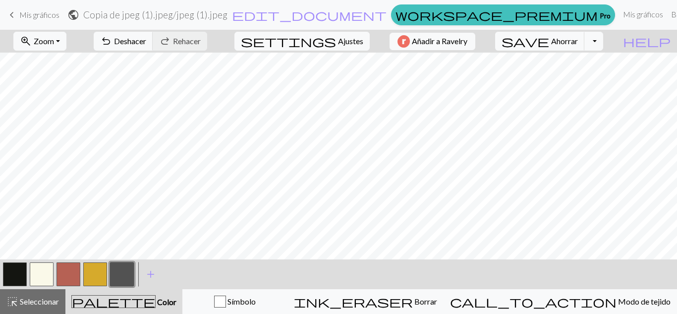
click at [52, 15] on font "Mis gráficos" at bounding box center [39, 14] width 40 height 9
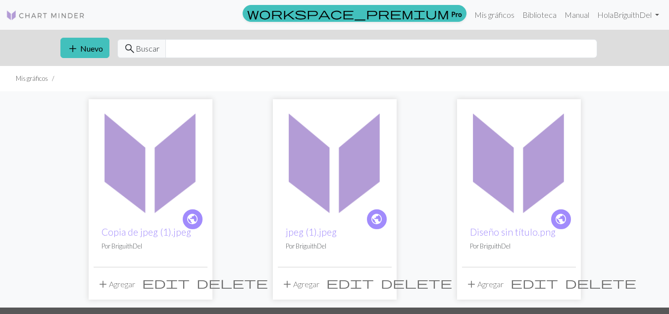
click at [201, 283] on span "delete" at bounding box center [232, 282] width 71 height 14
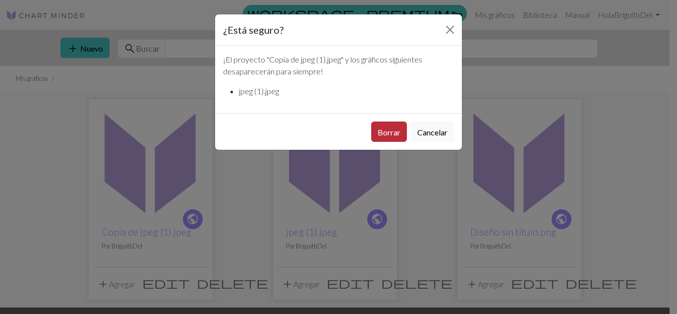
click at [393, 124] on button "Borrar" at bounding box center [389, 131] width 36 height 20
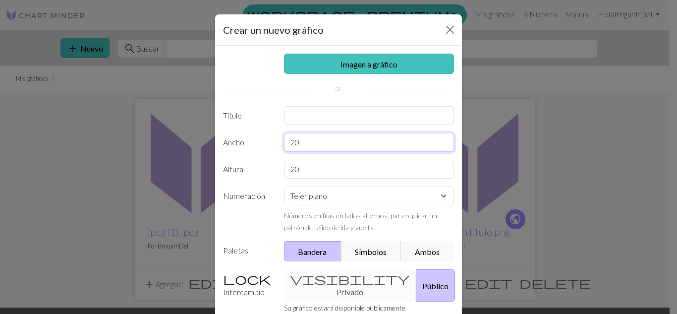
click at [301, 141] on input "20" at bounding box center [369, 142] width 170 height 19
type input "2"
type input "150"
drag, startPoint x: 299, startPoint y: 171, endPoint x: 264, endPoint y: 170, distance: 35.2
click at [264, 170] on div "Altura 20" at bounding box center [338, 169] width 243 height 19
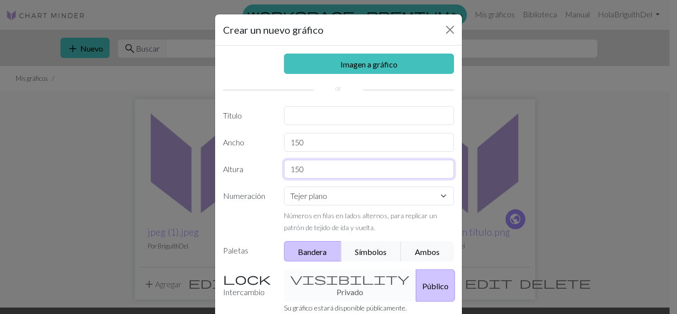
type input "150"
click at [333, 197] on select "Tejer plano Tejer en redondo Tejido de encaje [GEOGRAPHIC_DATA][PERSON_NAME]" at bounding box center [369, 195] width 170 height 19
select select "round"
click at [284, 186] on select "Tejer plano Tejer en redondo Tejido de encaje [GEOGRAPHIC_DATA][PERSON_NAME]" at bounding box center [369, 195] width 170 height 19
click at [361, 116] on input "text" at bounding box center [369, 115] width 170 height 19
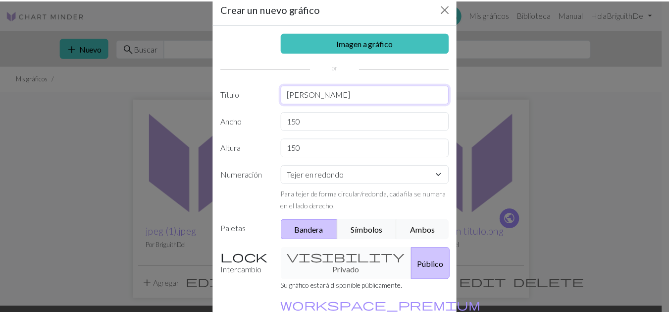
scroll to position [19, 0]
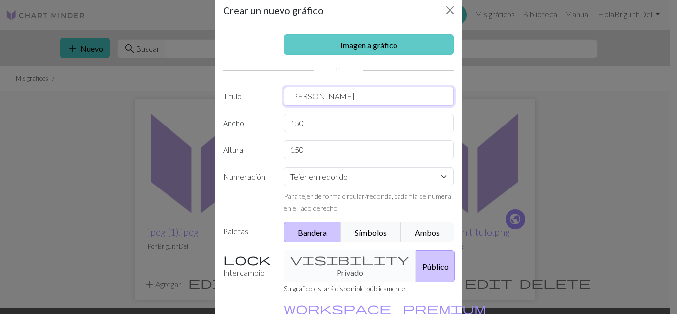
type input "[PERSON_NAME]"
click at [410, 39] on link "Imagen a gráfico" at bounding box center [369, 44] width 170 height 20
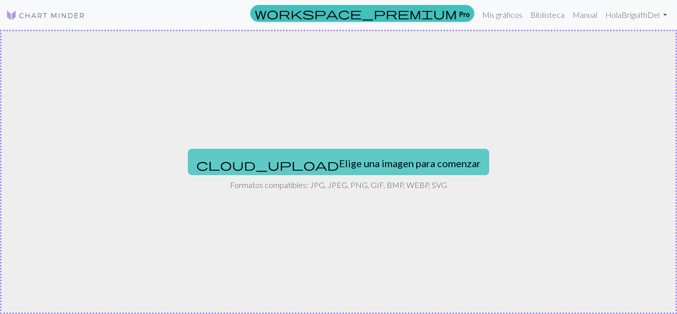
click at [386, 154] on button "cloud_upload Elige una imagen para comenzar" at bounding box center [338, 162] width 301 height 26
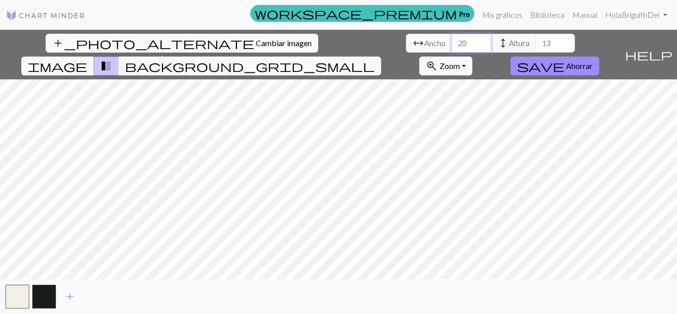
click at [451, 35] on input "20" at bounding box center [471, 43] width 40 height 19
type input "2"
type input "150"
click at [535, 45] on input "13" at bounding box center [555, 43] width 40 height 19
type input "150"
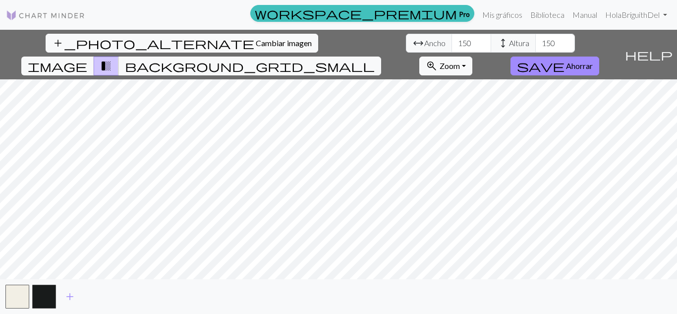
click at [340, 286] on div "add_photo_alternate Cambiar imagen arrow_range Ancho 150 height Altura 150 imag…" at bounding box center [338, 172] width 677 height 284
click at [69, 294] on span "add" at bounding box center [70, 296] width 12 height 14
click at [69, 294] on button "button" at bounding box center [71, 296] width 24 height 24
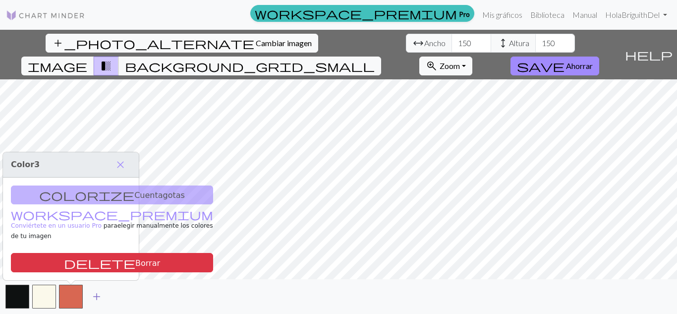
click at [99, 293] on span "add" at bounding box center [97, 296] width 12 height 14
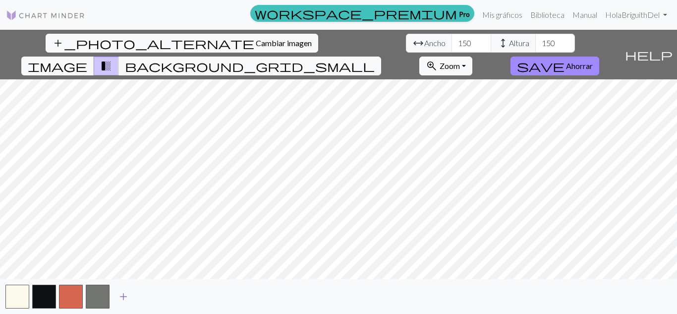
click at [118, 296] on span "add" at bounding box center [123, 296] width 12 height 14
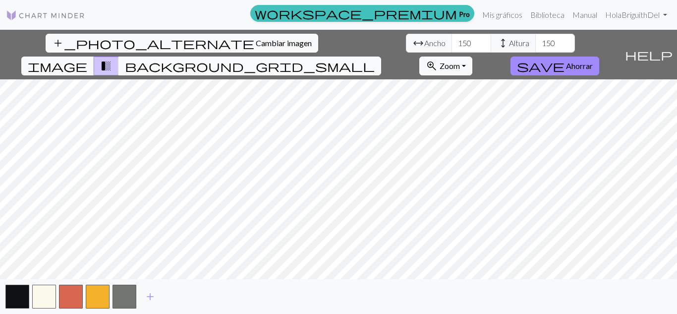
click at [375, 59] on span "background_grid_small" at bounding box center [250, 66] width 250 height 14
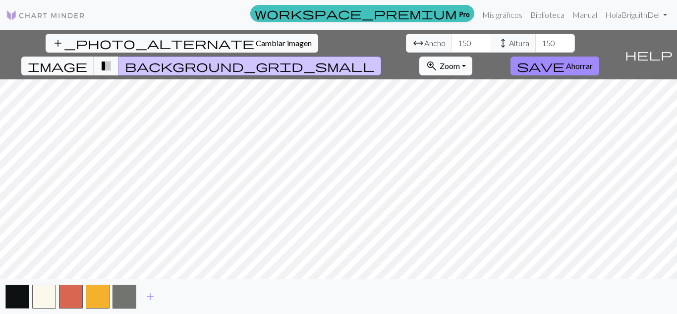
click at [438, 59] on span "zoom_in" at bounding box center [432, 66] width 12 height 14
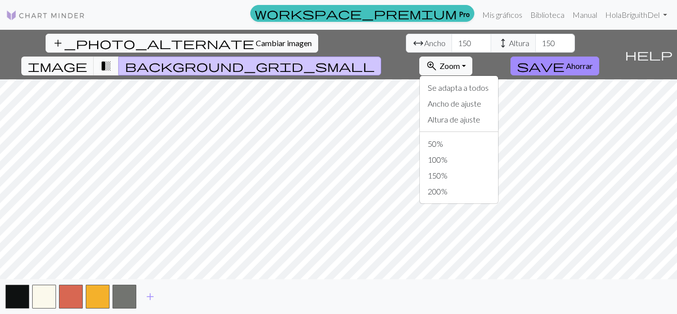
click at [119, 56] on button "transition_fade" at bounding box center [106, 65] width 25 height 19
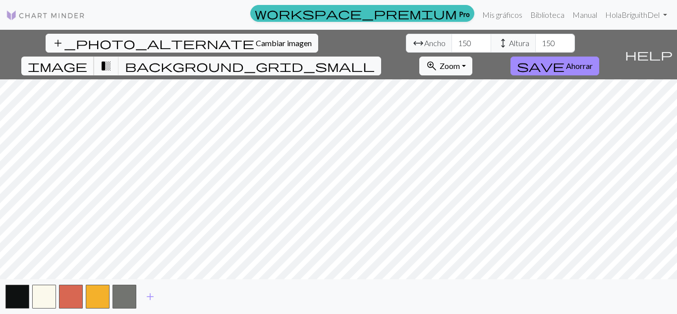
click at [87, 59] on span "image" at bounding box center [57, 66] width 59 height 14
click at [375, 59] on span "background_grid_small" at bounding box center [250, 66] width 250 height 14
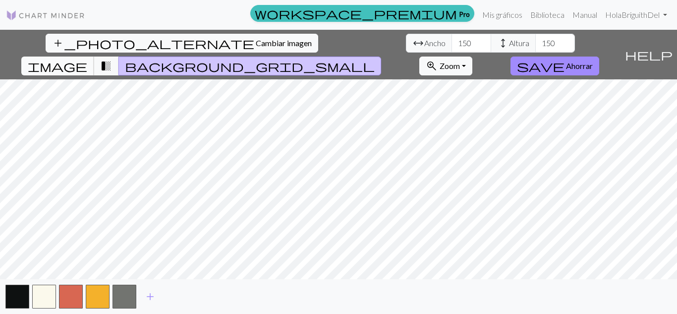
click at [87, 59] on span "image" at bounding box center [57, 66] width 59 height 14
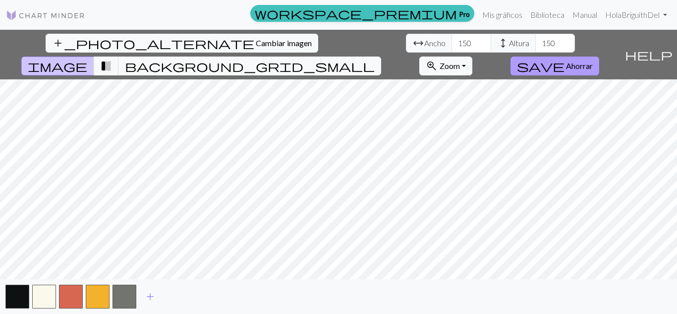
click at [597, 56] on button "save Ahorrar" at bounding box center [554, 65] width 89 height 19
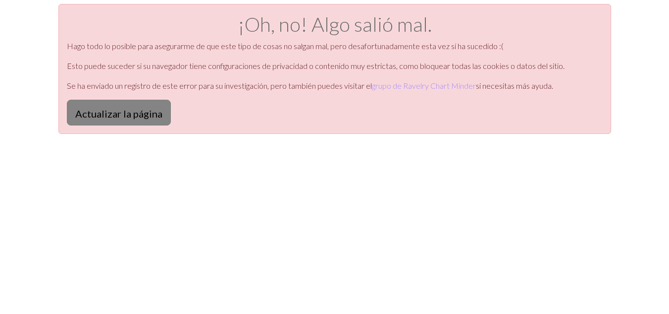
click at [135, 111] on font "Actualizar la página" at bounding box center [118, 114] width 87 height 12
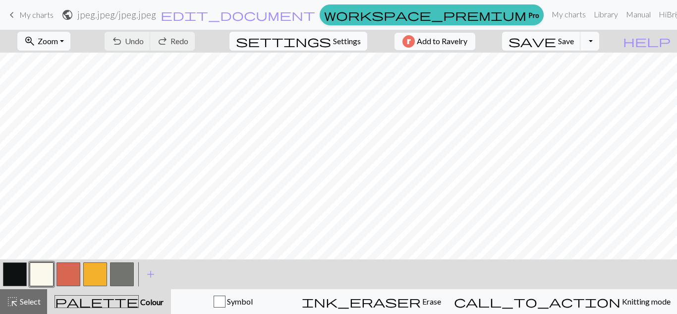
click at [333, 41] on span "Settings" at bounding box center [347, 41] width 28 height 12
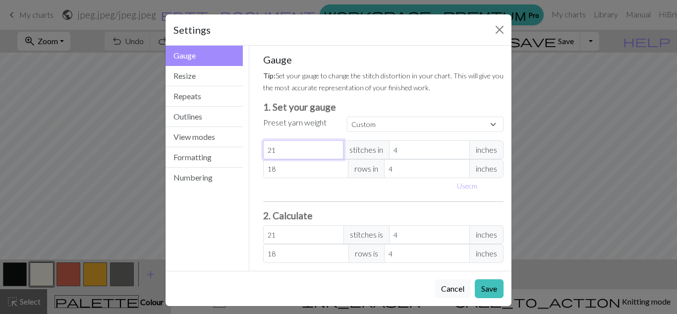
click at [286, 151] on input "21" at bounding box center [303, 149] width 81 height 19
type input "2"
type input "0"
type input "1"
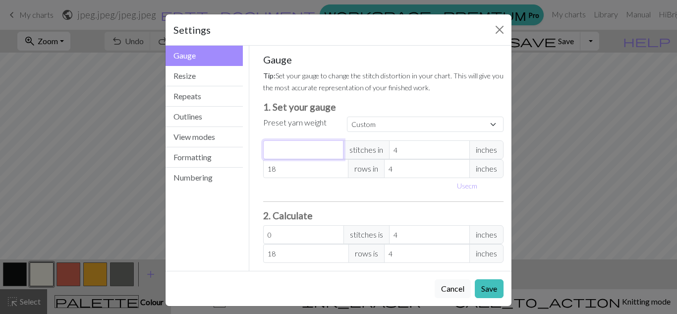
type input "1"
type input "10"
click at [408, 153] on input "4" at bounding box center [429, 149] width 81 height 19
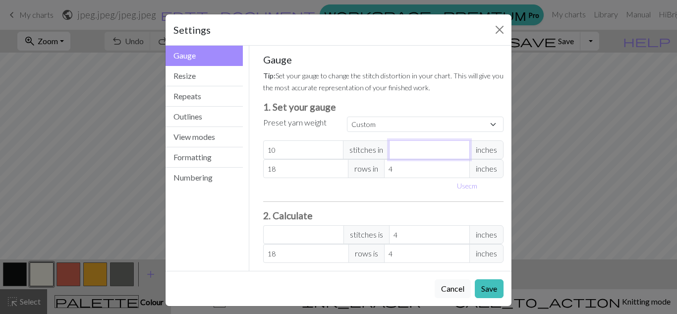
type input "3"
type input "13.33"
type input "3.5"
type input "11.43"
click at [460, 189] on button "Use cm" at bounding box center [466, 185] width 29 height 15
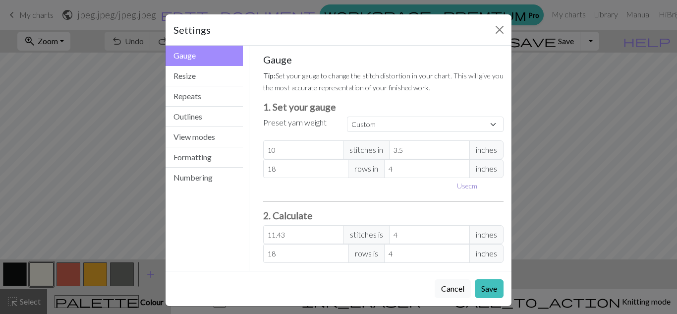
type input "8.89"
type input "10.16"
click at [409, 152] on input "8.89" at bounding box center [437, 149] width 86 height 19
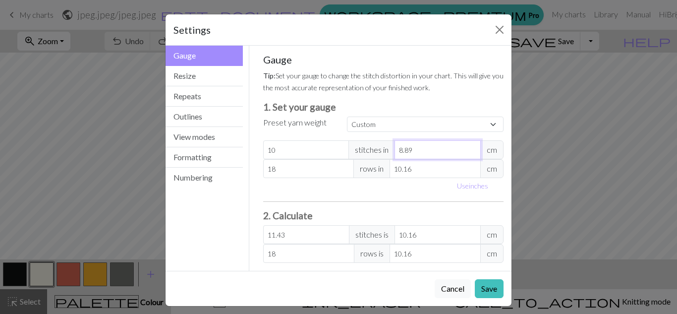
type input "8.8"
type input "11.55"
type input "8"
type input "12.7"
type input "3"
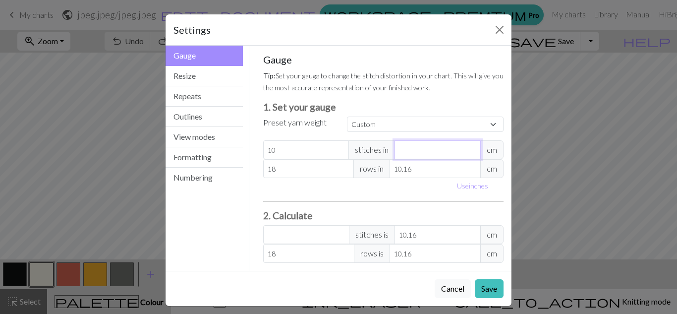
type input "33.87"
type input "3.5"
type input "29.03"
type input "3.5"
click at [290, 170] on input "18" at bounding box center [308, 168] width 91 height 19
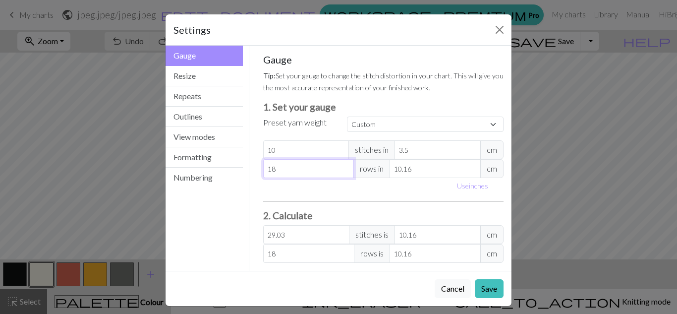
type input "1"
type input "0"
type input "1"
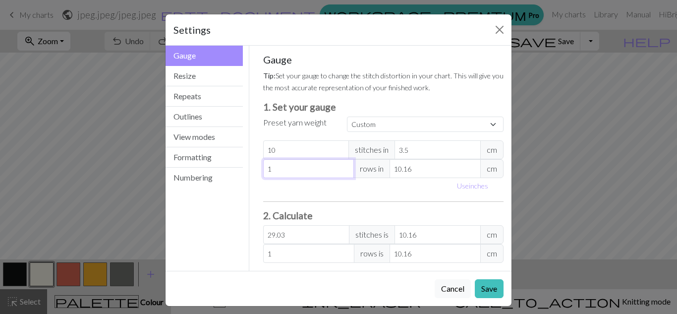
type input "1"
click at [418, 164] on input "10.16" at bounding box center [434, 168] width 91 height 19
type input "10.1"
type input "1.01"
type input "10"
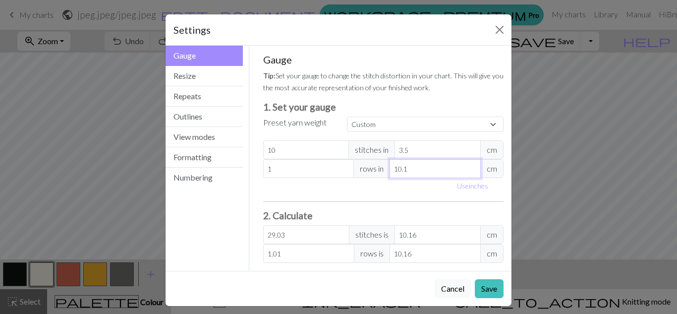
type input "1.02"
type input "1"
type input "10.16"
type input "0"
type input "0.5"
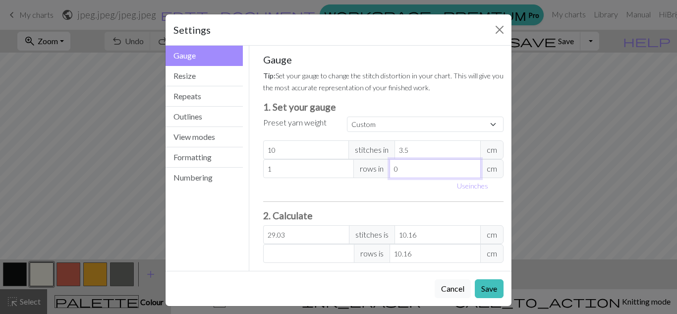
type input "20.32"
type input "0.5"
click at [286, 174] on input "1" at bounding box center [308, 168] width 91 height 19
type input "0"
type input "2"
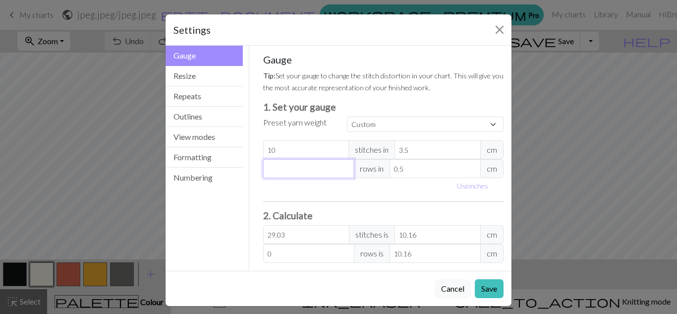
type input "40.64"
type input "2"
drag, startPoint x: 412, startPoint y: 167, endPoint x: 380, endPoint y: 173, distance: 32.3
click at [380, 173] on div "2 rows in 0.5 cm" at bounding box center [383, 168] width 241 height 19
type input "1"
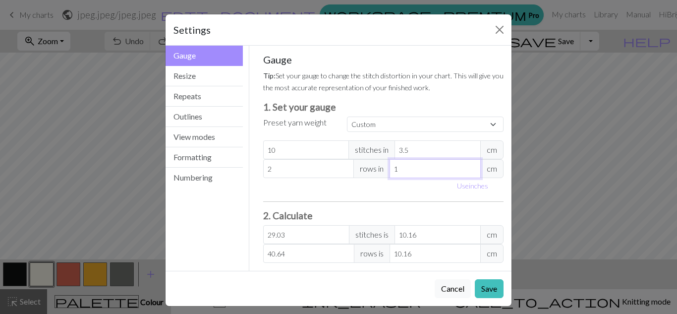
type input "20.32"
type input "1"
click at [410, 186] on div "Use inches" at bounding box center [383, 185] width 253 height 15
click at [290, 151] on input "10" at bounding box center [306, 149] width 86 height 19
type input "1"
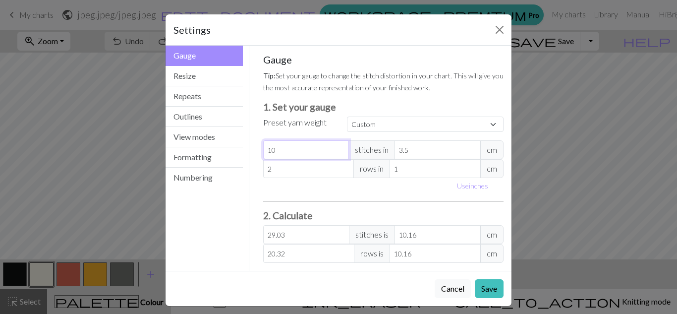
type input "2.9"
type input "0"
type input "2"
type input "5.81"
type input "20"
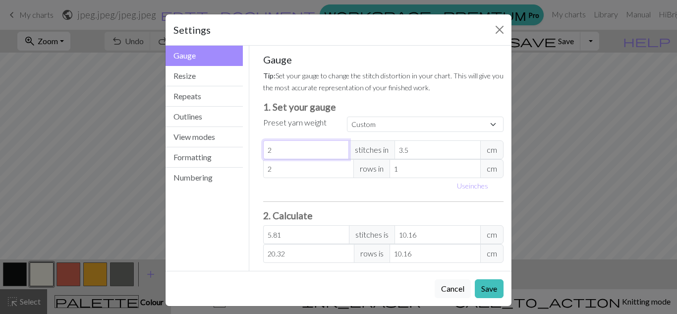
type input "58.06"
type input "20"
drag, startPoint x: 431, startPoint y: 150, endPoint x: 386, endPoint y: 150, distance: 44.6
click at [386, 150] on div "20 stitches in 3.5 cm" at bounding box center [383, 149] width 241 height 19
type input "87"
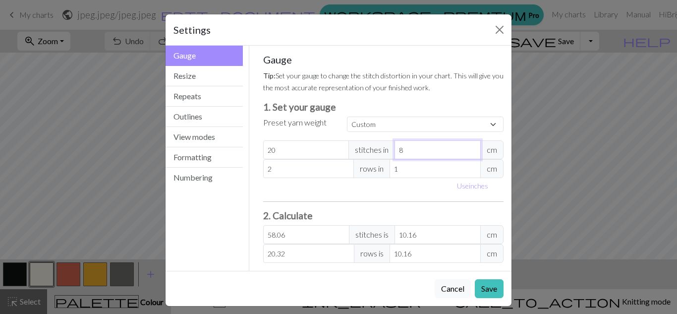
type input "2.34"
type input "8"
type input "25.4"
type input "7"
type input "29.03"
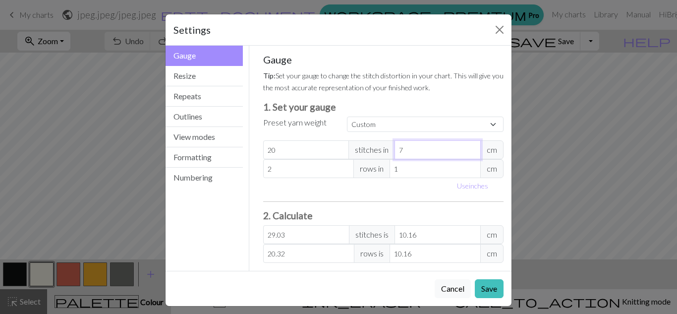
type input "7"
click at [405, 204] on div "Gauge Tip: Set your gauge to change the stitch distortion in your chart. This w…" at bounding box center [383, 158] width 241 height 209
click at [324, 238] on input "29.03" at bounding box center [306, 234] width 86 height 19
click at [408, 237] on input "10.16" at bounding box center [437, 234] width 86 height 19
click at [483, 288] on button "Save" at bounding box center [489, 288] width 29 height 19
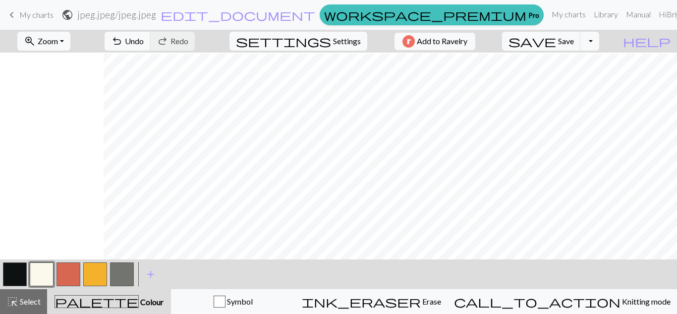
scroll to position [1, 557]
click at [70, 44] on button "zoom_in Zoom Zoom" at bounding box center [43, 41] width 53 height 19
click at [74, 124] on button "50%" at bounding box center [57, 119] width 78 height 16
click at [14, 266] on button "button" at bounding box center [15, 274] width 24 height 24
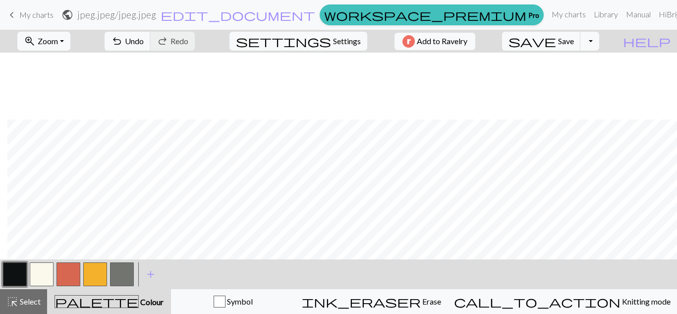
scroll to position [901, 109]
click at [144, 277] on button "add Add a colour" at bounding box center [150, 274] width 25 height 25
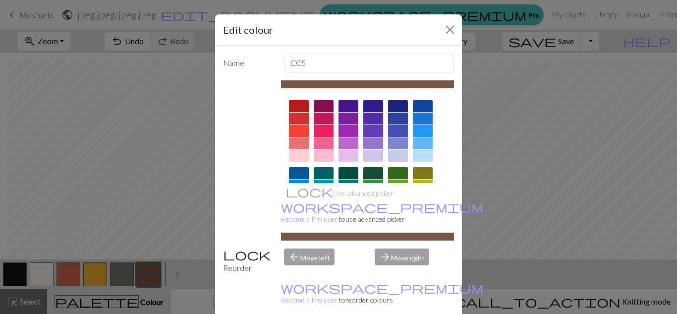
scroll to position [191, 0]
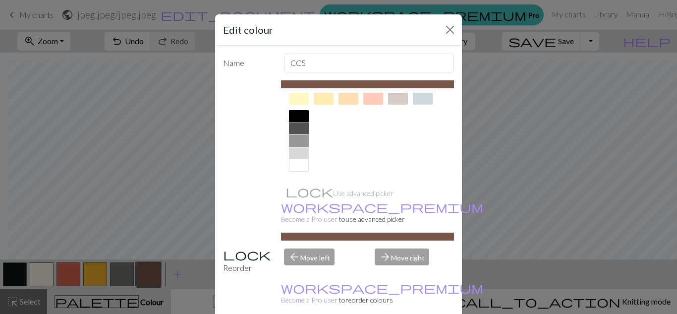
click at [297, 119] on div at bounding box center [299, 116] width 20 height 12
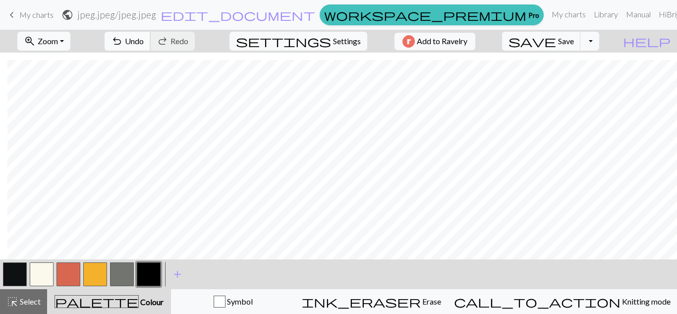
click at [144, 42] on span "Undo" at bounding box center [134, 40] width 19 height 9
click at [18, 272] on button "button" at bounding box center [15, 274] width 24 height 24
click at [142, 274] on button "button" at bounding box center [149, 274] width 24 height 24
click at [16, 277] on button "button" at bounding box center [15, 274] width 24 height 24
click at [158, 285] on button "button" at bounding box center [149, 274] width 24 height 24
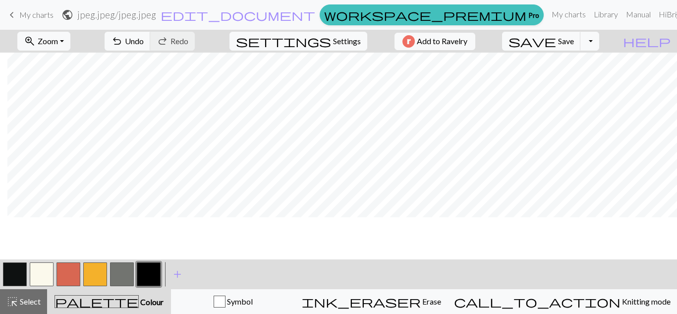
scroll to position [852, 109]
click at [144, 41] on span "Undo" at bounding box center [134, 40] width 19 height 9
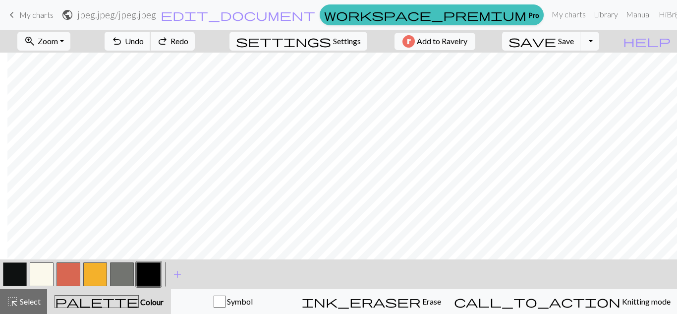
click at [144, 41] on span "Undo" at bounding box center [134, 40] width 19 height 9
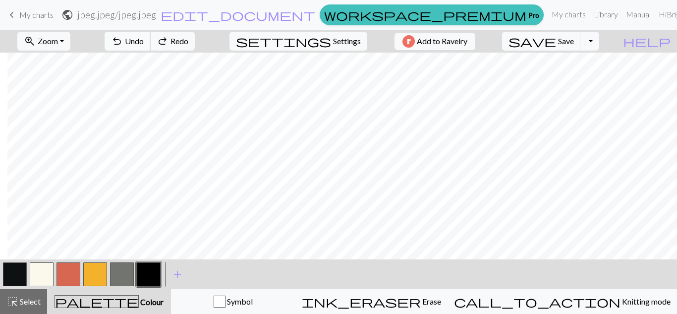
click at [144, 41] on span "Undo" at bounding box center [134, 40] width 19 height 9
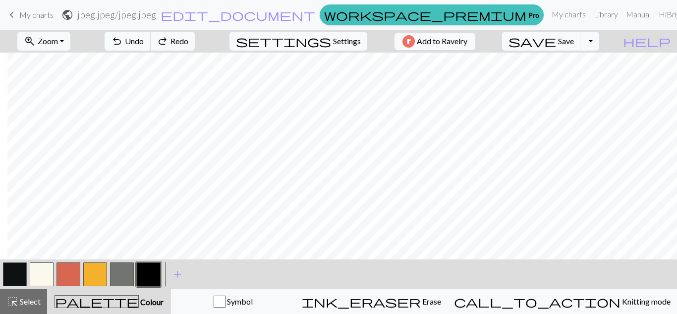
click at [144, 41] on span "Undo" at bounding box center [134, 40] width 19 height 9
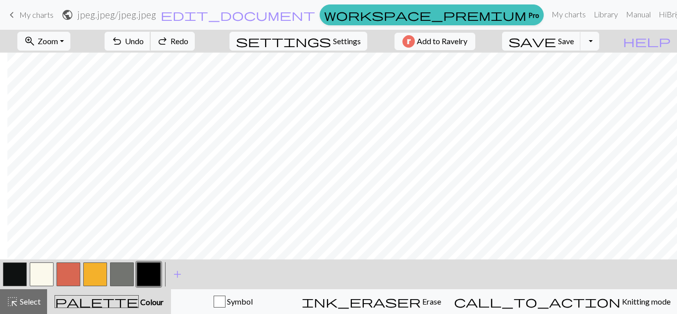
click at [144, 41] on span "Undo" at bounding box center [134, 40] width 19 height 9
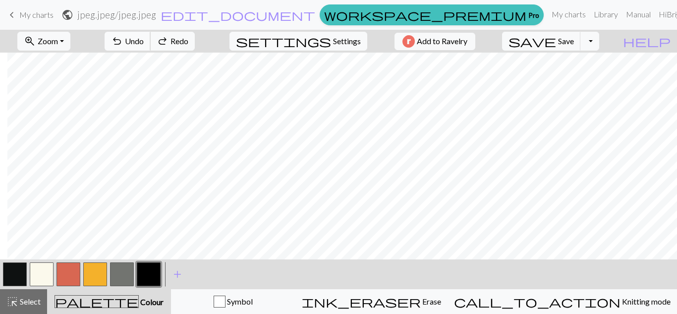
click at [144, 41] on span "Undo" at bounding box center [134, 40] width 19 height 9
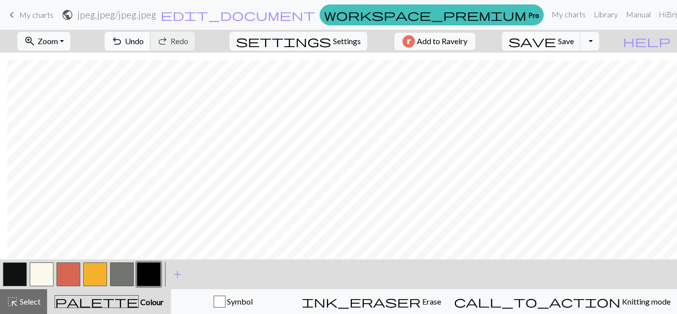
click at [151, 48] on button "undo Undo Undo" at bounding box center [128, 41] width 46 height 19
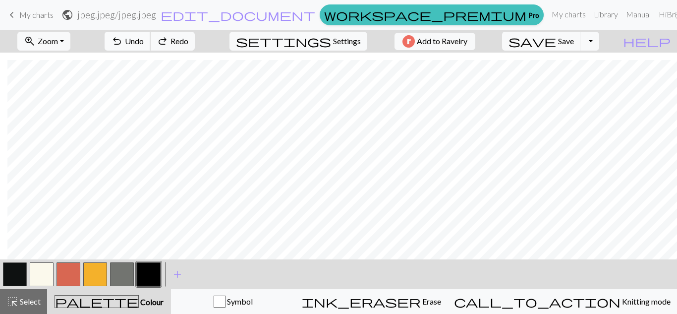
click at [151, 48] on button "undo Undo Undo" at bounding box center [128, 41] width 46 height 19
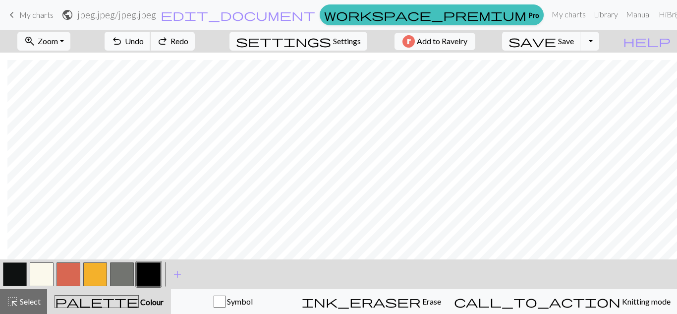
click at [151, 48] on button "undo Undo Undo" at bounding box center [128, 41] width 46 height 19
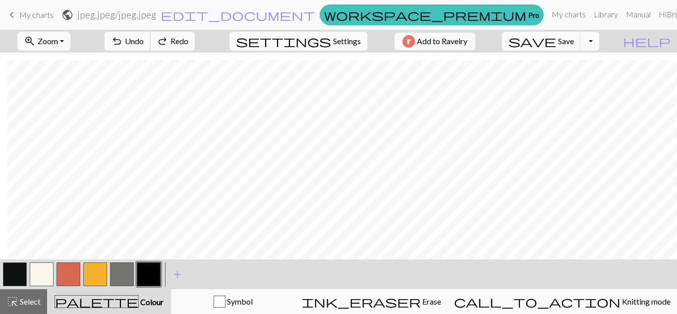
click at [151, 48] on button "undo Undo Undo" at bounding box center [128, 41] width 46 height 19
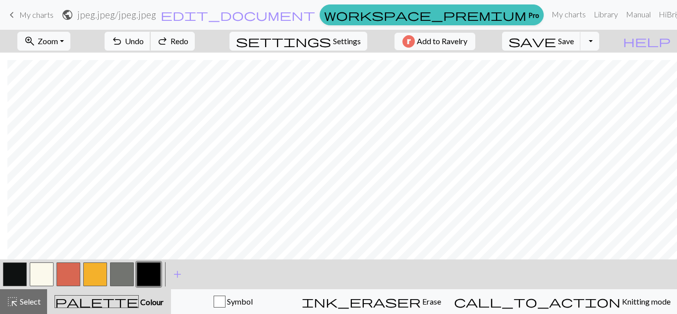
click at [151, 48] on button "undo Undo Undo" at bounding box center [128, 41] width 46 height 19
click at [308, 11] on span "edit_document" at bounding box center [238, 15] width 155 height 14
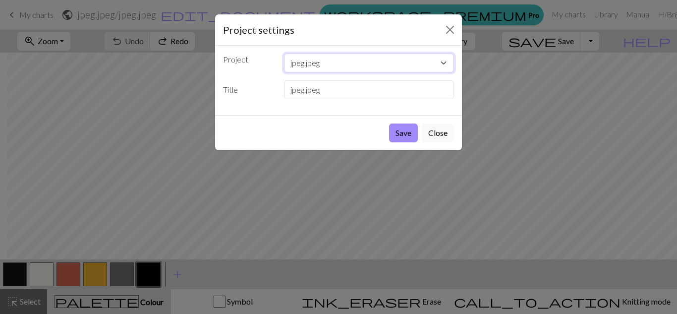
click at [332, 55] on select "jpeg.jpeg jpeg (1).jpeg Diseño sin título.png" at bounding box center [369, 63] width 170 height 19
click at [262, 67] on label "Project" at bounding box center [247, 61] width 61 height 15
drag, startPoint x: 335, startPoint y: 89, endPoint x: 219, endPoint y: 94, distance: 116.5
click at [219, 94] on div "Title jpeg.jpeg" at bounding box center [338, 89] width 243 height 19
type input "[PERSON_NAME]"
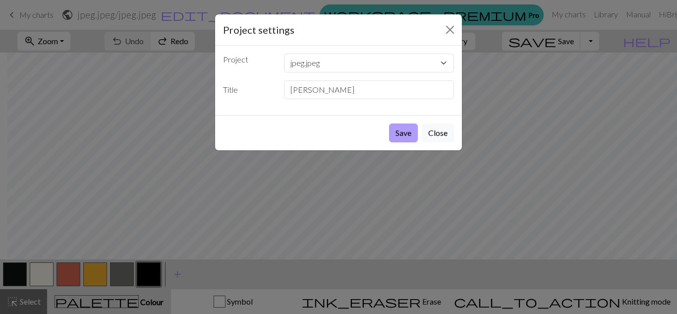
click at [402, 137] on button "Save" at bounding box center [403, 132] width 29 height 19
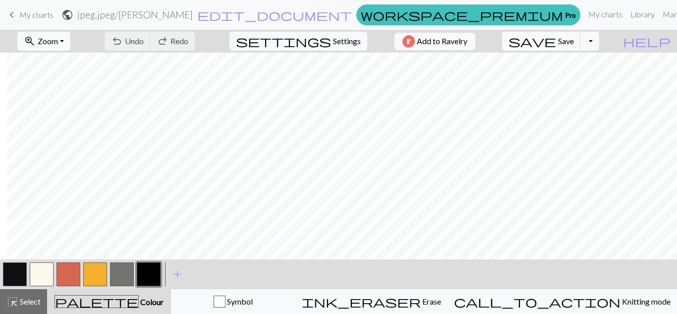
click at [571, 37] on div "Chart saved" at bounding box center [338, 19] width 677 height 39
click at [599, 40] on button "Toggle Dropdown" at bounding box center [589, 41] width 19 height 19
click at [582, 84] on button "save_alt Download" at bounding box center [517, 79] width 164 height 16
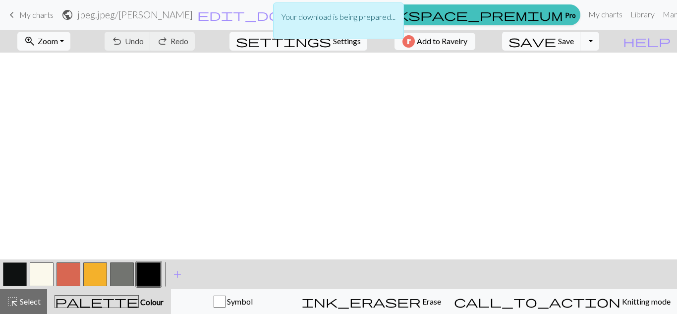
scroll to position [237, 108]
